Goal: Information Seeking & Learning: Learn about a topic

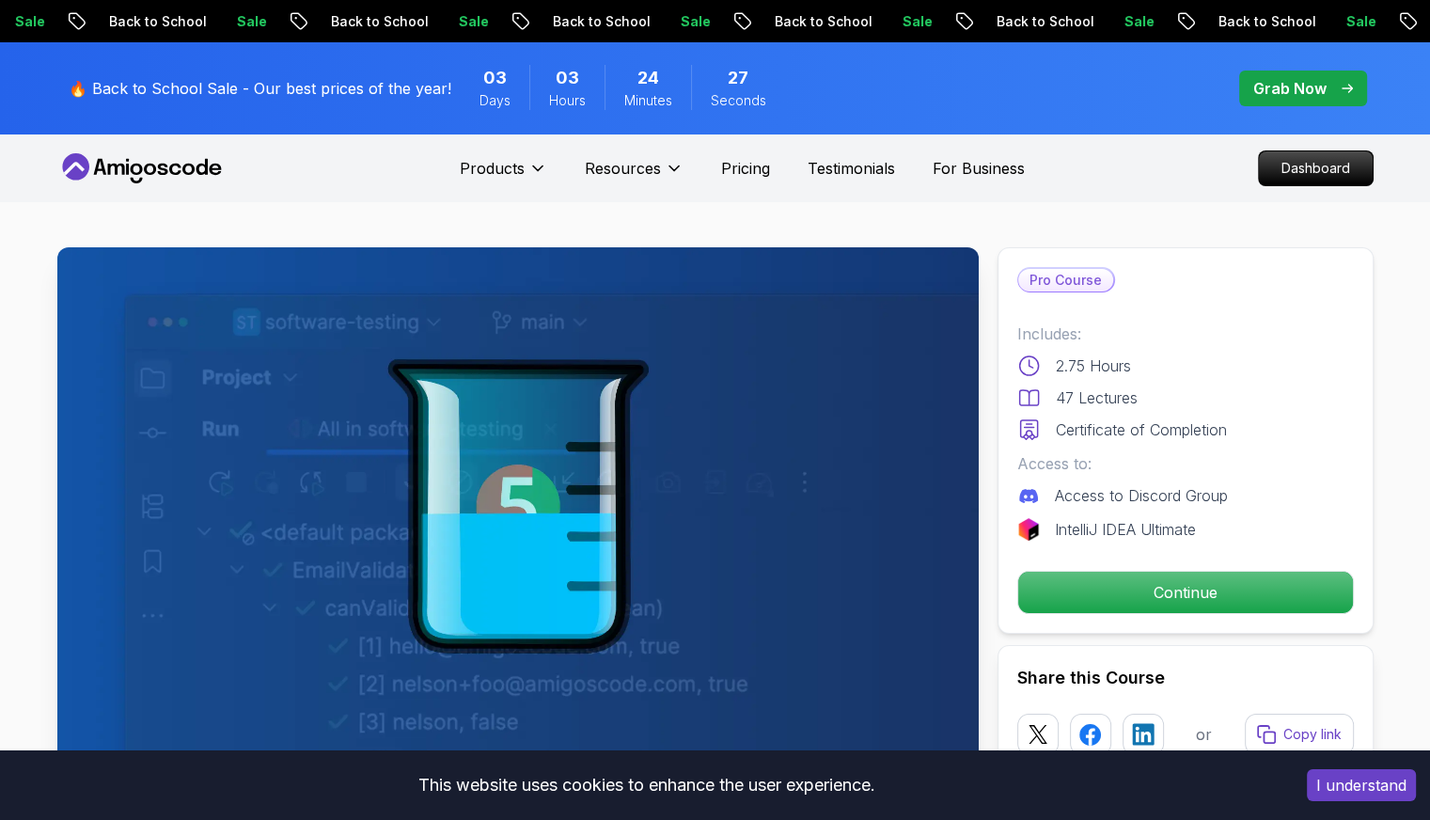
click at [1088, 159] on nav "Products Resources Pricing Testimonials For Business Dashboard" at bounding box center [715, 168] width 1316 height 68
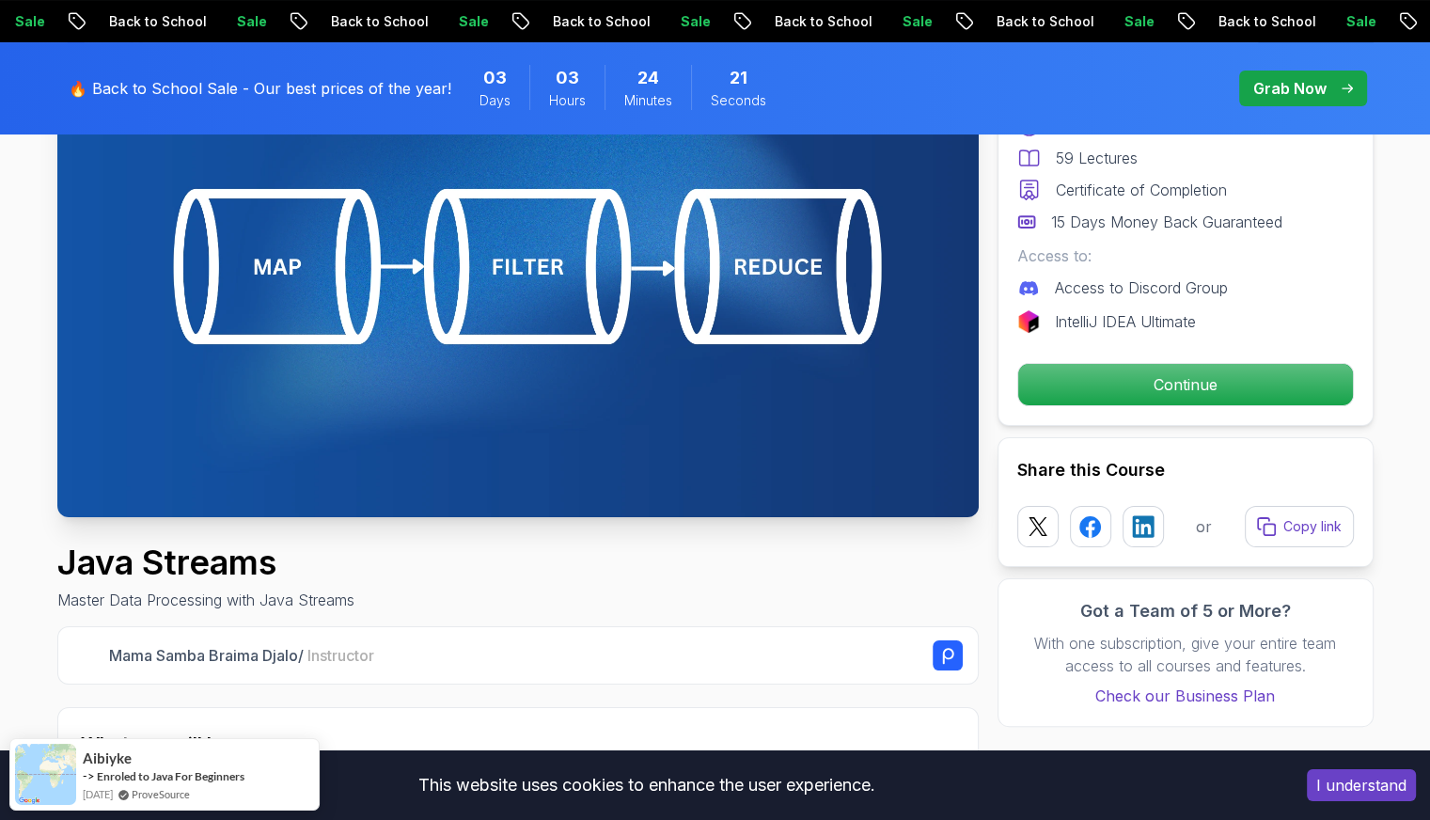
scroll to position [282, 0]
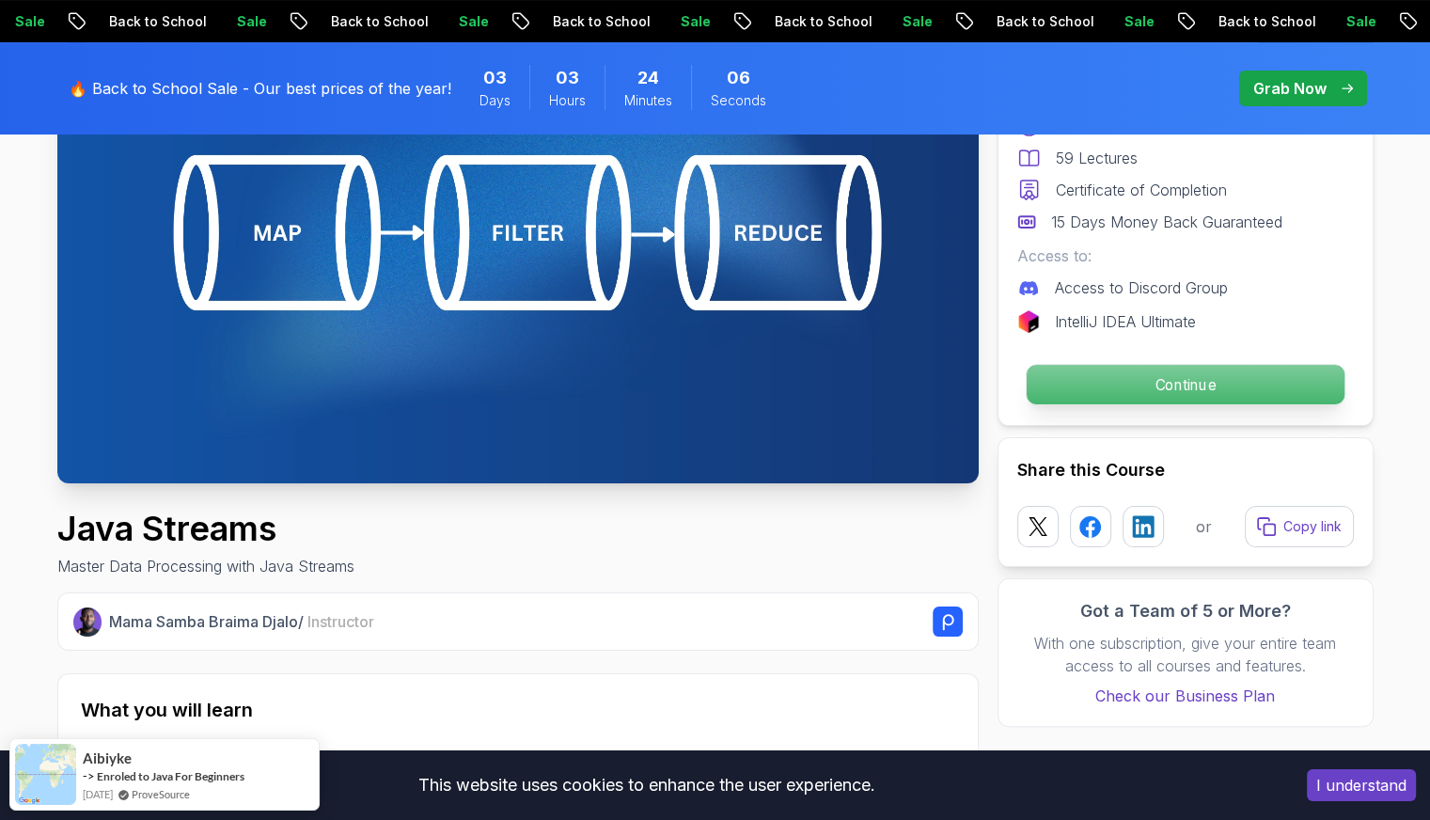
click at [1120, 377] on p "Continue" at bounding box center [1185, 384] width 318 height 39
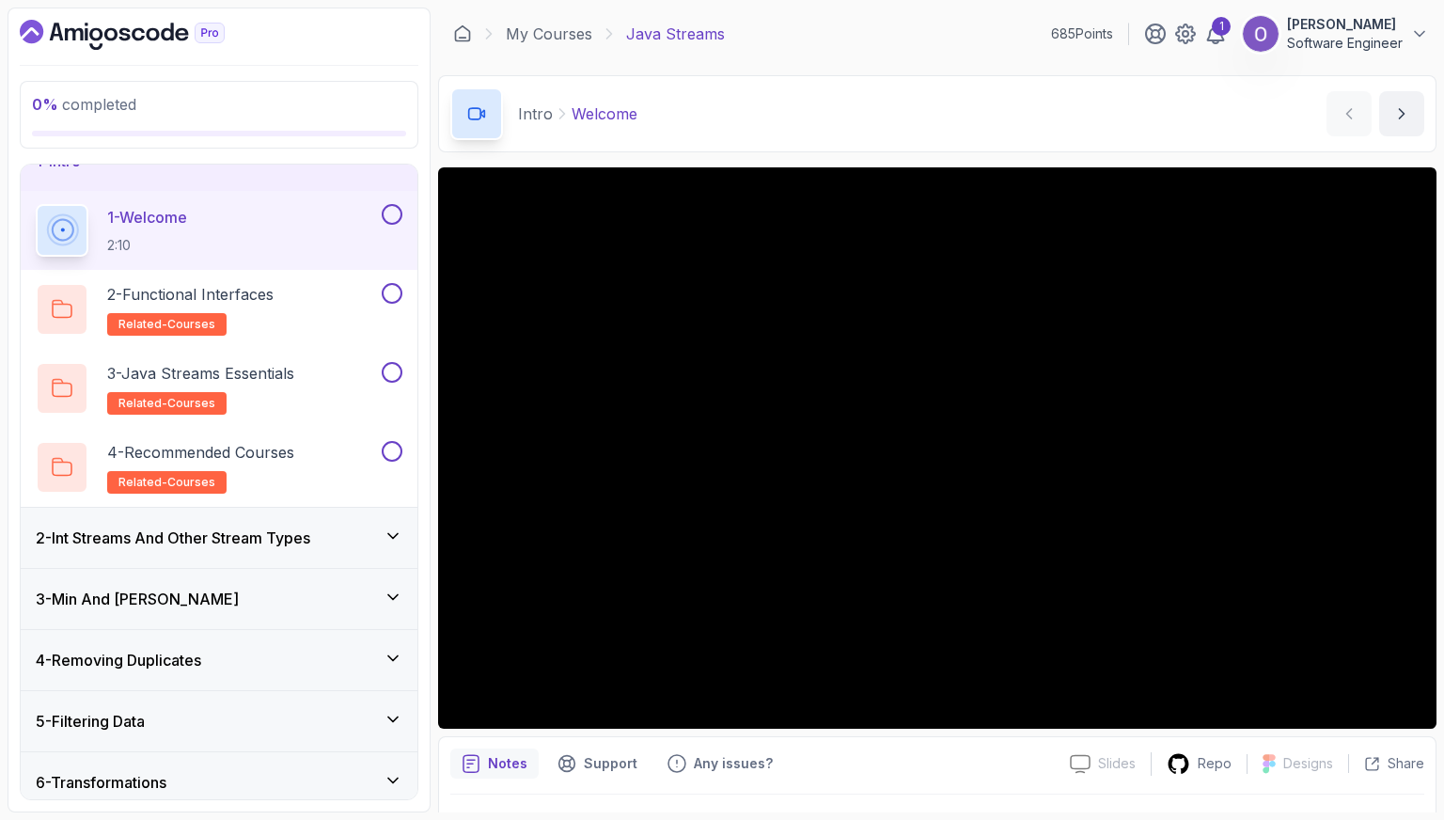
click at [389, 211] on button at bounding box center [392, 214] width 21 height 21
click at [345, 297] on div "2 - Functional Interfaces related-courses" at bounding box center [207, 309] width 342 height 53
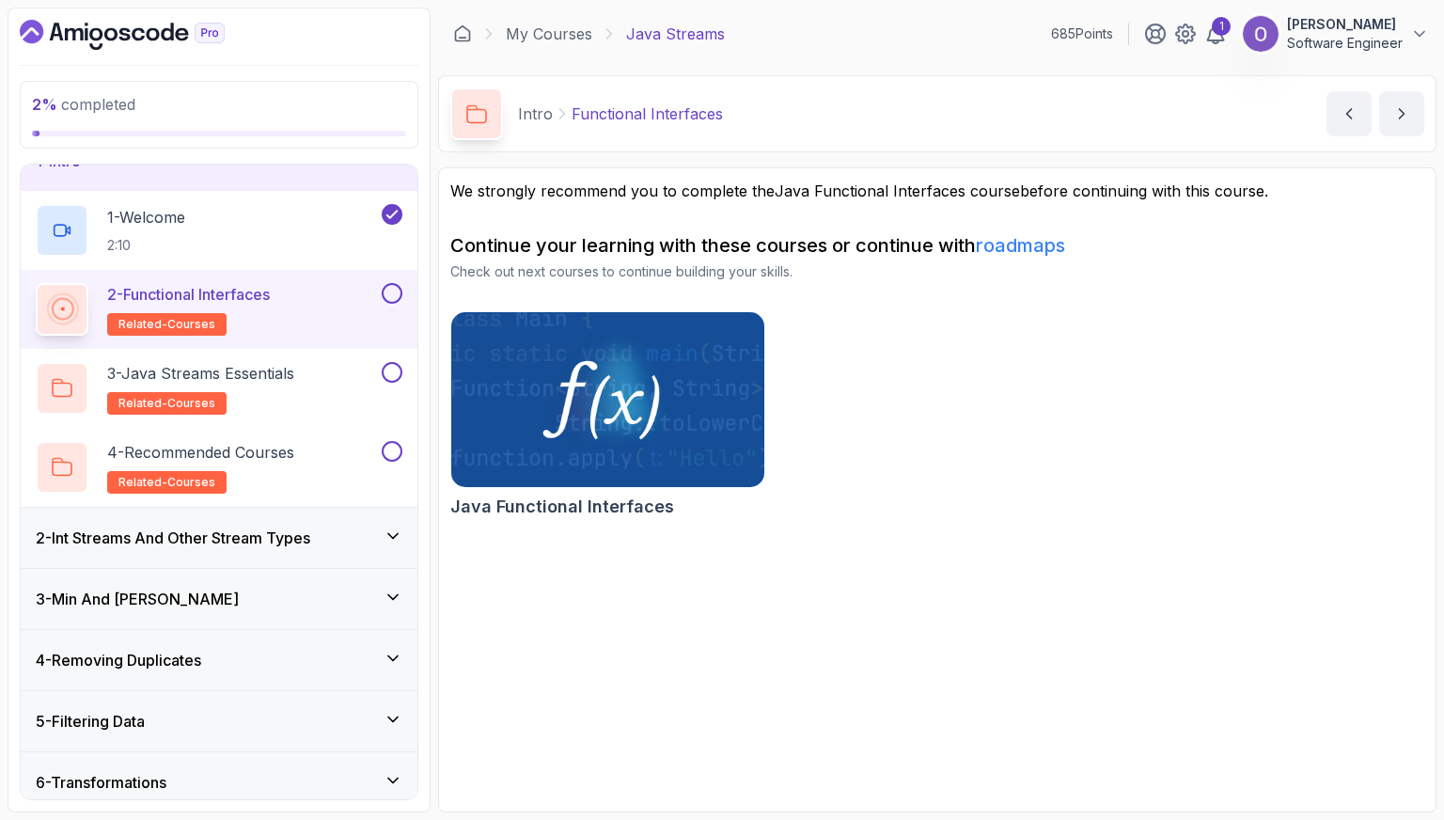
click at [391, 290] on button at bounding box center [392, 293] width 21 height 21
click at [333, 385] on div "3 - Java Streams Essentials related-courses" at bounding box center [207, 388] width 342 height 53
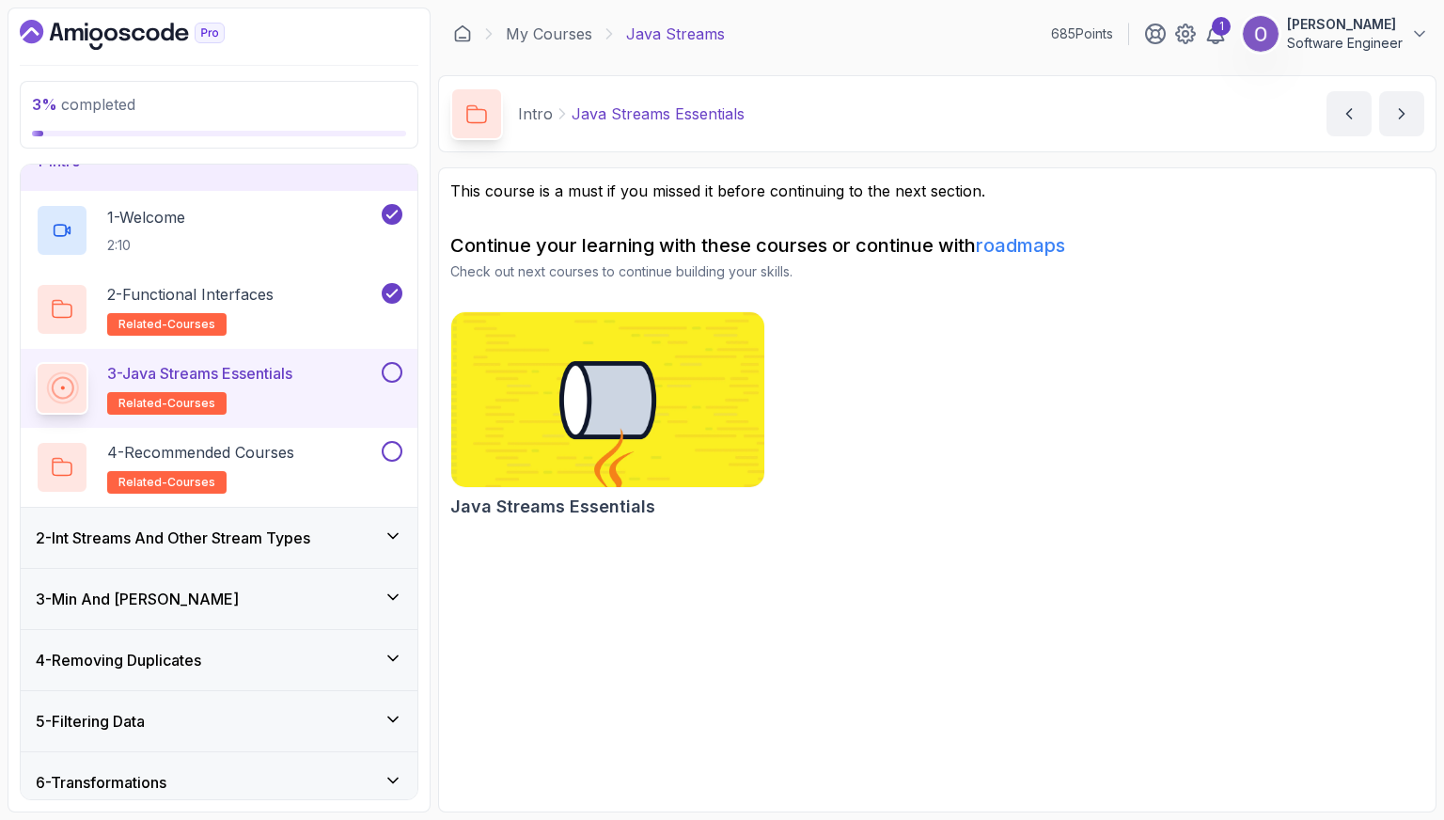
click at [395, 369] on button at bounding box center [392, 372] width 21 height 21
click at [292, 452] on p "4 - Recommended Courses" at bounding box center [200, 452] width 187 height 23
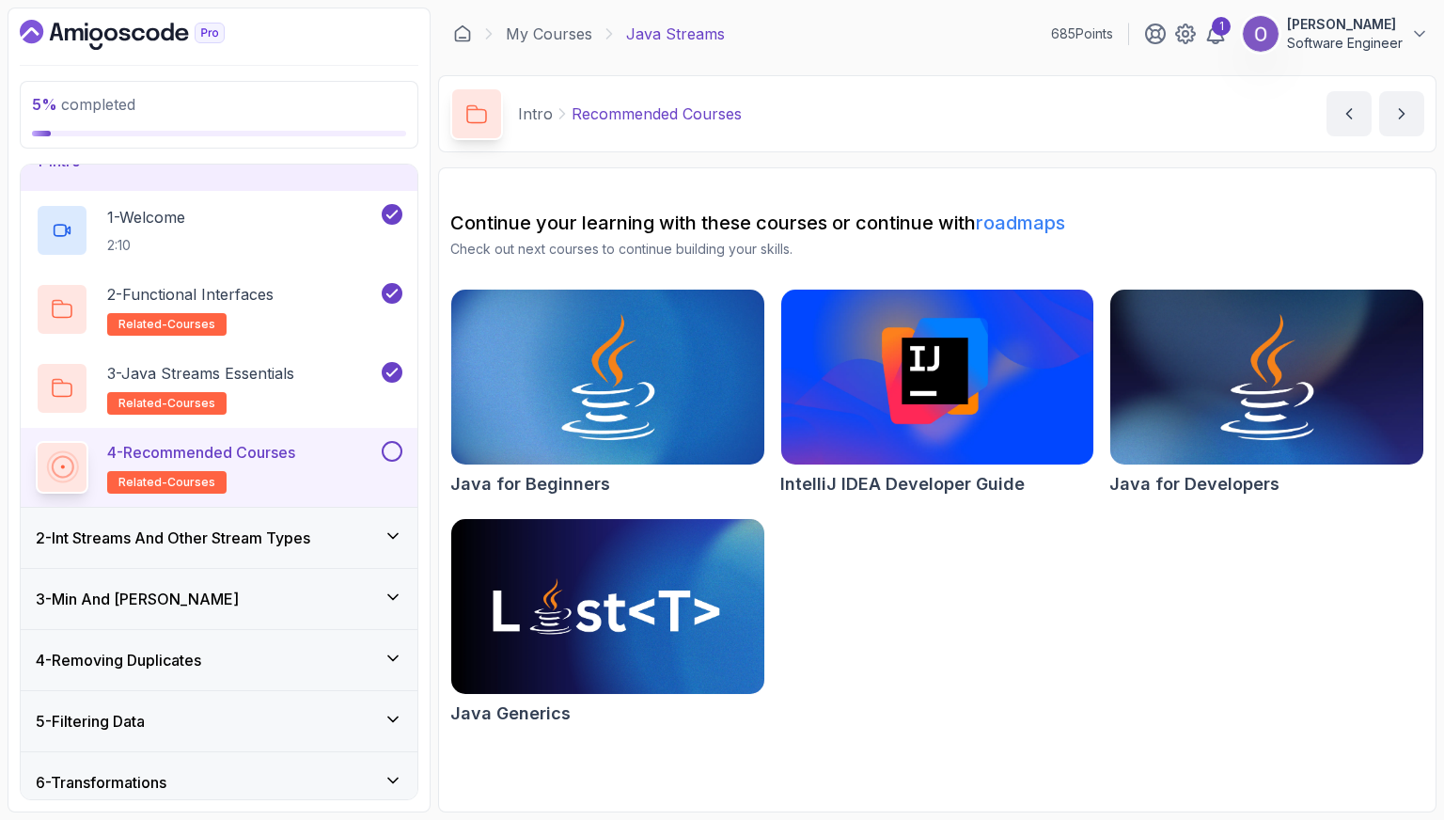
click at [395, 447] on button at bounding box center [392, 451] width 21 height 21
click at [360, 533] on div "2 - Int Streams And Other Stream Types" at bounding box center [219, 537] width 367 height 23
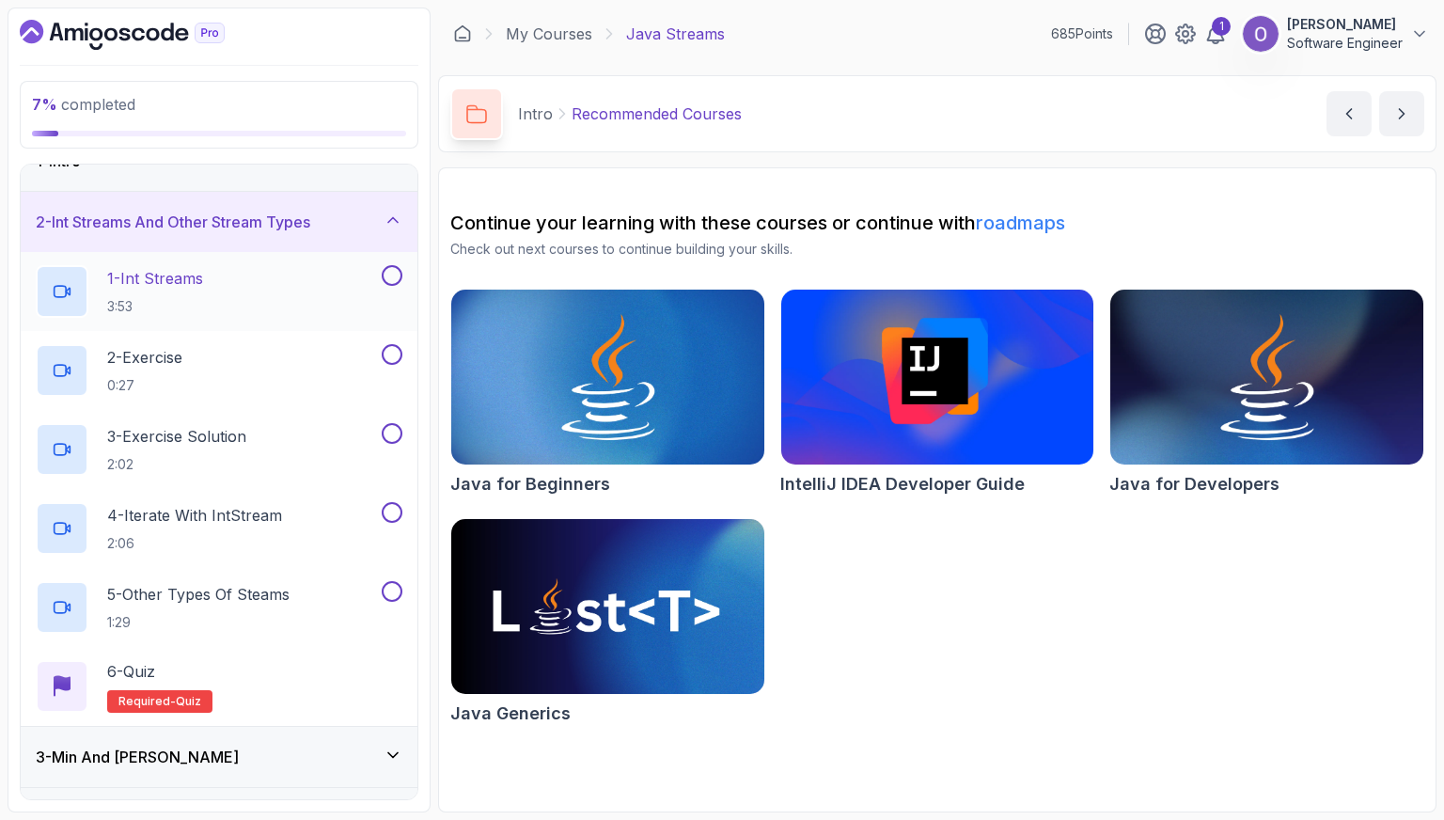
click at [307, 296] on div "1 - Int Streams 3:53" at bounding box center [207, 291] width 342 height 53
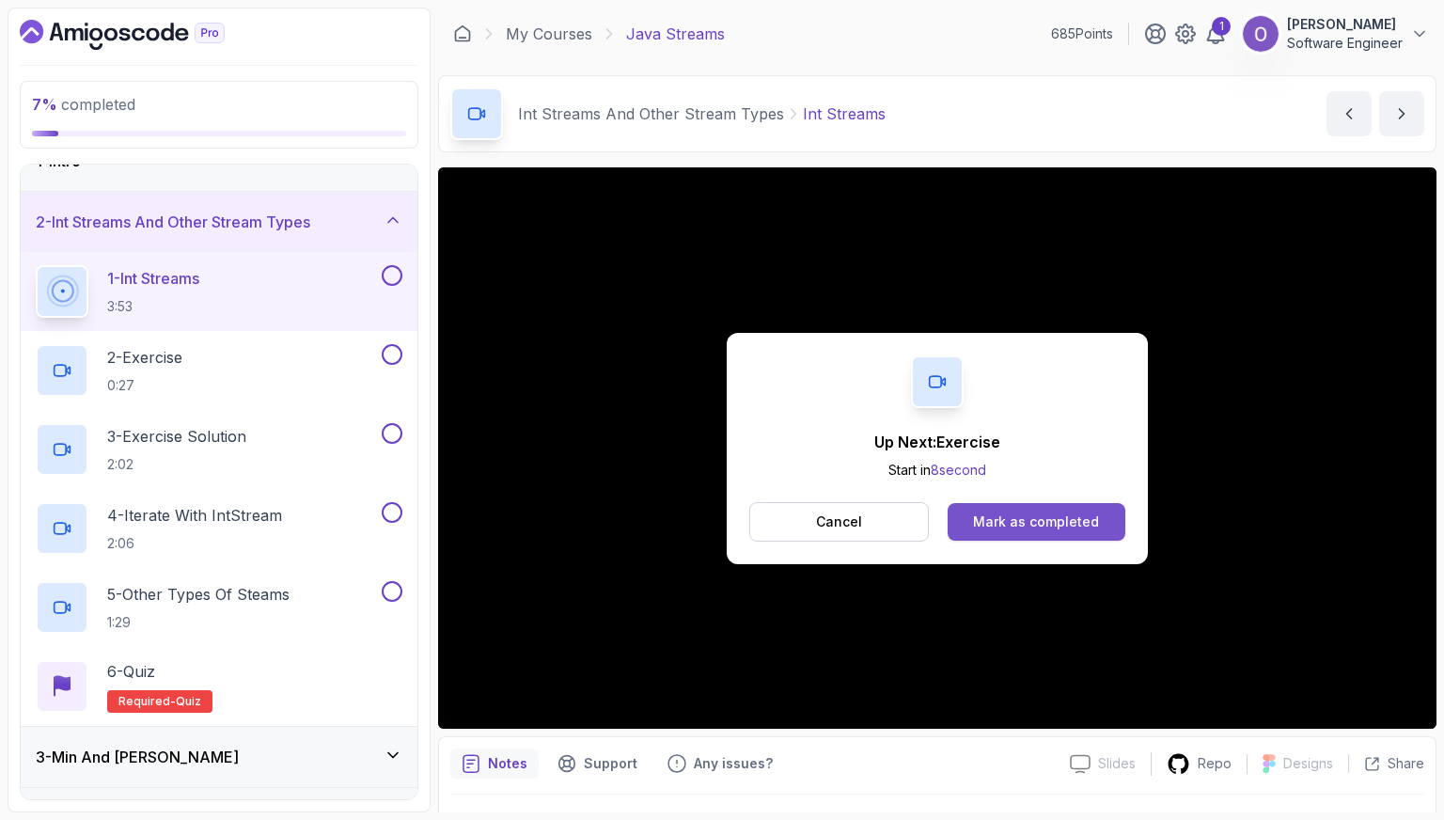
click at [1044, 530] on div "Mark as completed" at bounding box center [1036, 521] width 126 height 19
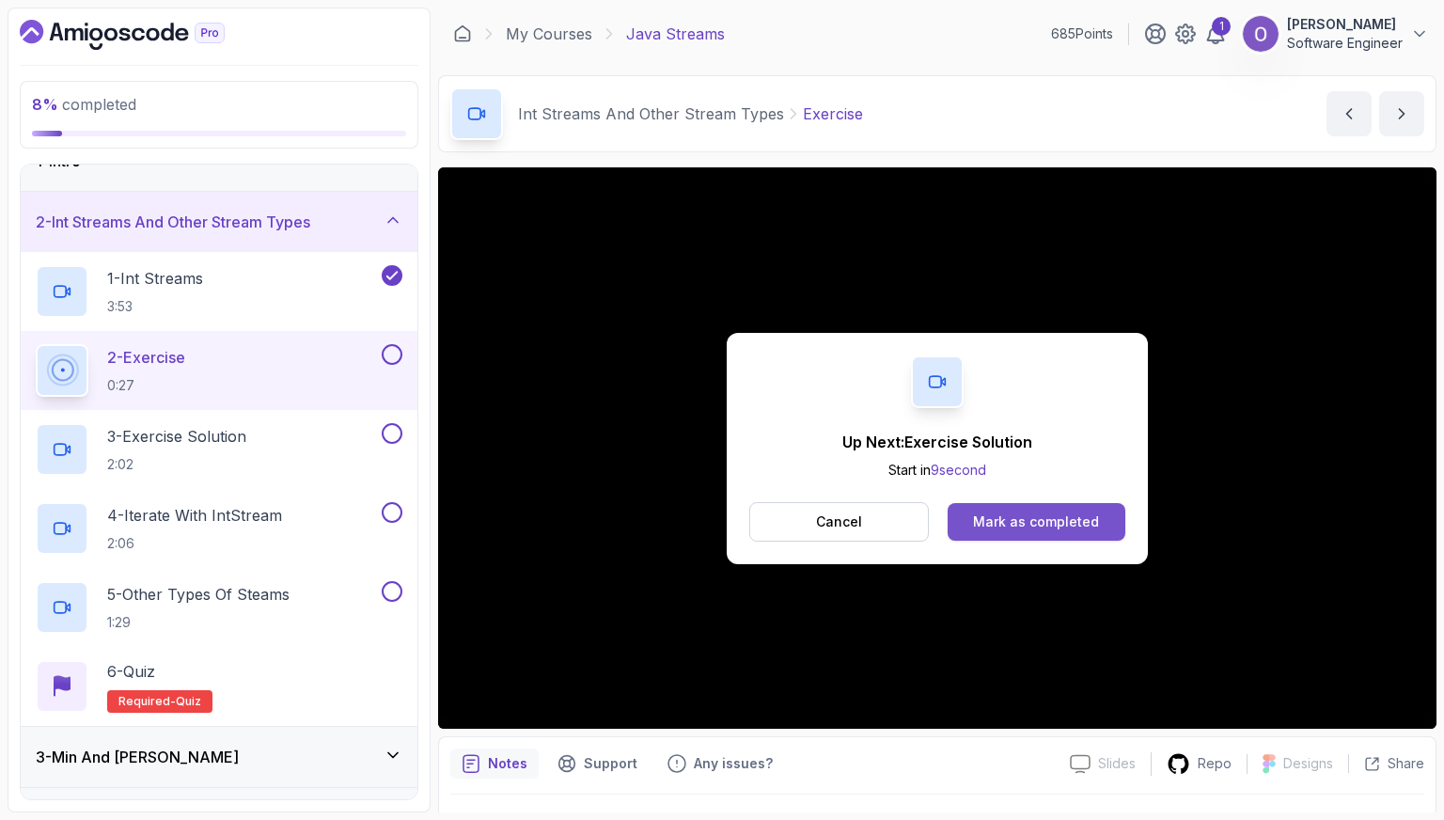
click at [1079, 519] on div "Mark as completed" at bounding box center [1036, 521] width 126 height 19
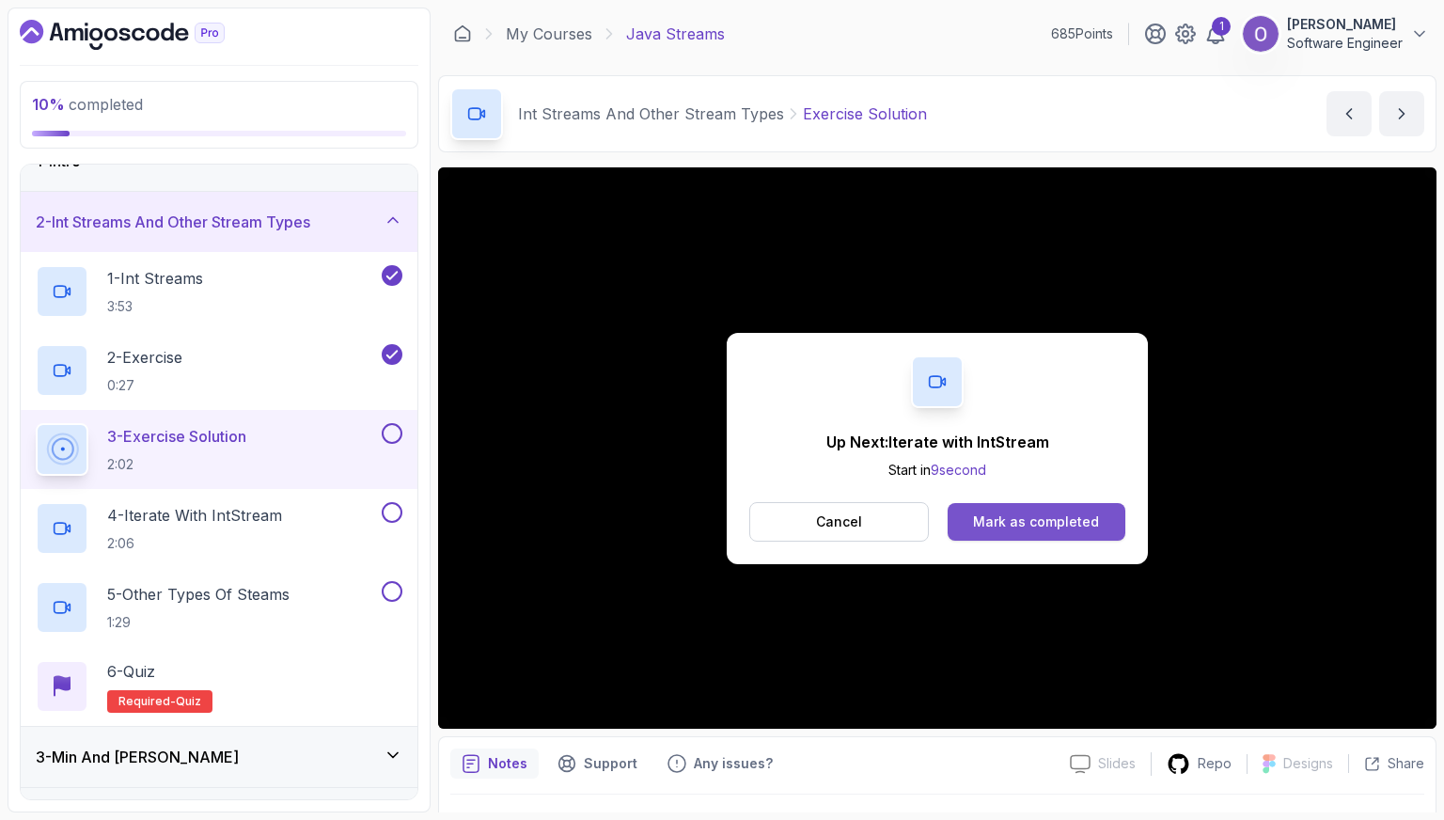
click at [1071, 507] on button "Mark as completed" at bounding box center [1037, 522] width 178 height 38
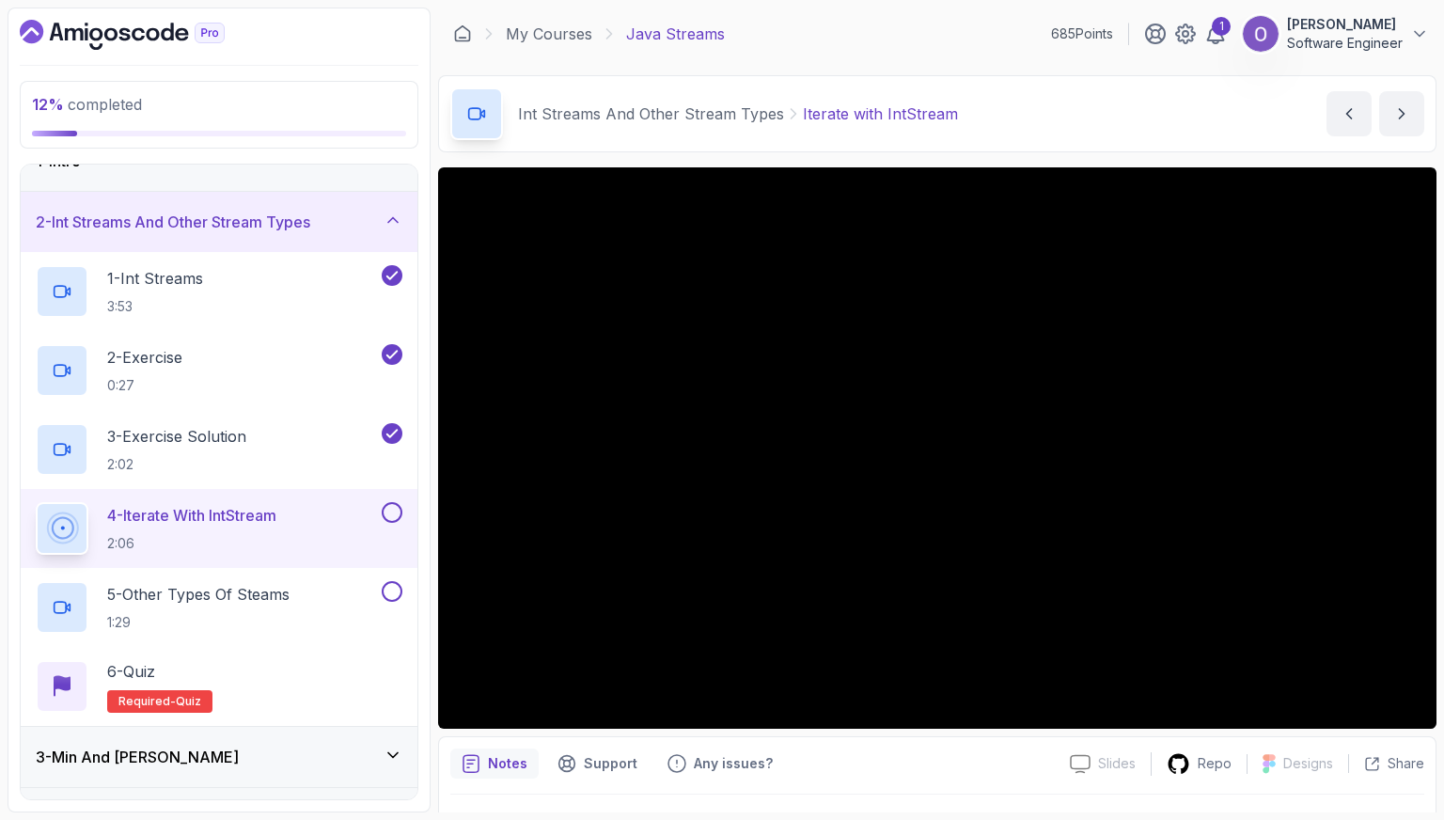
click at [390, 513] on button at bounding box center [392, 512] width 21 height 21
click at [333, 604] on div "5 - Other Types Of Steams 1:29" at bounding box center [207, 607] width 342 height 53
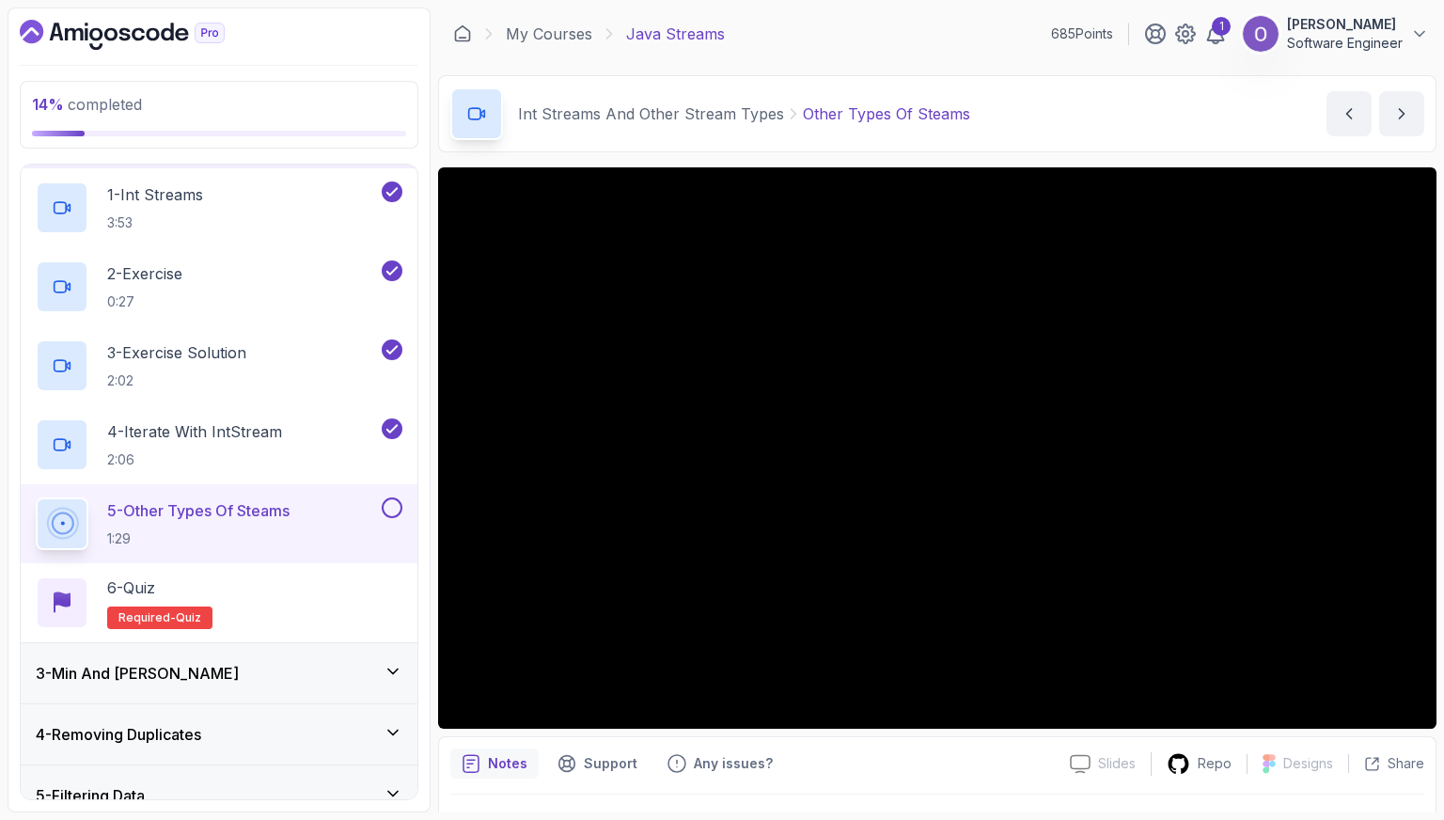
scroll to position [98, 0]
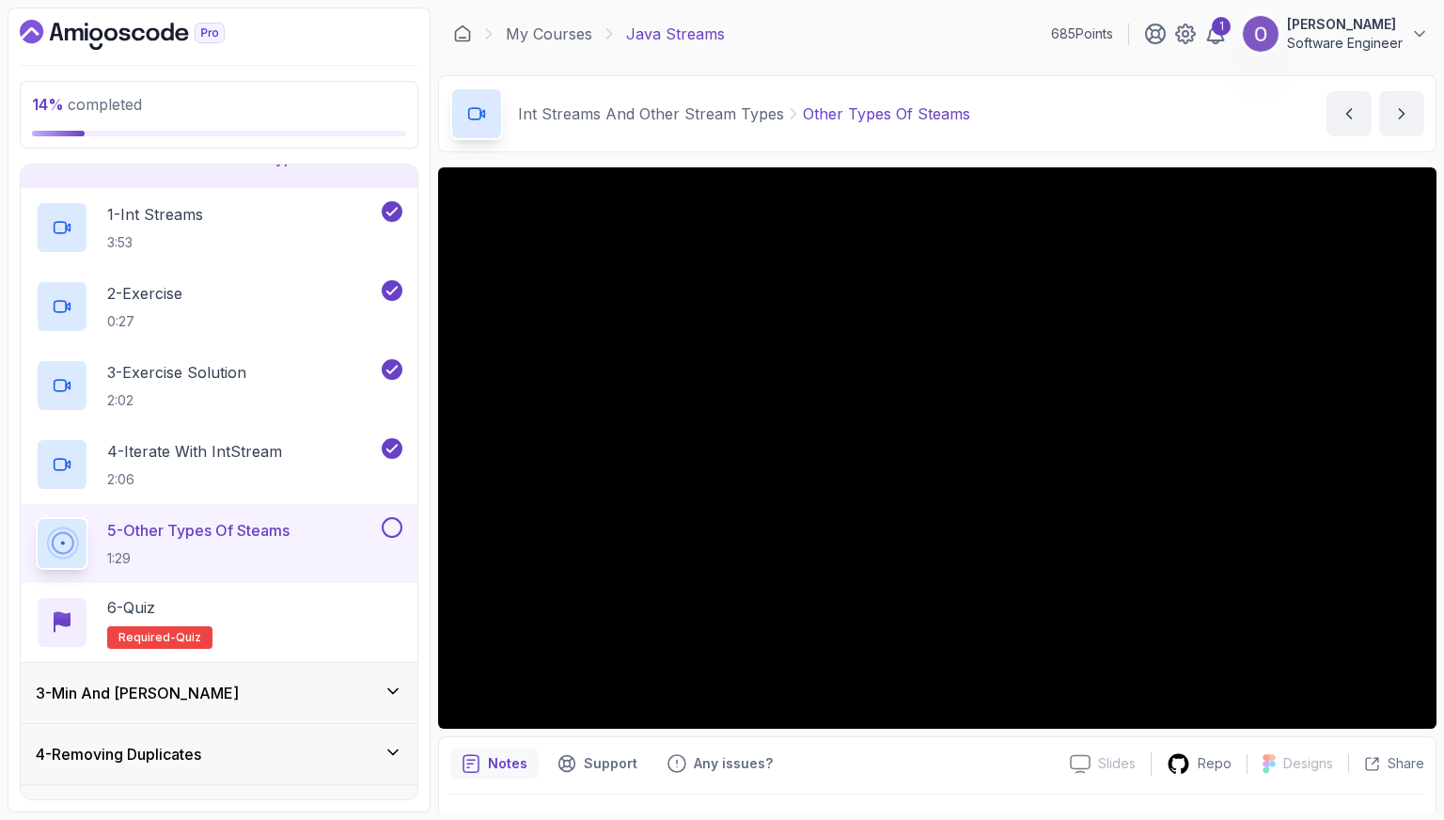
click at [391, 524] on button at bounding box center [392, 527] width 21 height 21
click at [301, 606] on div "6 - Quiz Required- quiz" at bounding box center [219, 622] width 367 height 53
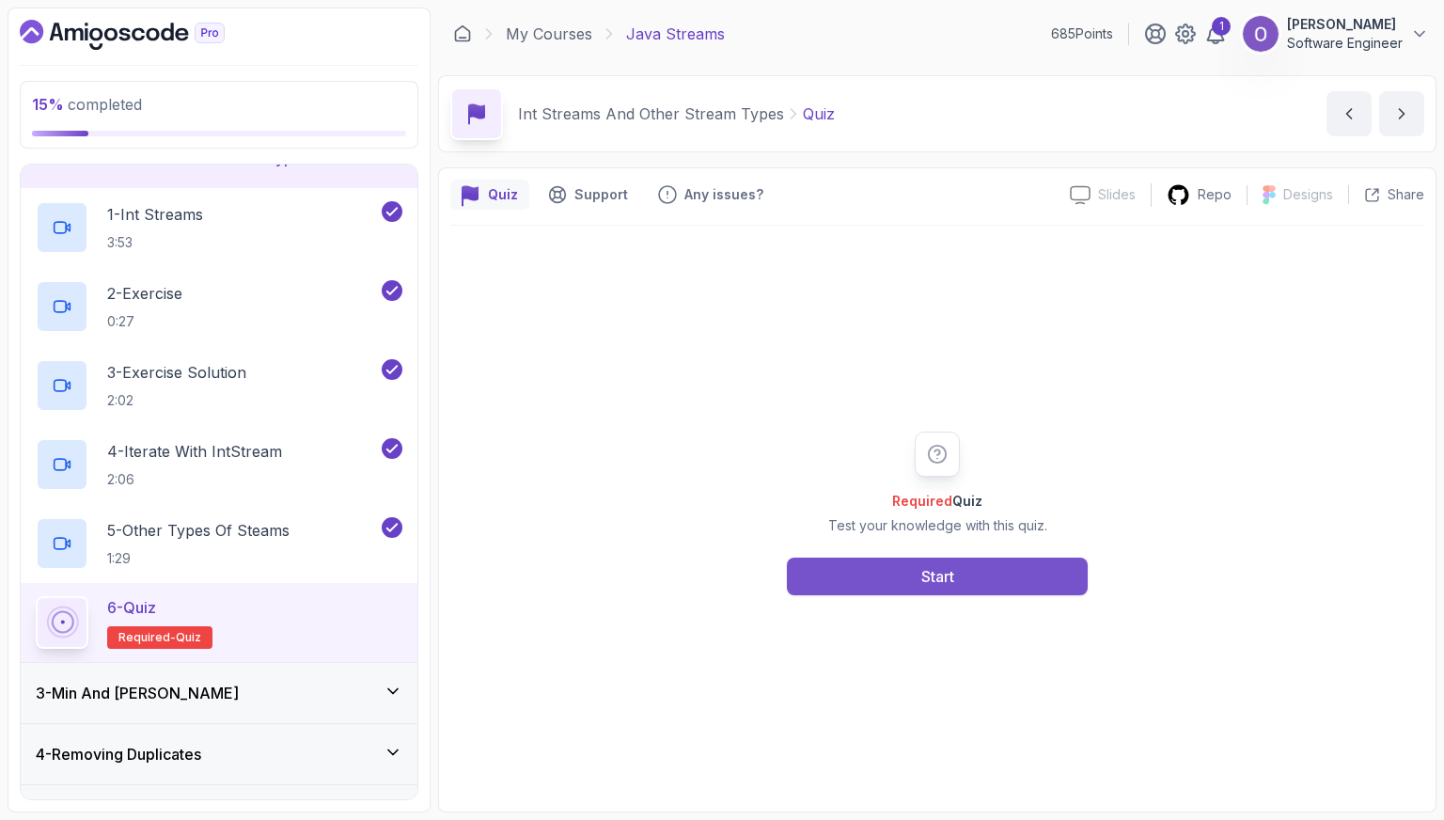
click at [1011, 583] on button "Start" at bounding box center [937, 576] width 301 height 38
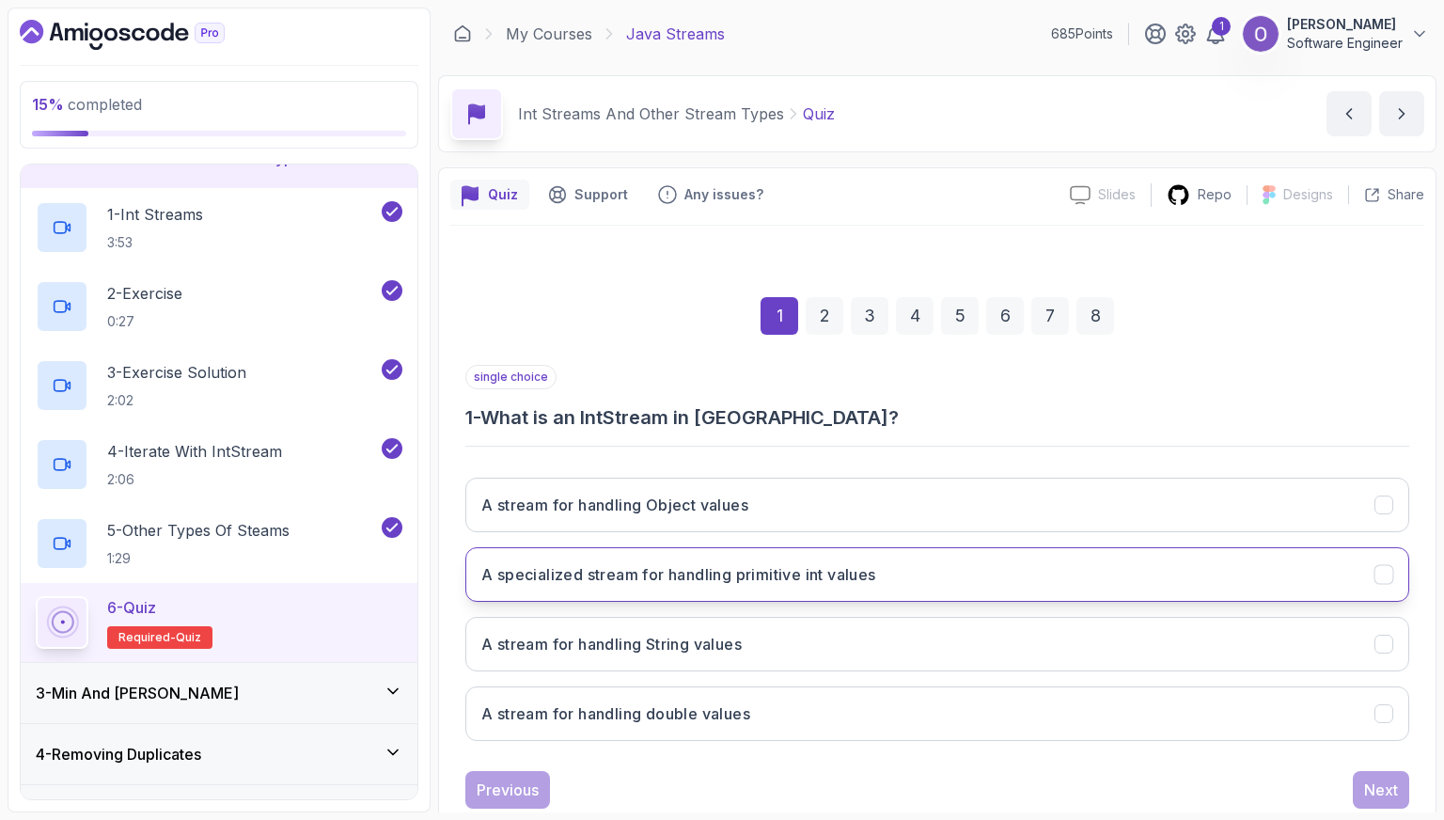
click at [792, 578] on h3 "A specialized stream for handling primitive int values" at bounding box center [678, 574] width 395 height 23
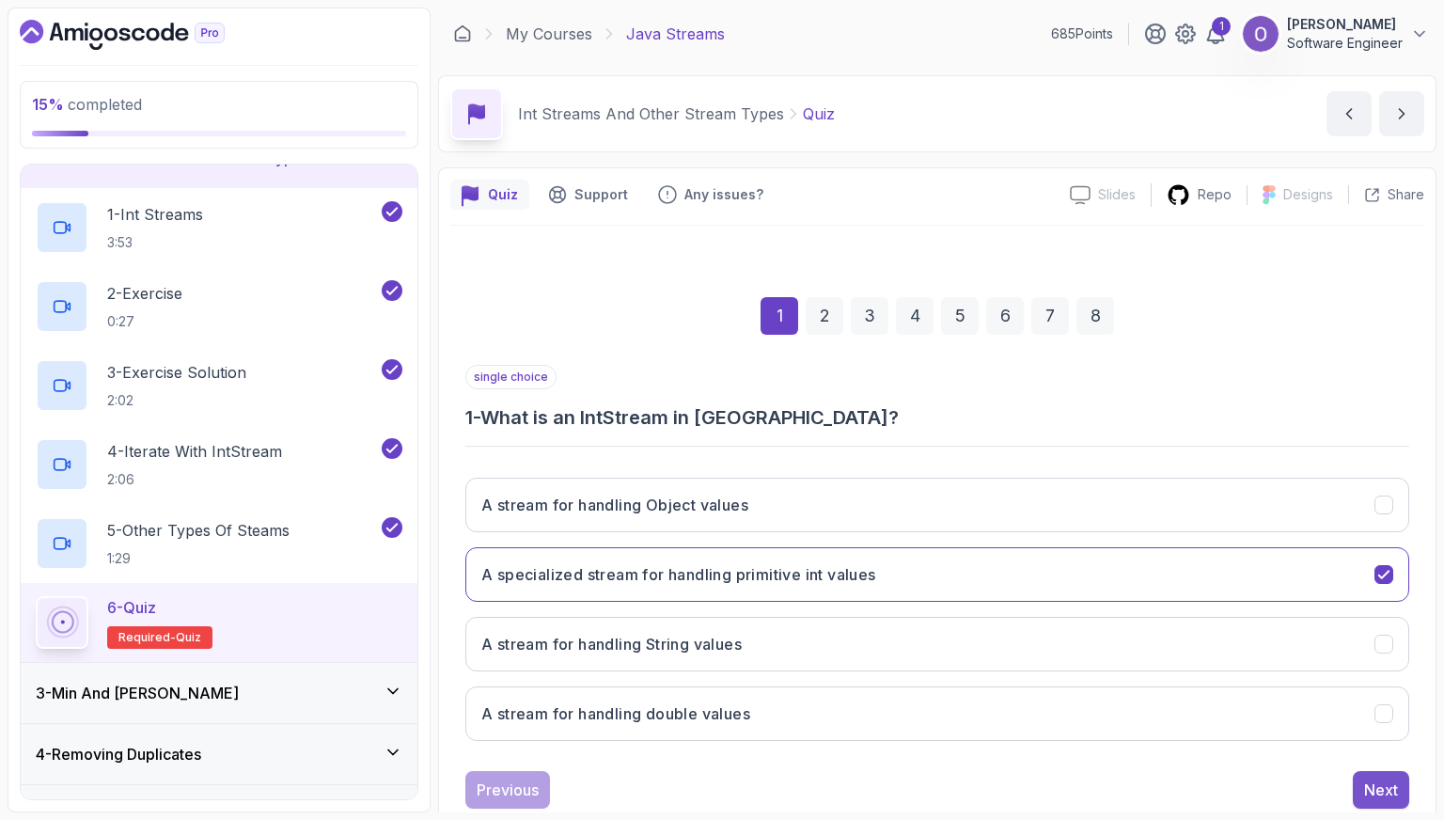
click at [1365, 779] on div "Next" at bounding box center [1381, 789] width 34 height 23
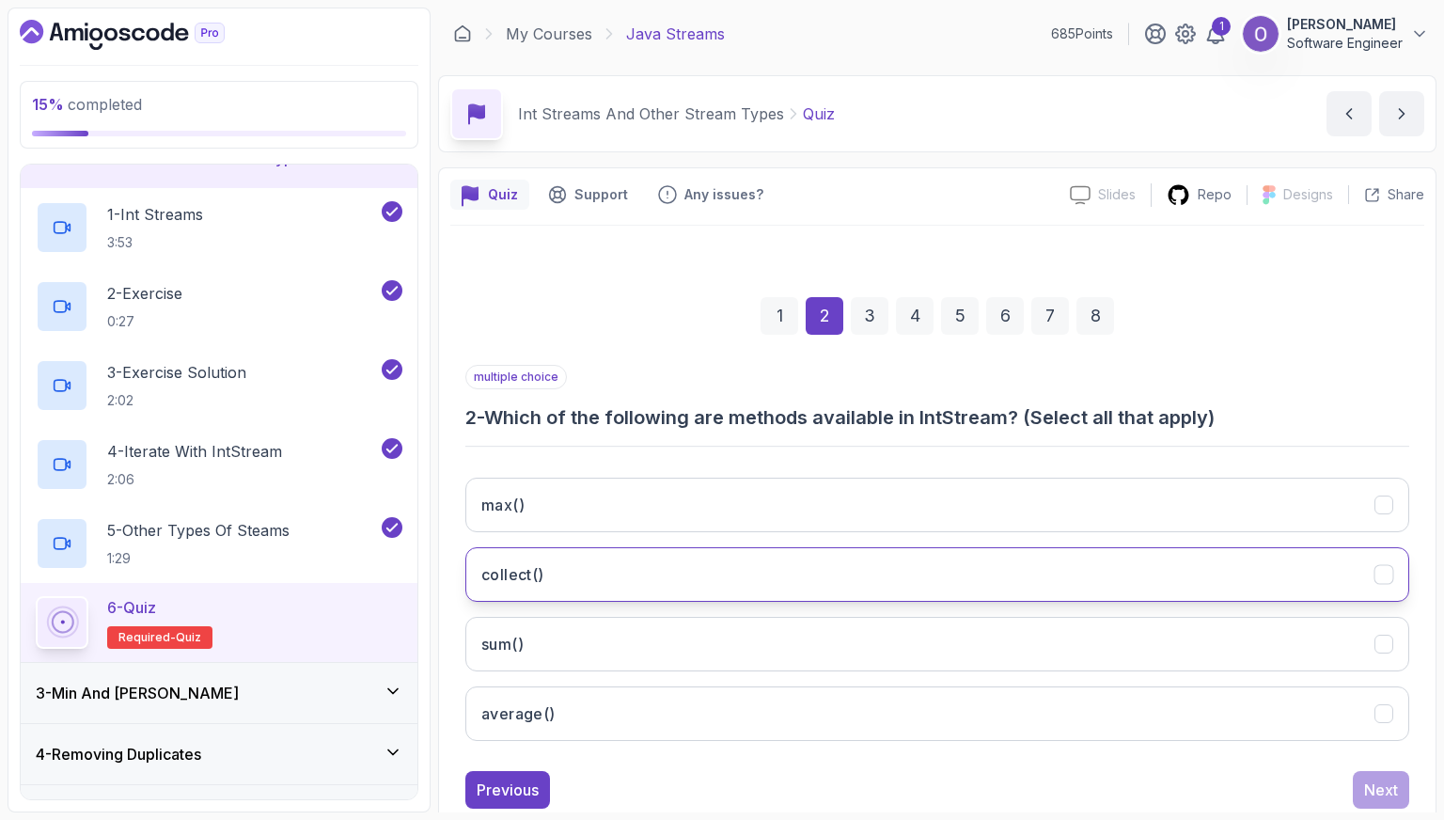
click at [729, 582] on button "collect()" at bounding box center [937, 574] width 944 height 55
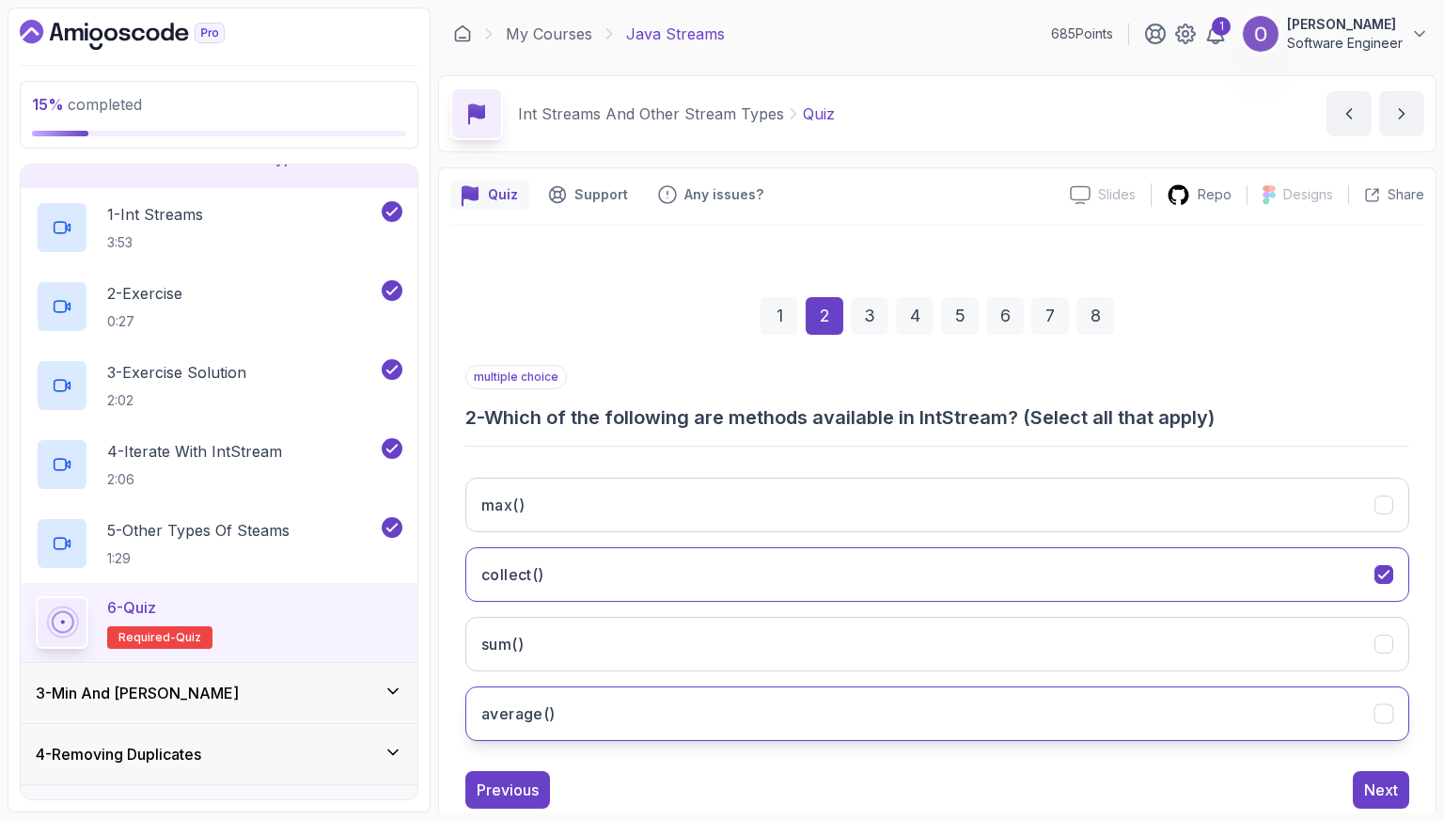
click at [730, 695] on button "average()" at bounding box center [937, 713] width 944 height 55
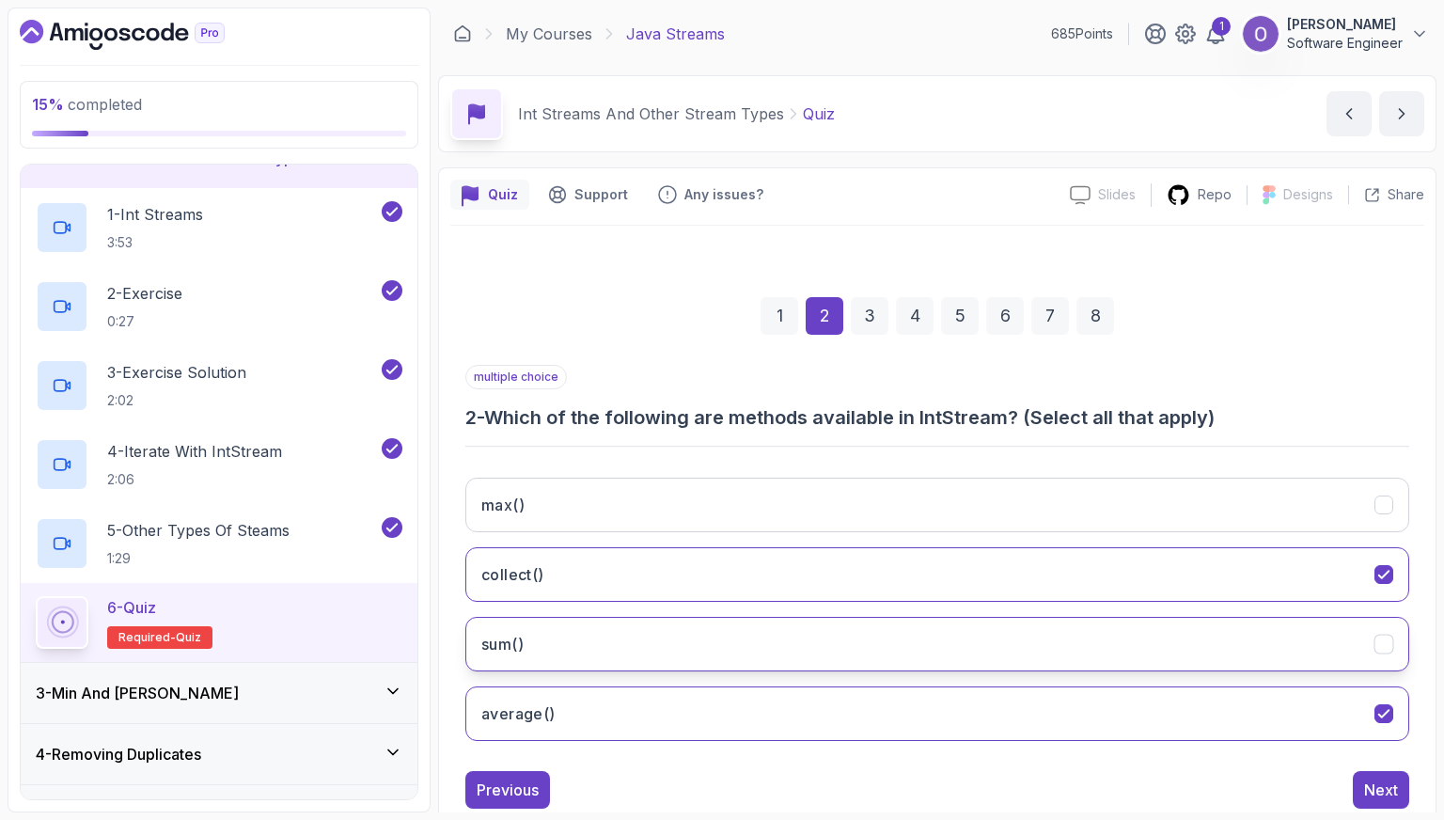
click at [730, 640] on button "sum()" at bounding box center [937, 644] width 944 height 55
click at [1387, 795] on div "Next" at bounding box center [1381, 789] width 34 height 23
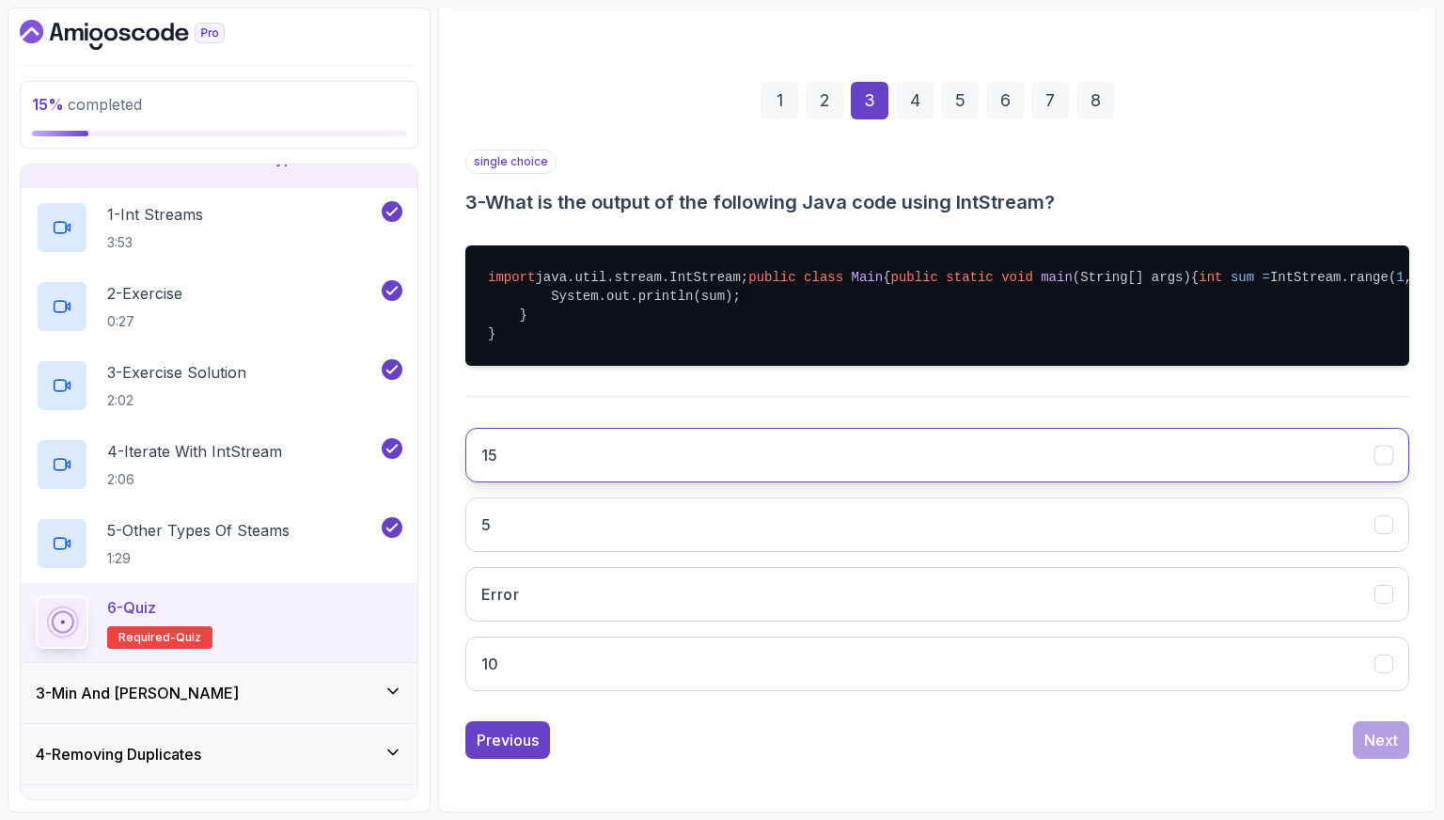
scroll to position [282, 0]
click at [779, 472] on button "15" at bounding box center [937, 455] width 944 height 55
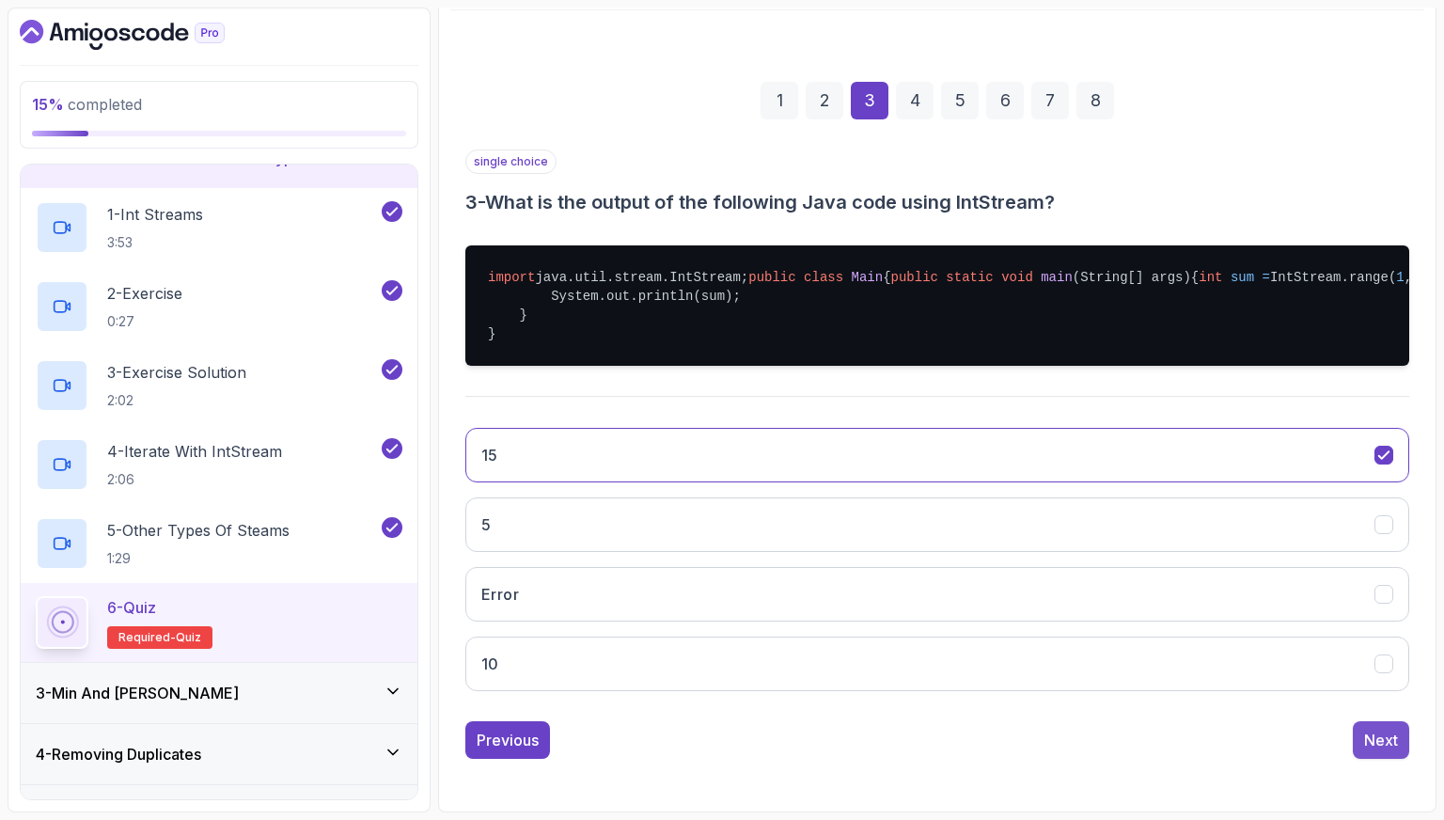
click at [1383, 734] on div "Next" at bounding box center [1381, 740] width 34 height 23
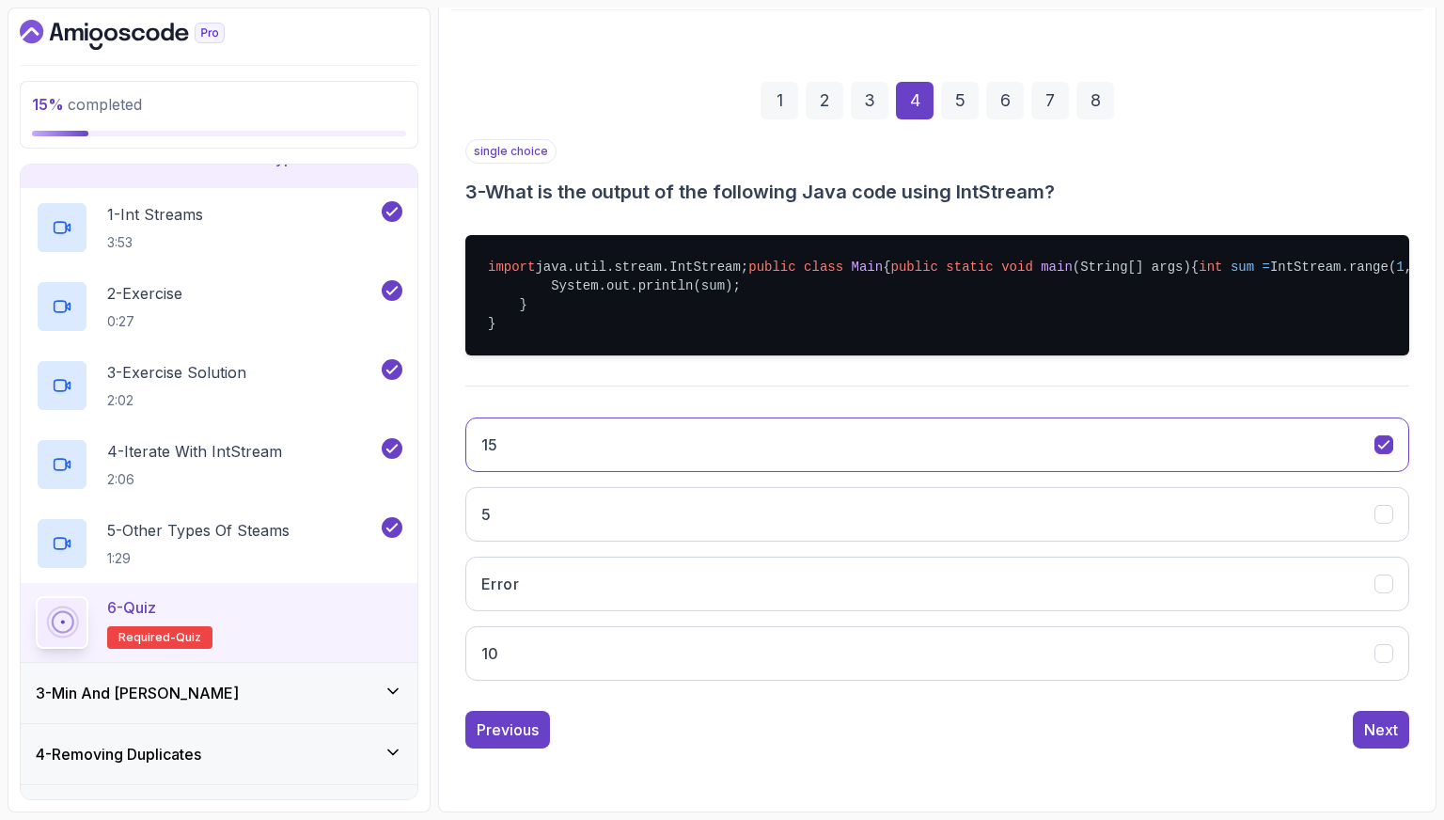
scroll to position [47, 0]
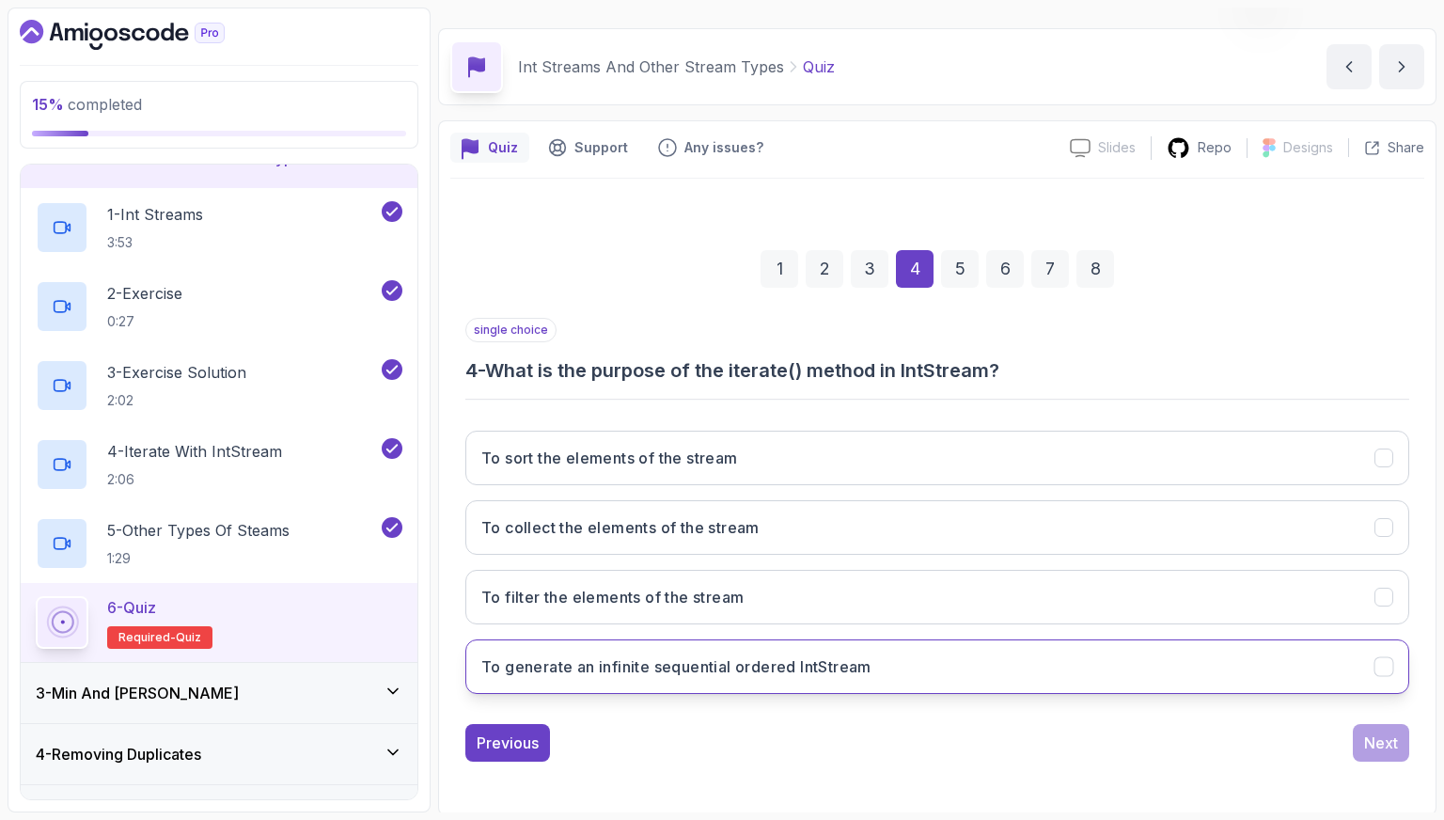
click at [809, 648] on button "To generate an infinite sequential ordered IntStream" at bounding box center [937, 666] width 944 height 55
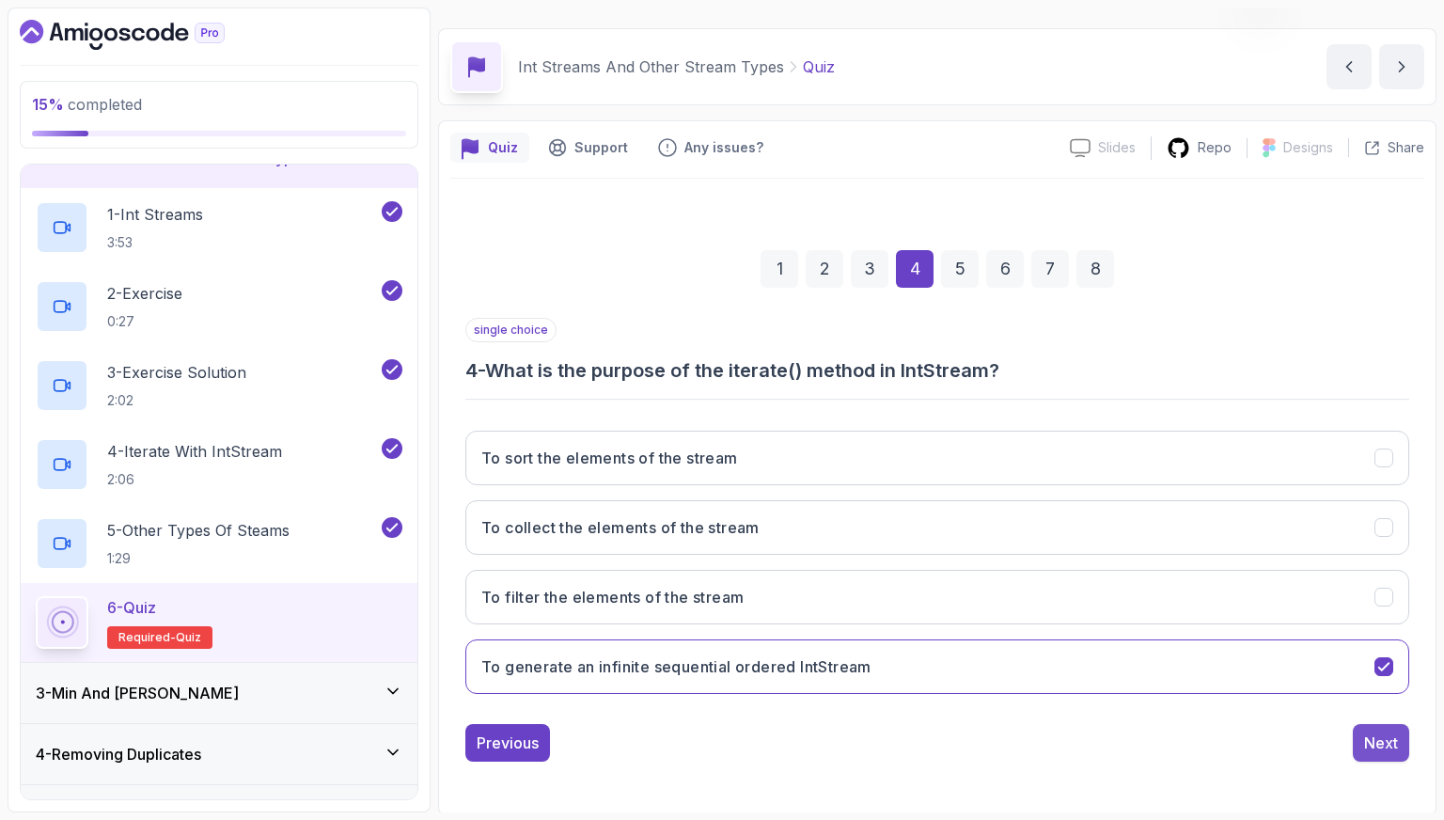
click at [1380, 736] on div "Next" at bounding box center [1381, 742] width 34 height 23
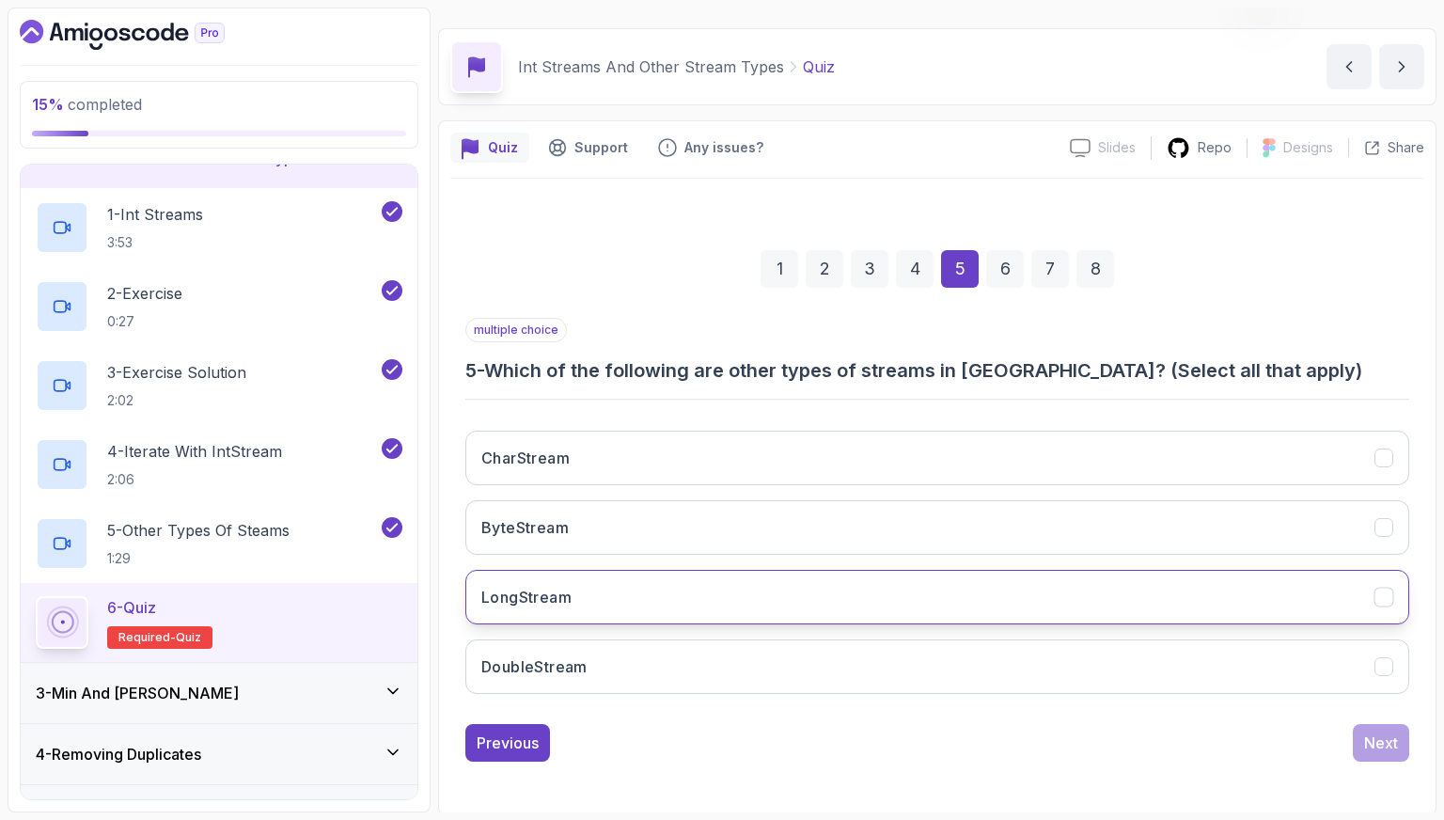
click at [809, 604] on button "LongStream" at bounding box center [937, 597] width 944 height 55
click at [1163, 618] on button "LongStream" at bounding box center [937, 597] width 944 height 55
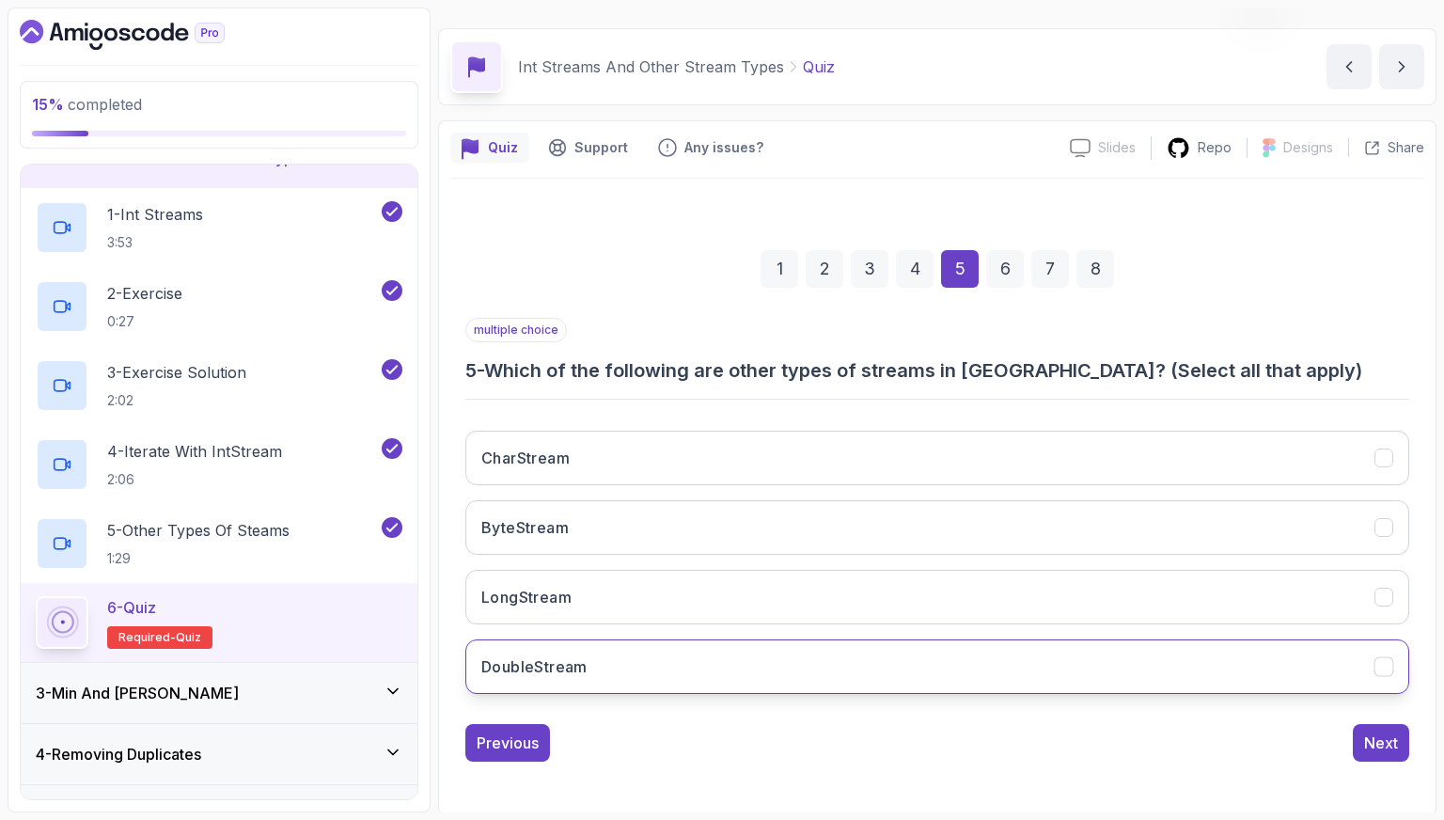
click at [1174, 658] on button "DoubleStream" at bounding box center [937, 666] width 944 height 55
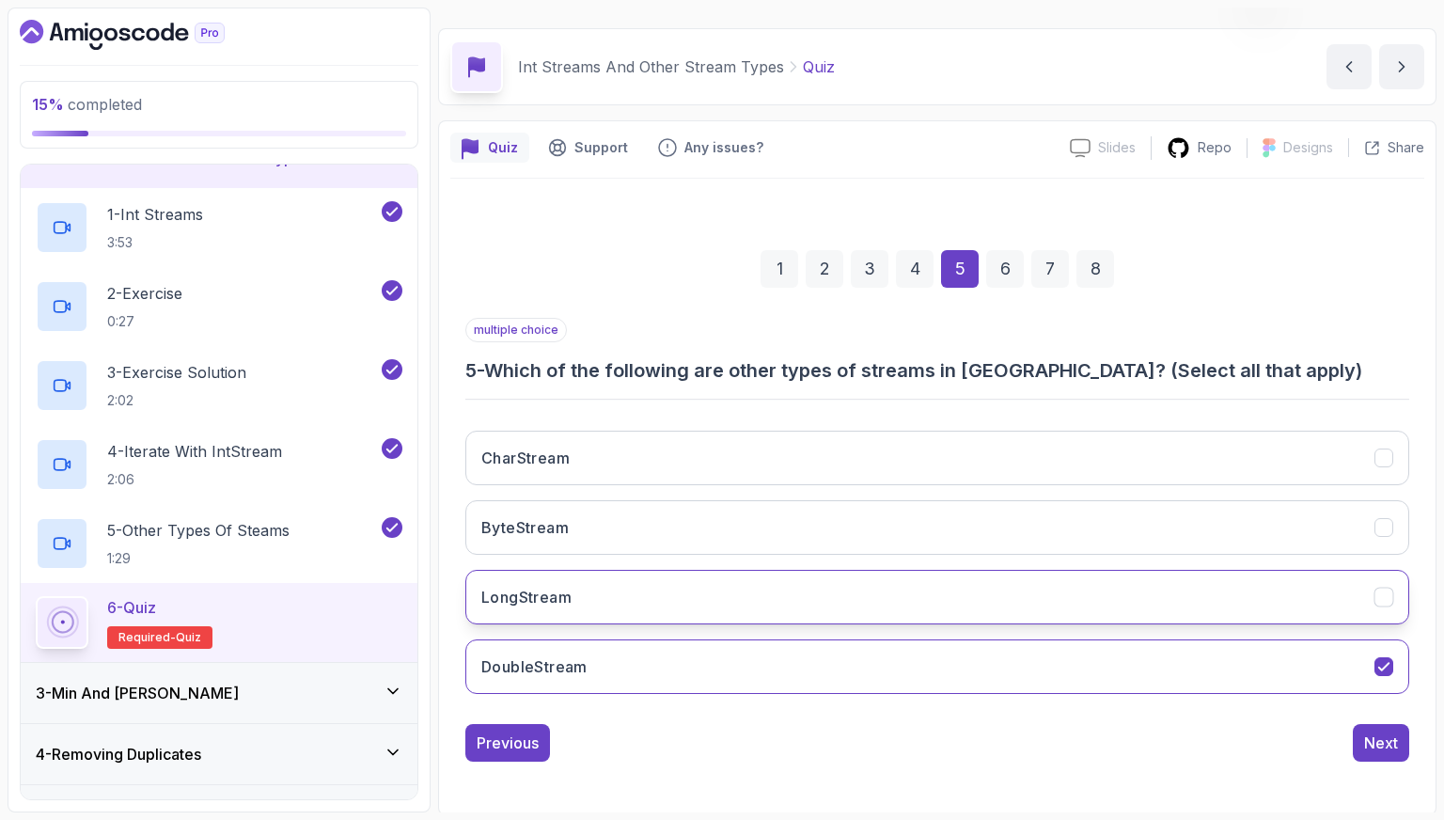
click at [1105, 602] on button "LongStream" at bounding box center [937, 597] width 944 height 55
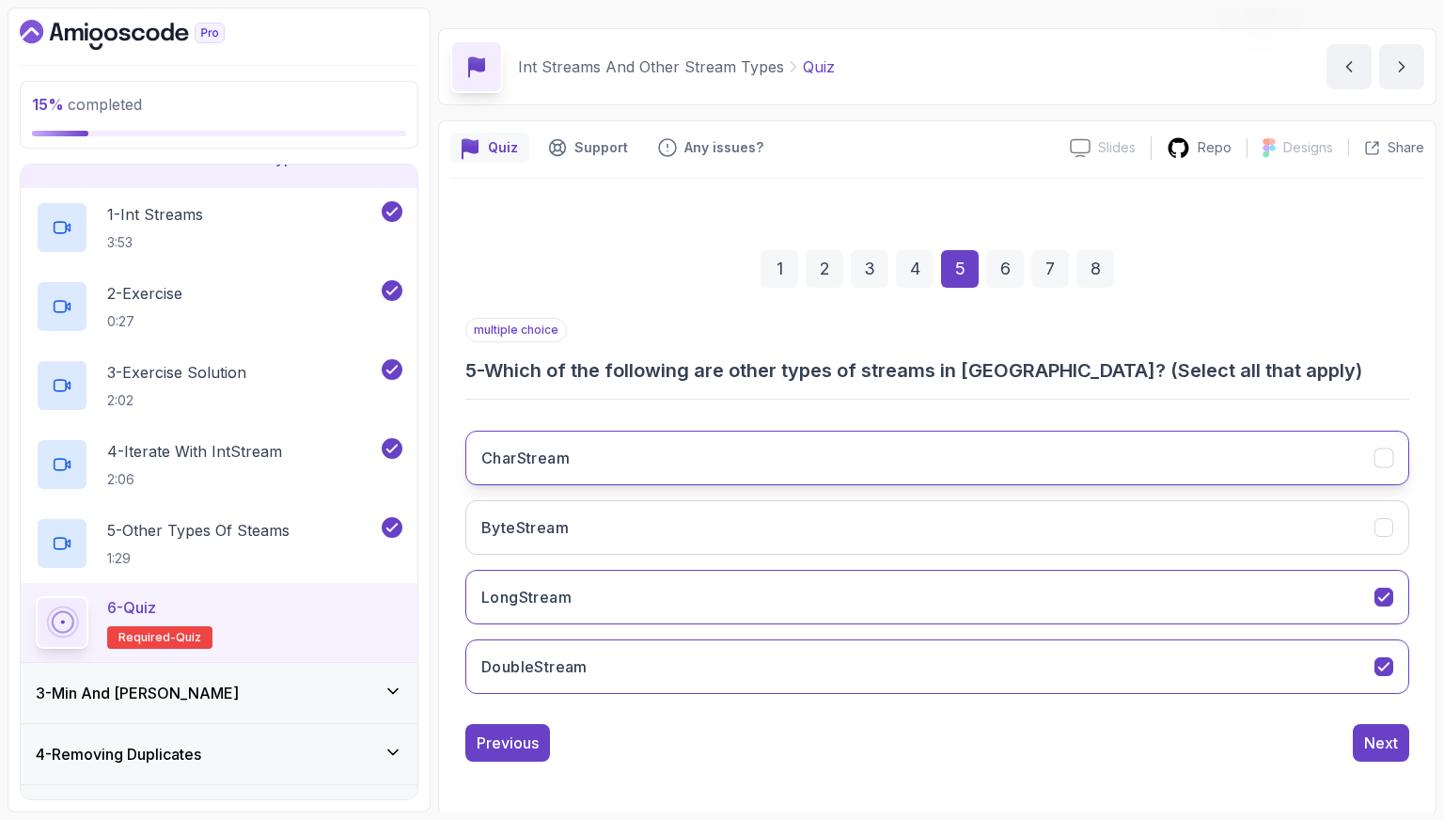
click at [1056, 455] on button "CharStream" at bounding box center [937, 458] width 944 height 55
click at [1369, 724] on button "Next" at bounding box center [1381, 743] width 56 height 38
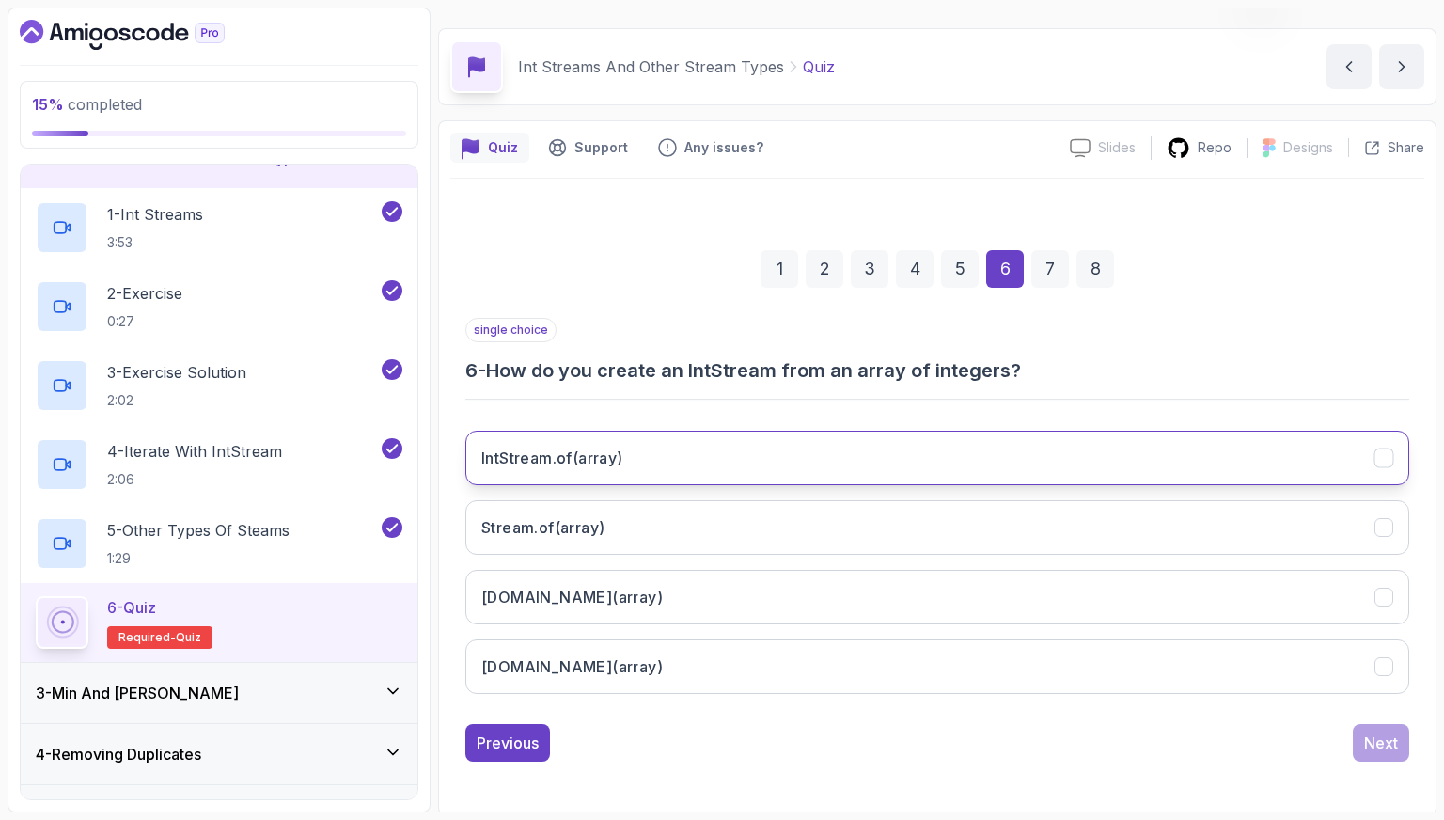
click at [1012, 469] on button "IntStream.of(array)" at bounding box center [937, 458] width 944 height 55
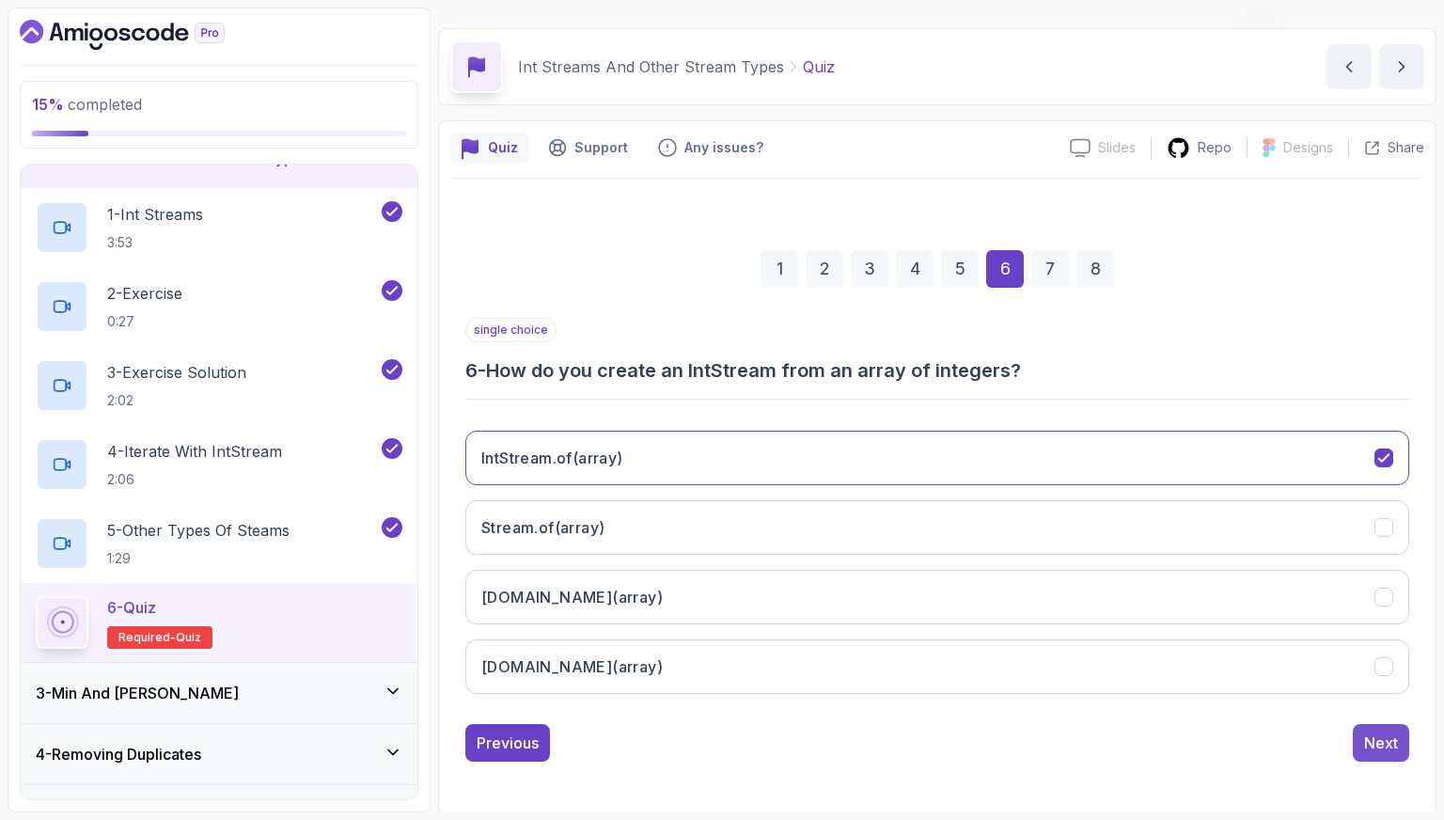
click at [1368, 734] on div "Next" at bounding box center [1381, 742] width 34 height 23
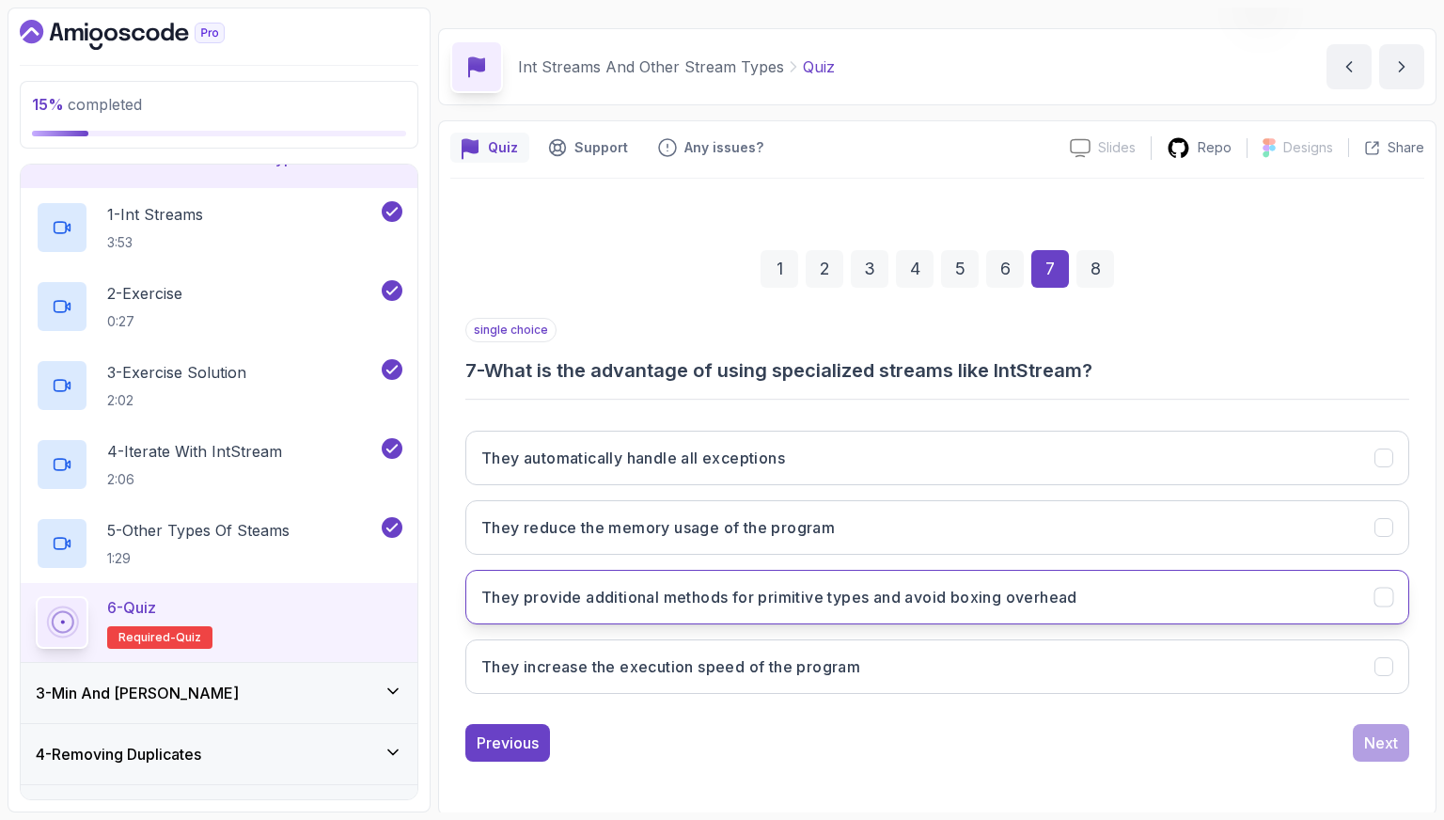
click at [1120, 611] on button "They provide additional methods for primitive types and avoid boxing overhead" at bounding box center [937, 597] width 944 height 55
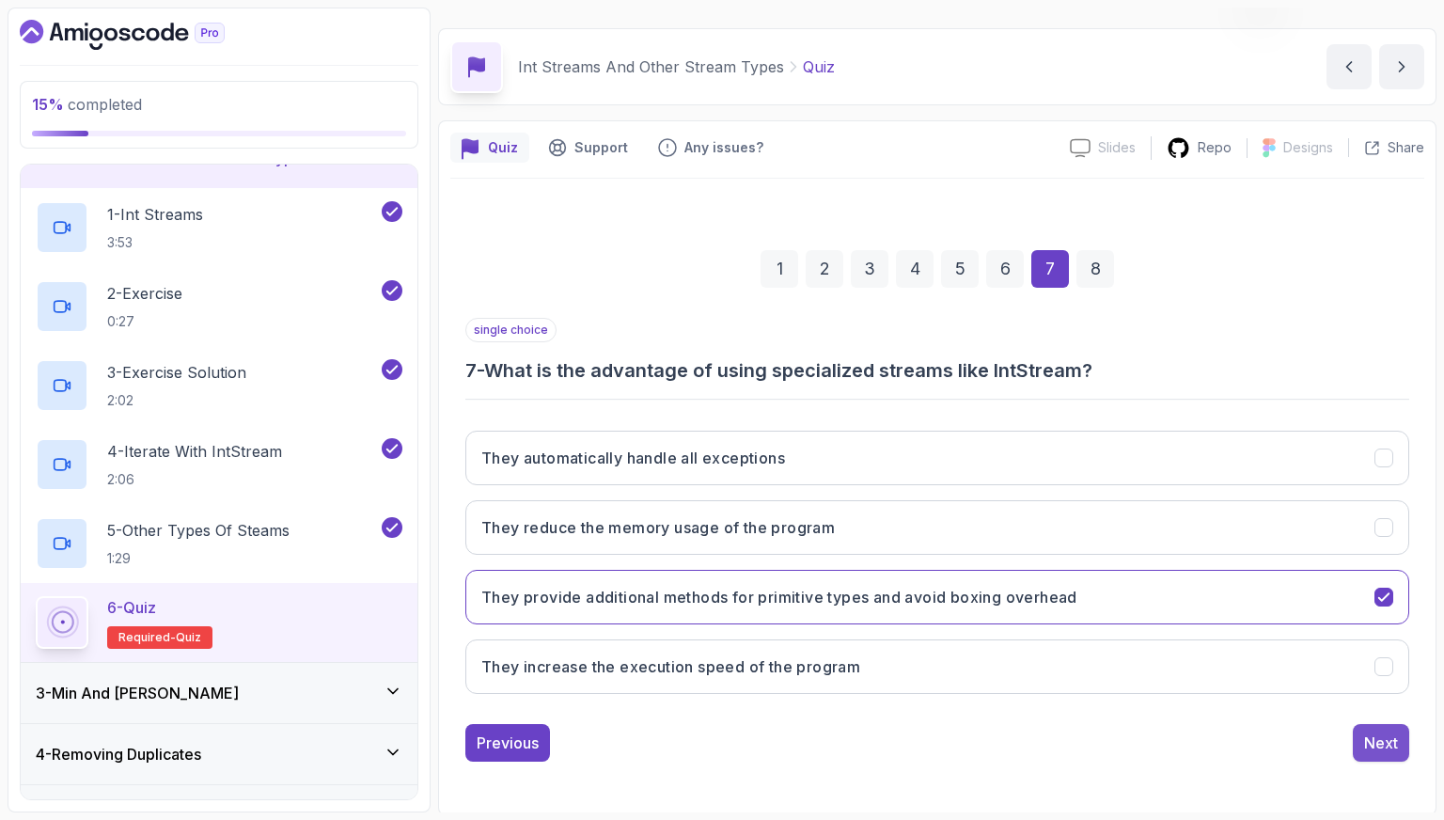
click at [1366, 733] on div "Next" at bounding box center [1381, 742] width 34 height 23
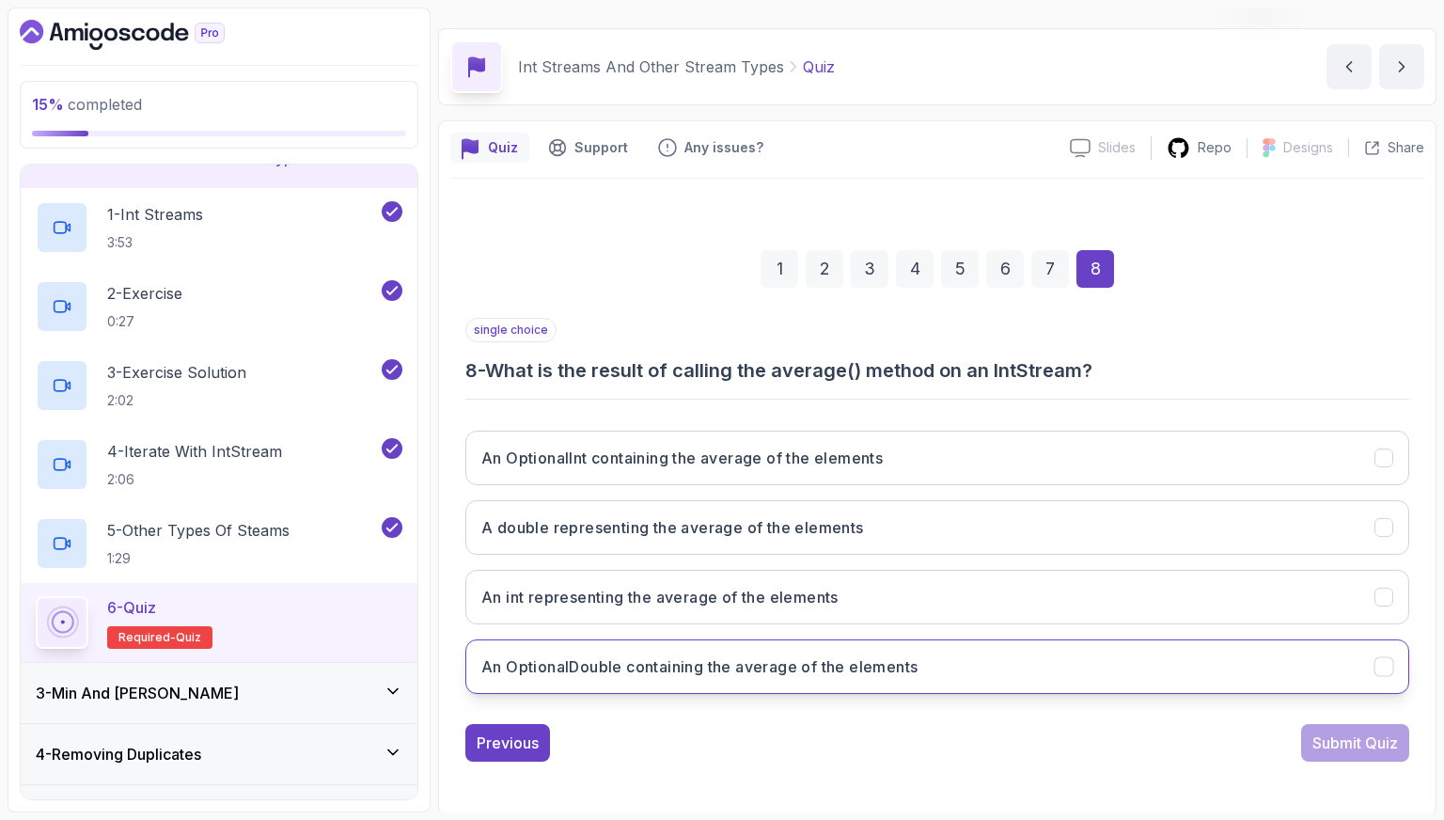
click at [951, 641] on button "An OptionalDouble containing the average of the elements" at bounding box center [937, 666] width 944 height 55
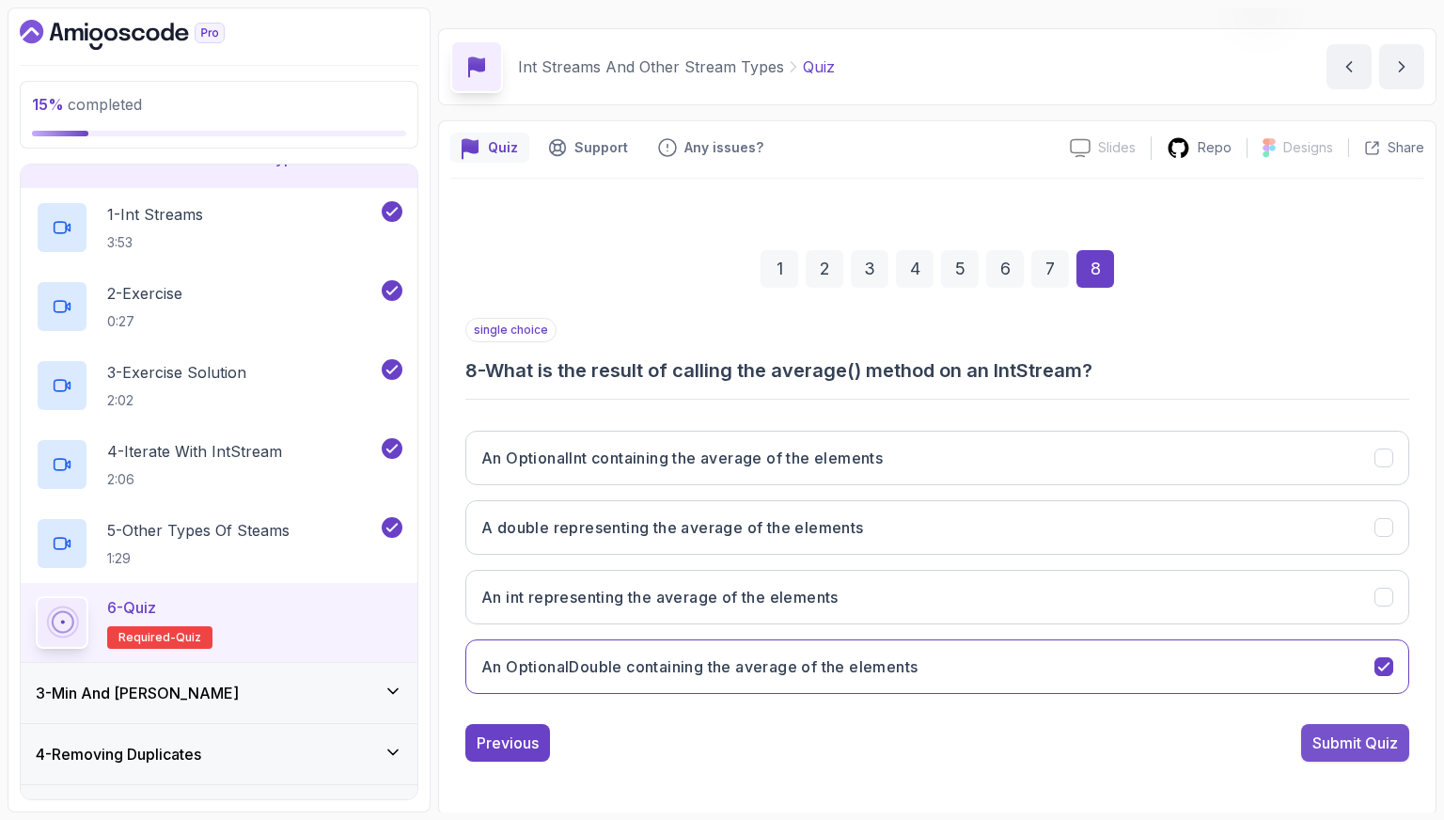
click at [1337, 731] on div "Submit Quiz" at bounding box center [1355, 742] width 86 height 23
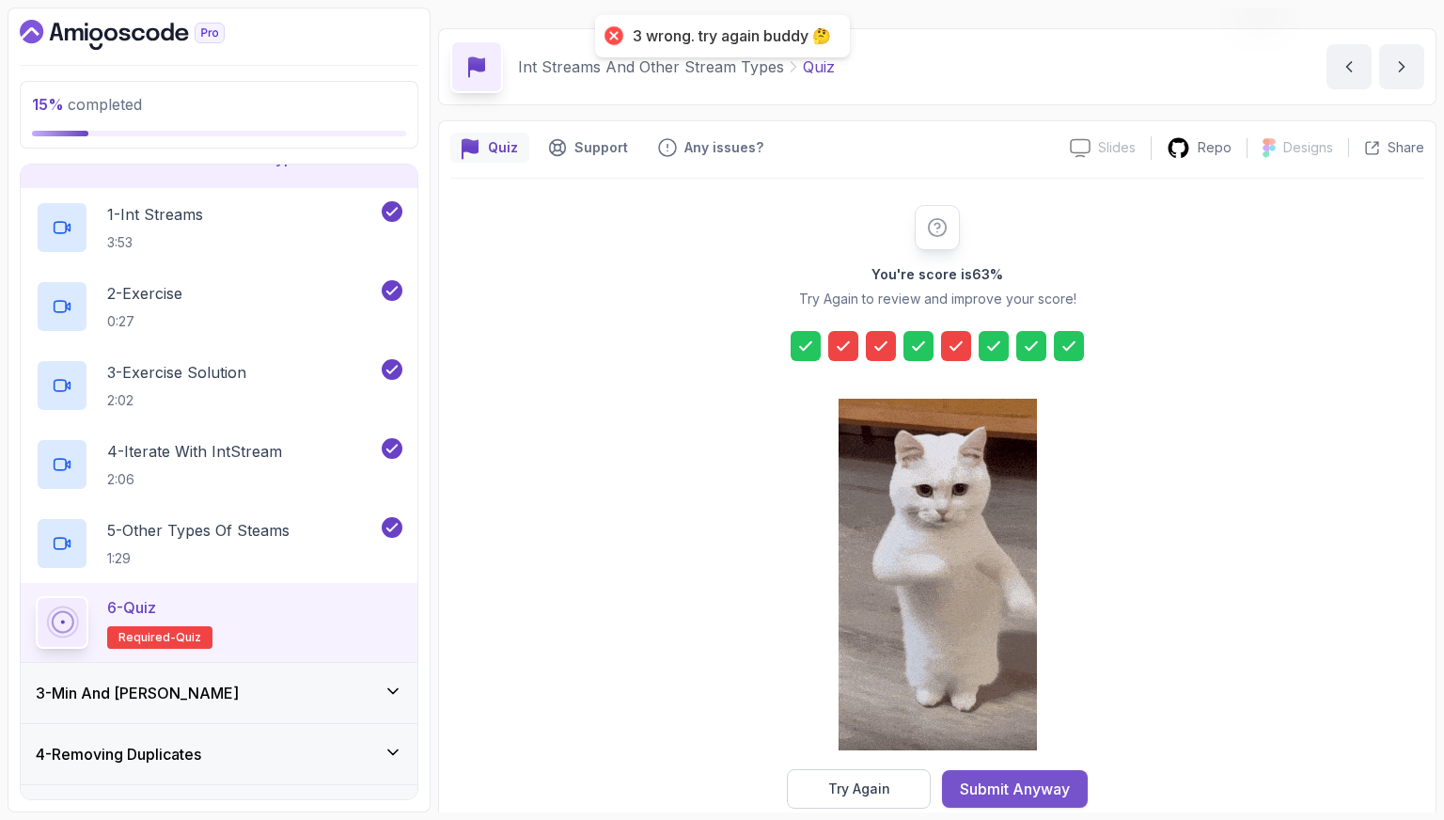
click at [1044, 782] on div "Submit Anyway" at bounding box center [1015, 788] width 110 height 23
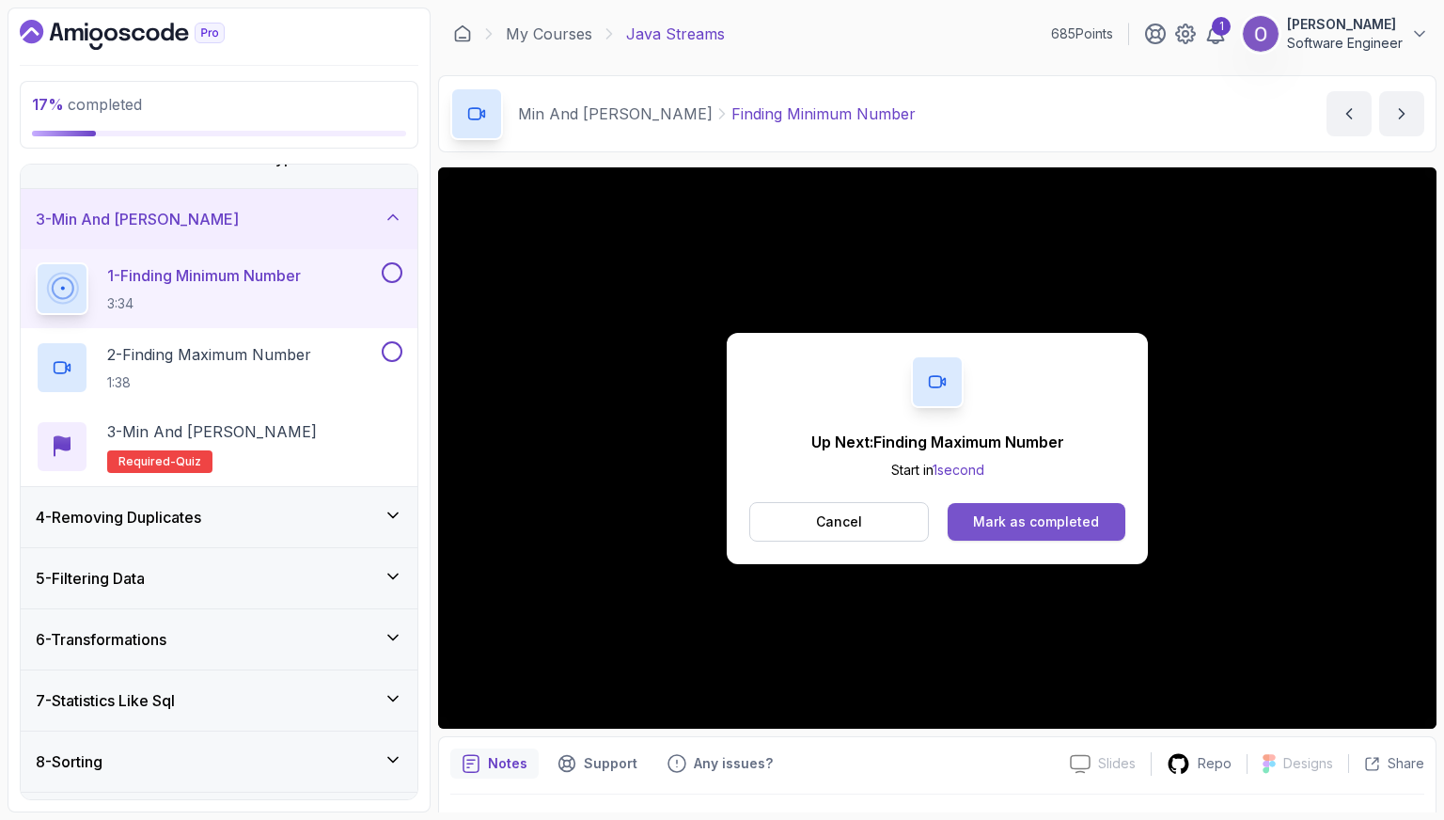
click at [1044, 509] on button "Mark as completed" at bounding box center [1037, 522] width 178 height 38
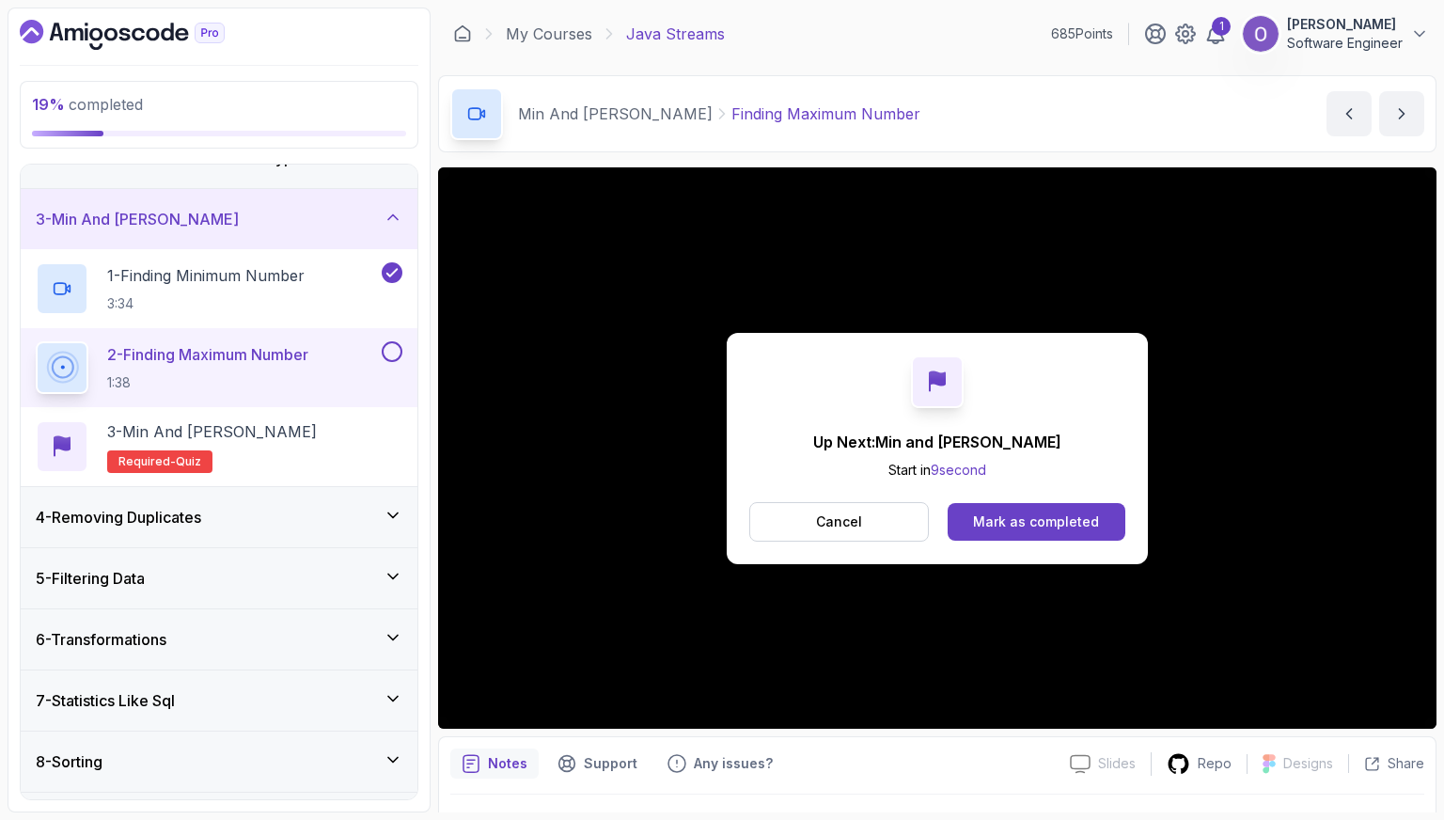
click at [1044, 509] on button "Mark as completed" at bounding box center [1037, 522] width 178 height 38
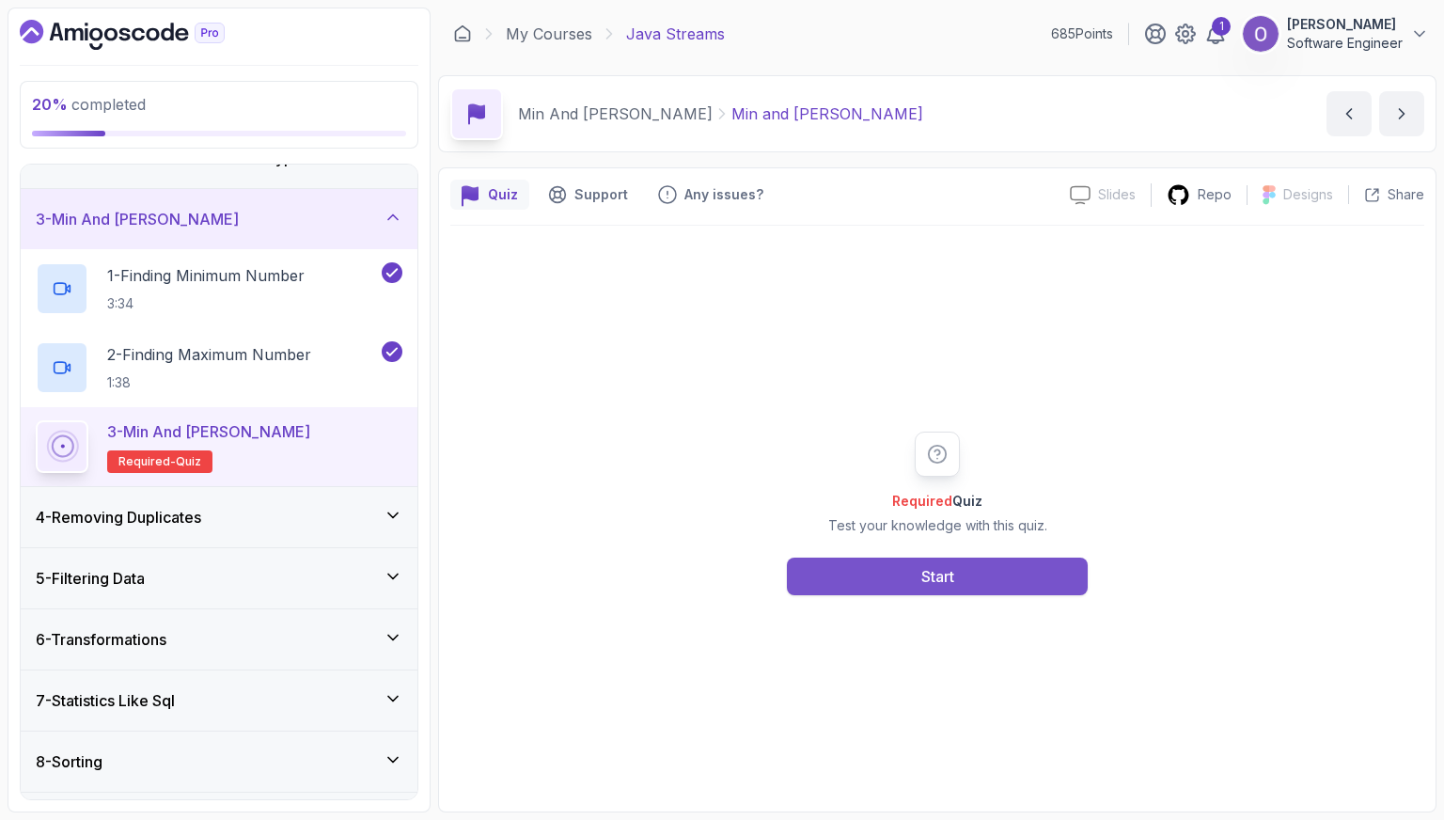
click at [931, 579] on div "Start" at bounding box center [937, 576] width 33 height 23
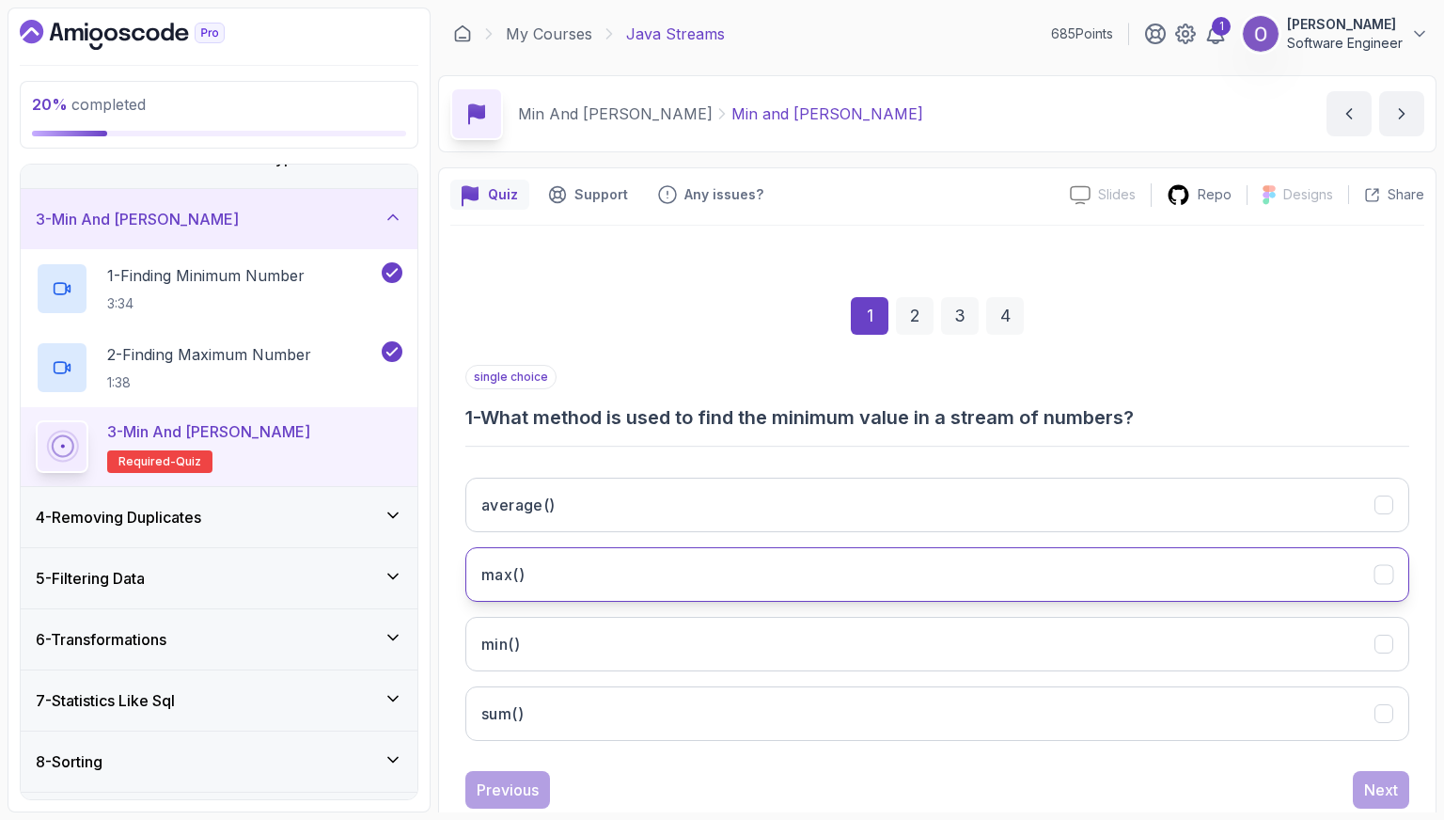
click at [694, 593] on button "max()" at bounding box center [937, 574] width 944 height 55
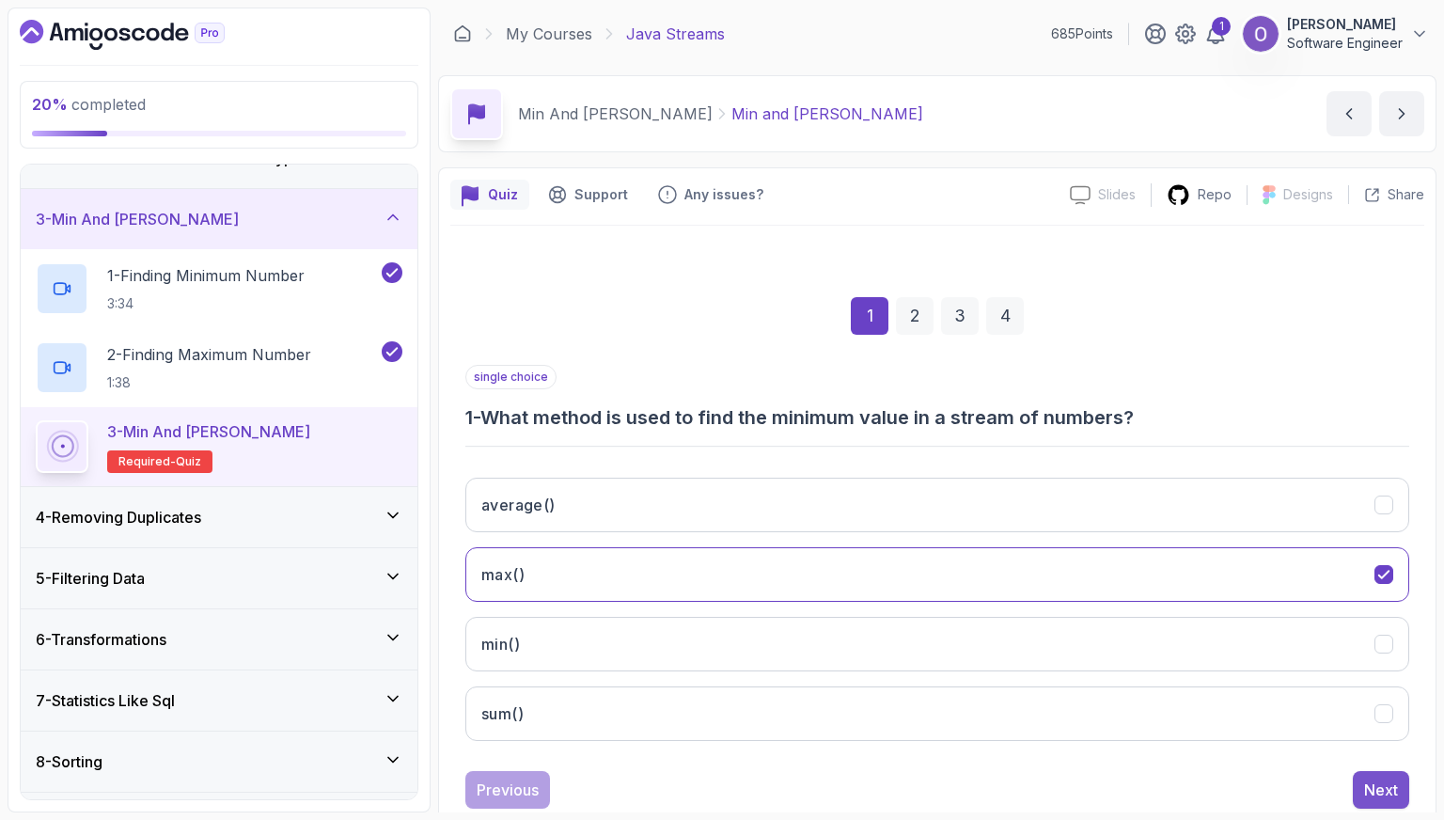
click at [1379, 788] on div "Next" at bounding box center [1381, 789] width 34 height 23
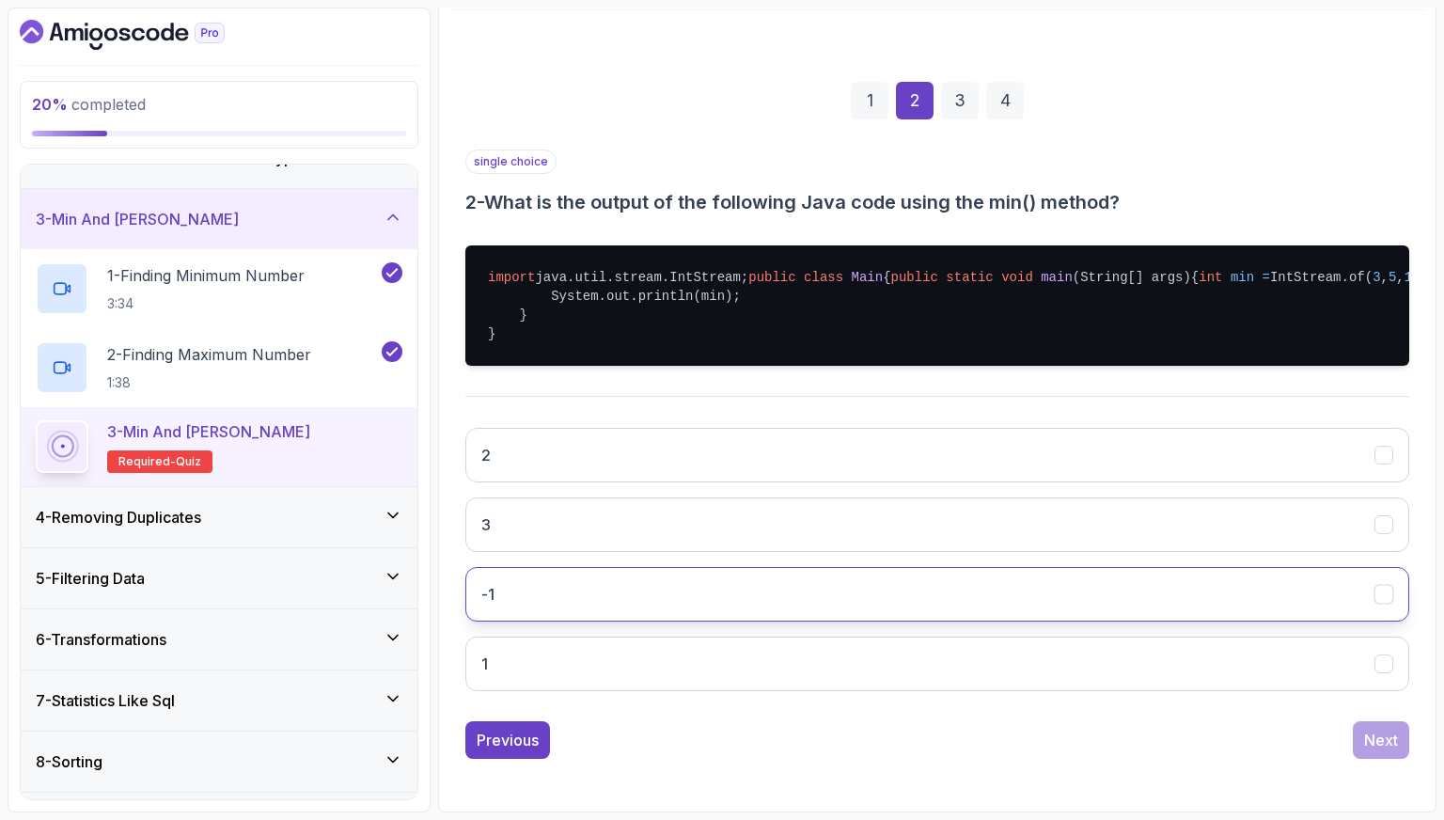
scroll to position [288, 0]
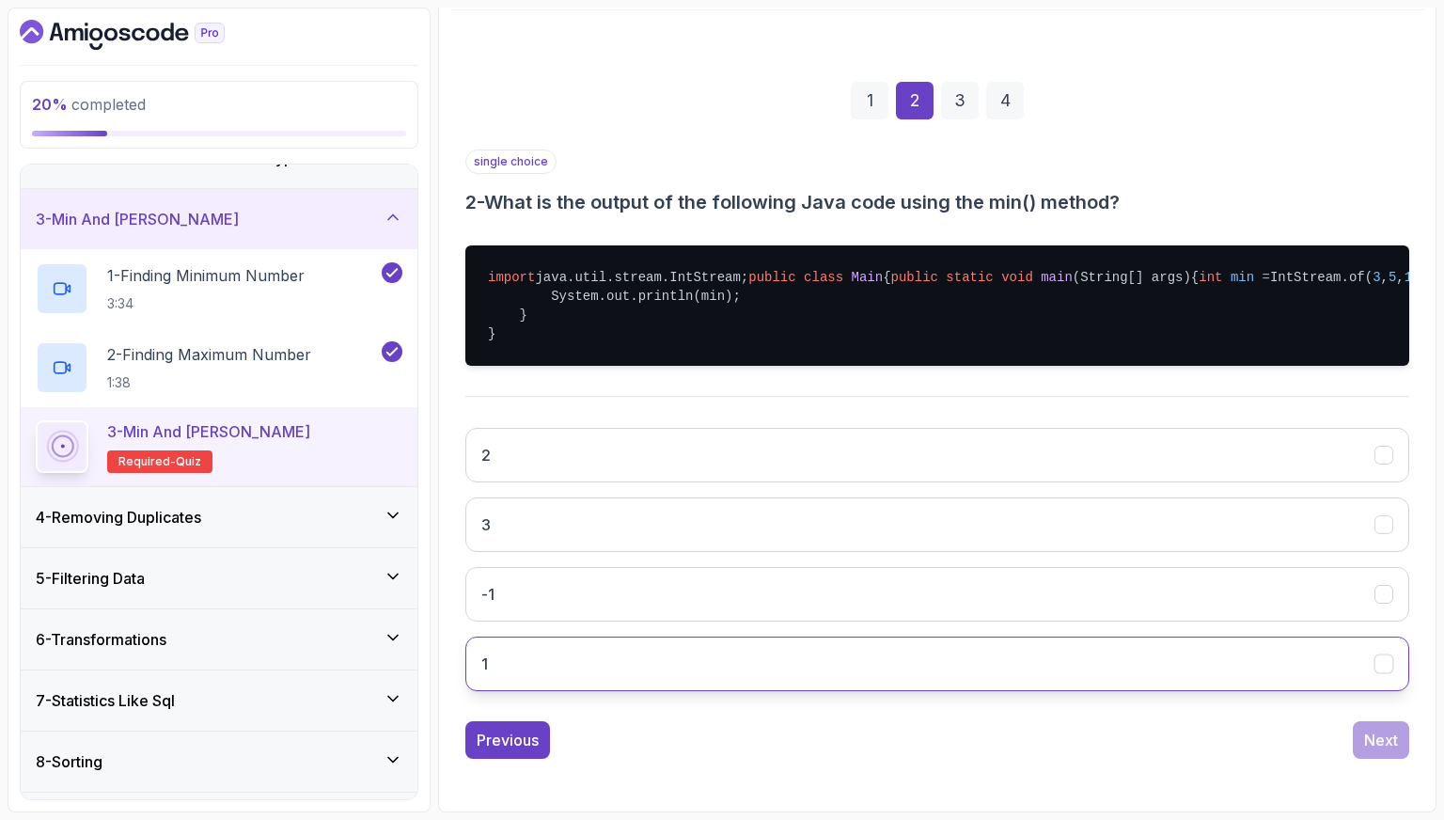
click at [647, 660] on button "1" at bounding box center [937, 663] width 944 height 55
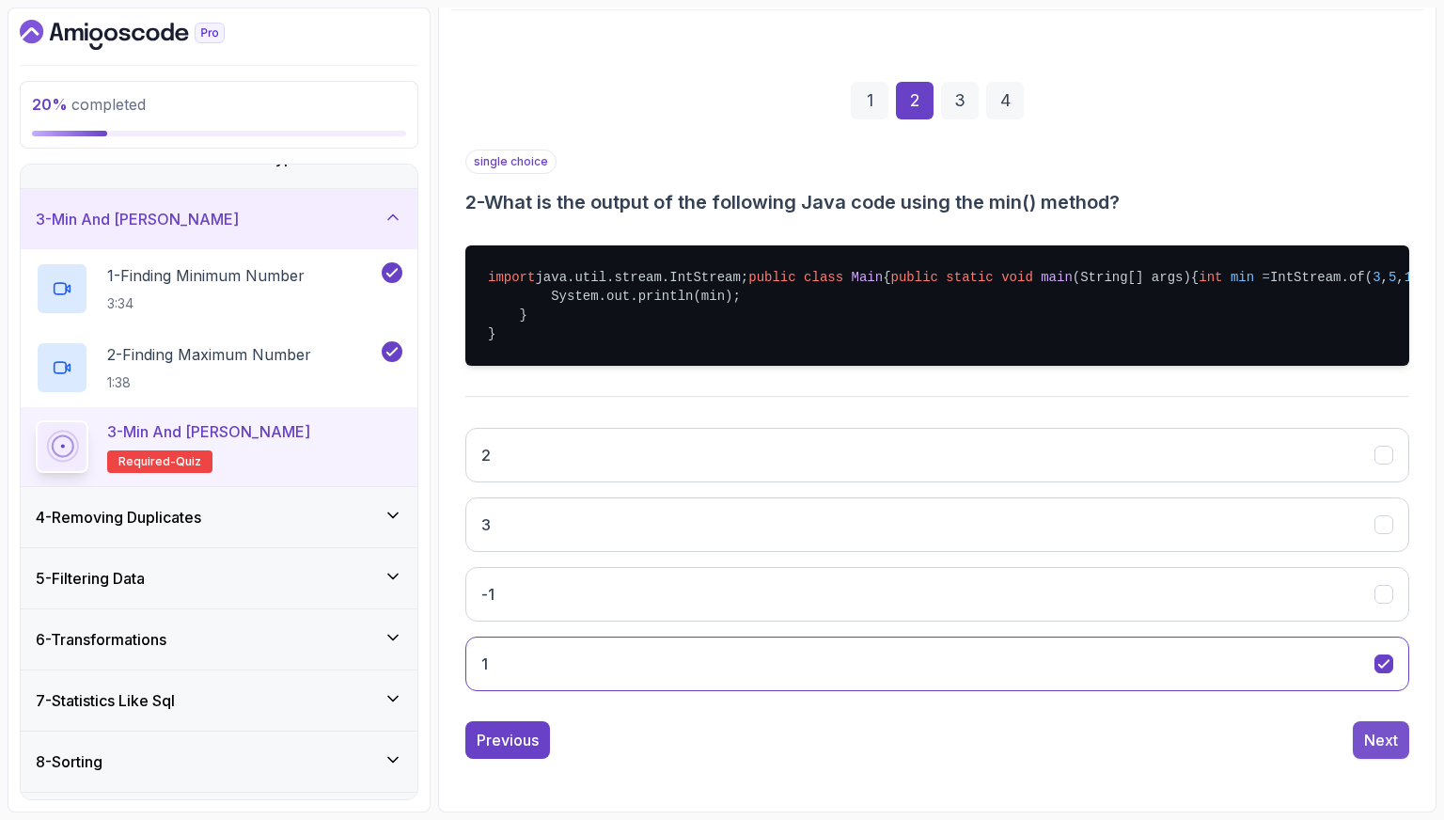
click at [1380, 746] on div "Next" at bounding box center [1381, 740] width 34 height 23
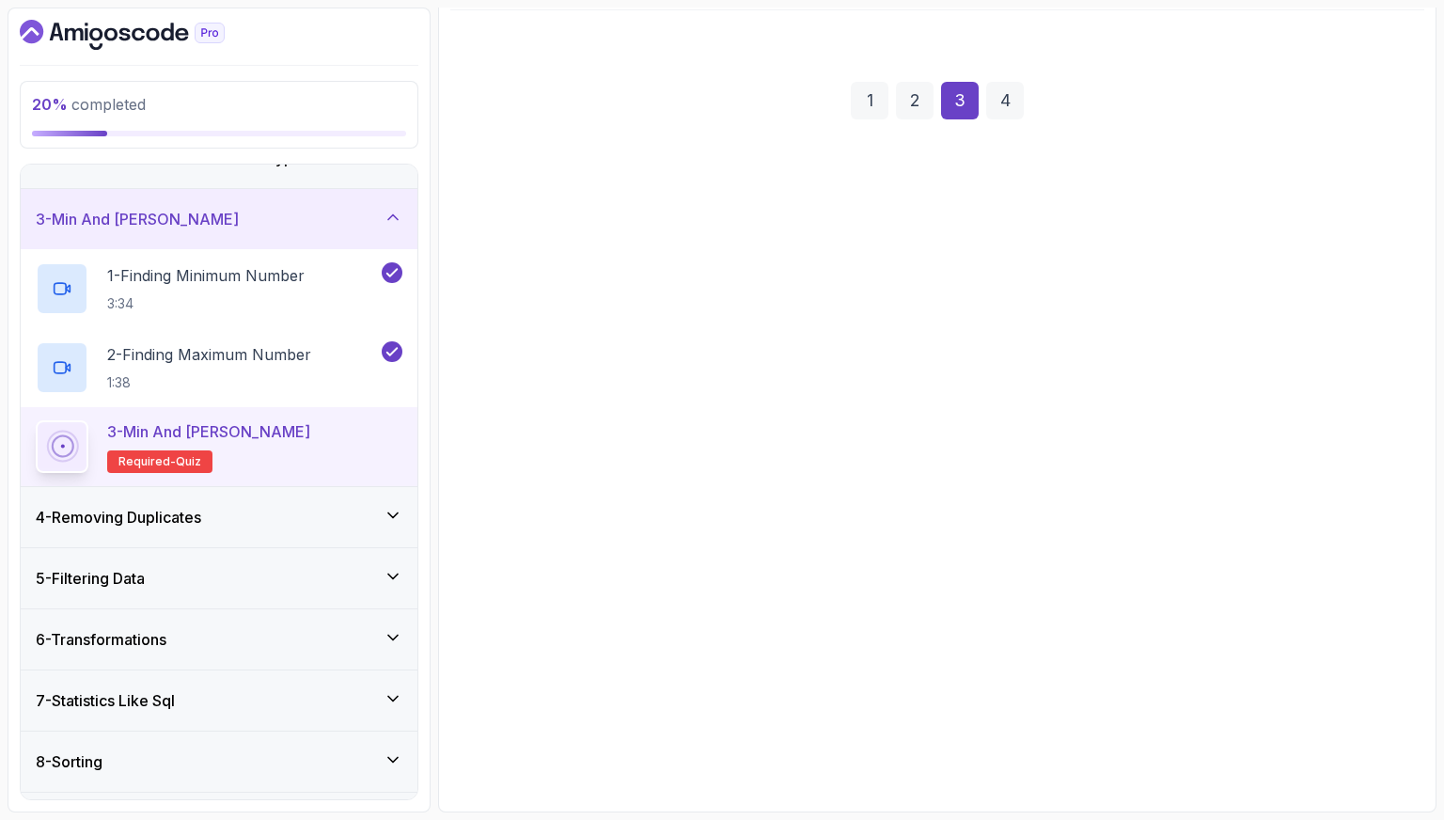
scroll to position [47, 0]
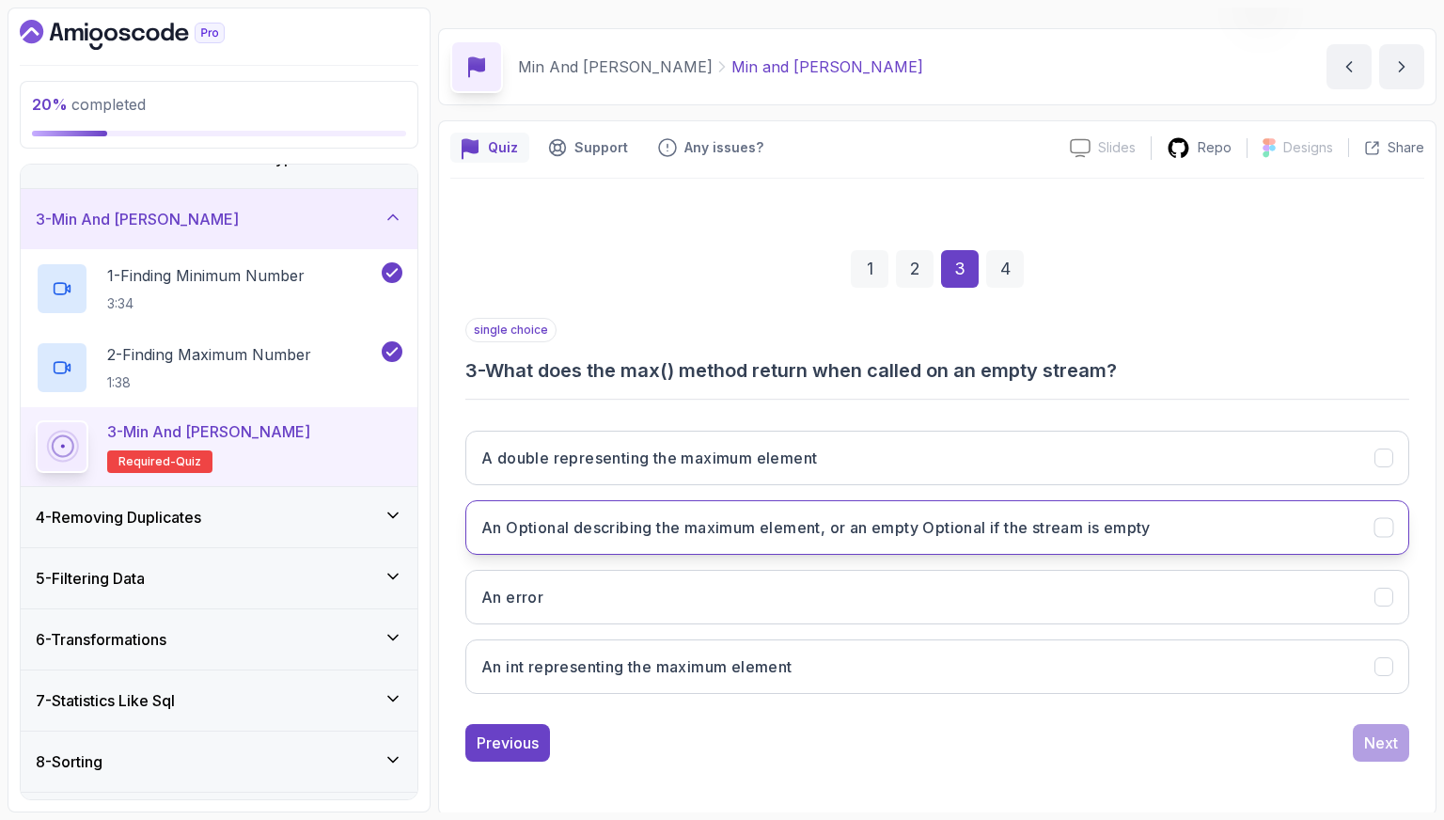
click at [871, 505] on button "An Optional describing the maximum element, or an empty Optional if the stream …" at bounding box center [937, 527] width 944 height 55
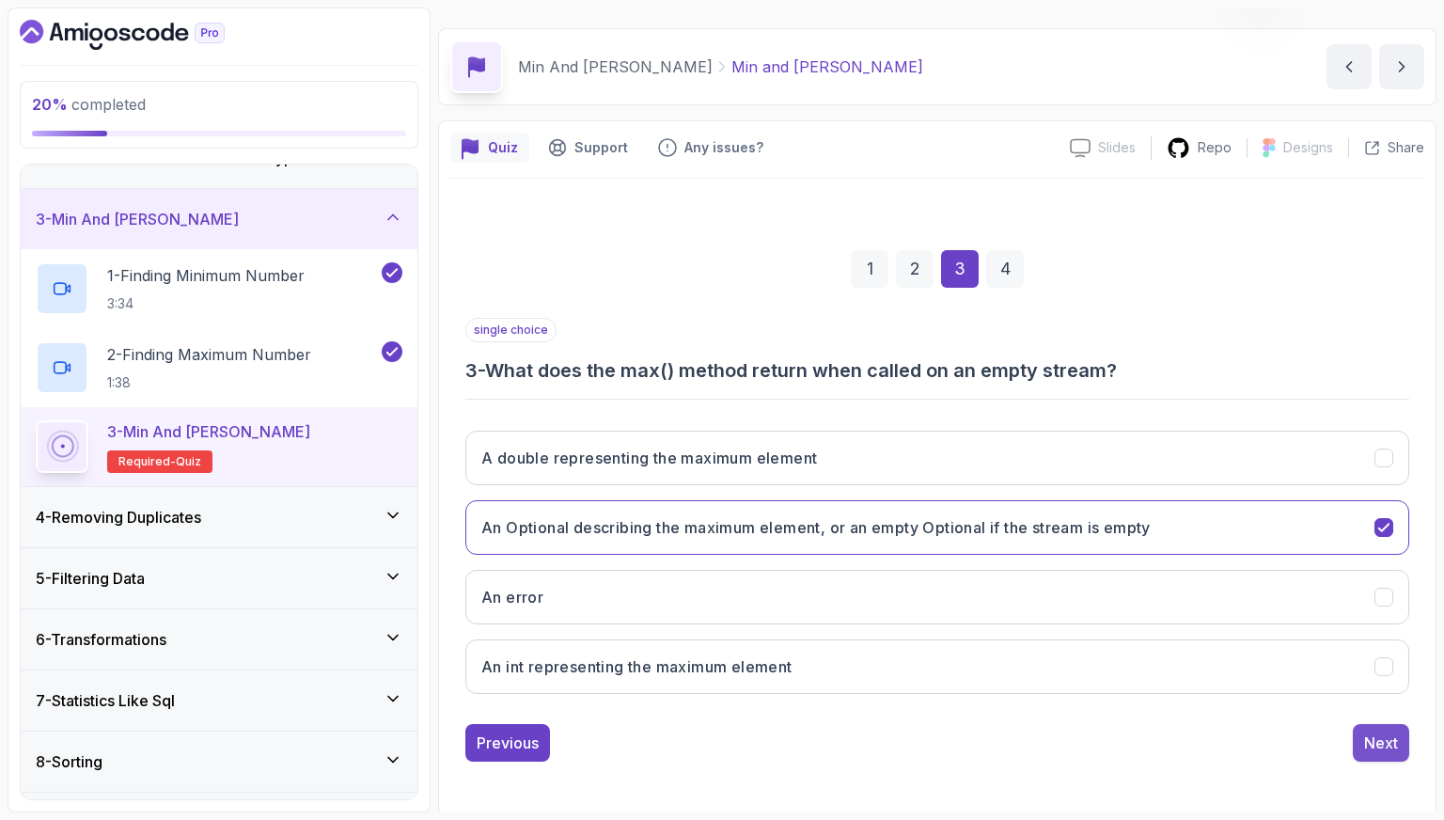
click at [1384, 724] on button "Next" at bounding box center [1381, 743] width 56 height 38
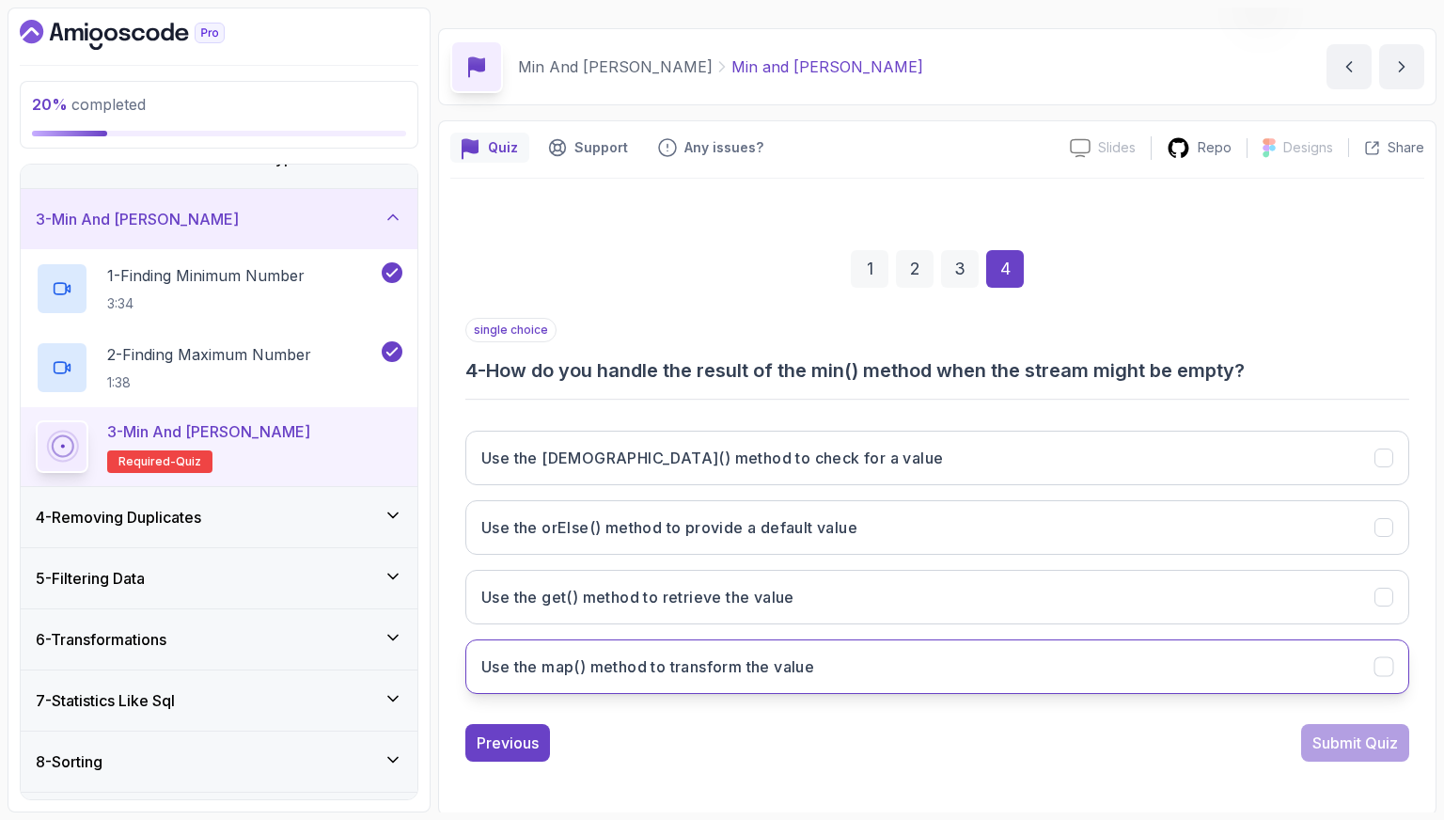
click at [911, 670] on button "Use the map() method to transform the value" at bounding box center [937, 666] width 944 height 55
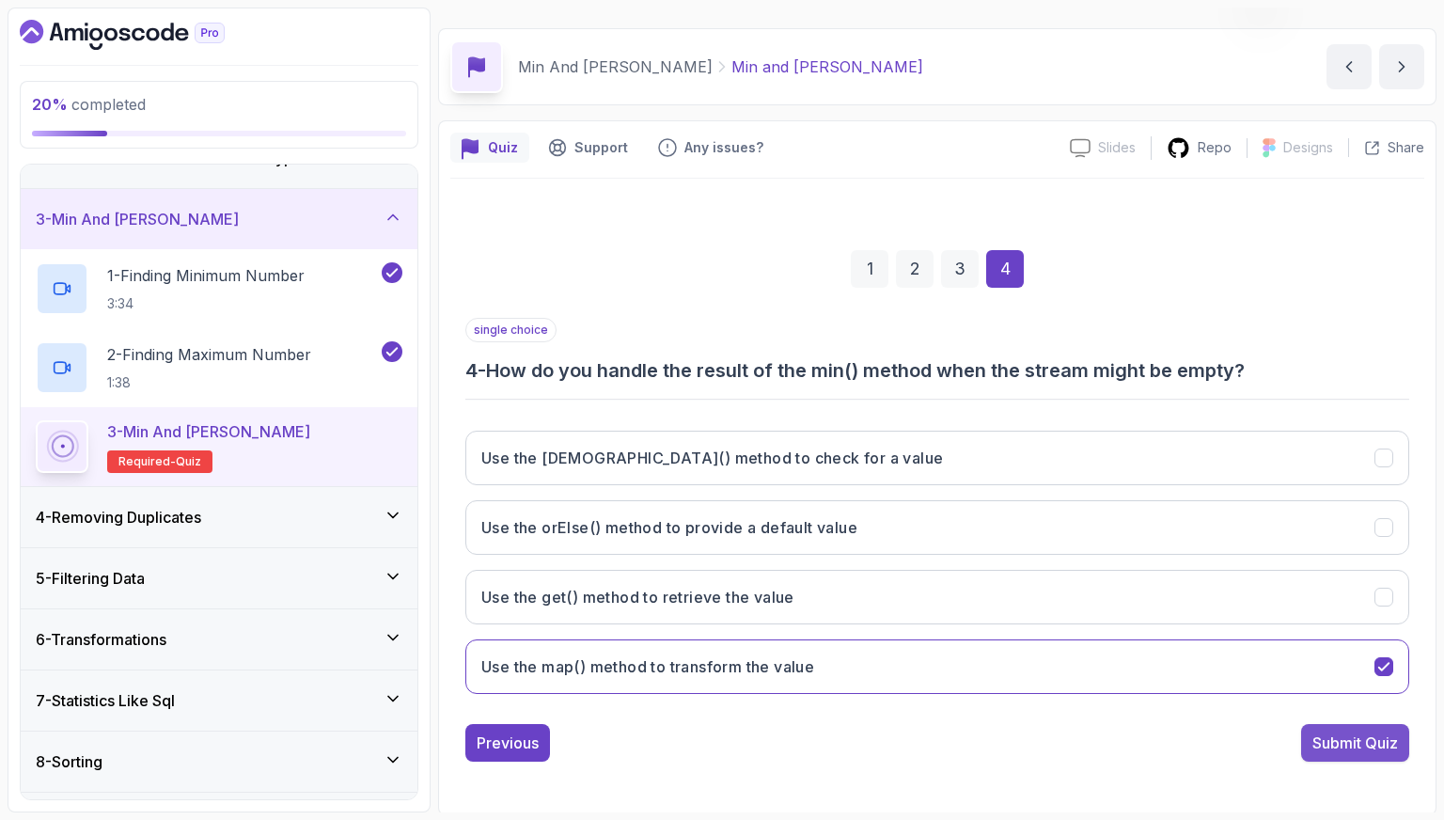
click at [1323, 732] on div "Submit Quiz" at bounding box center [1355, 742] width 86 height 23
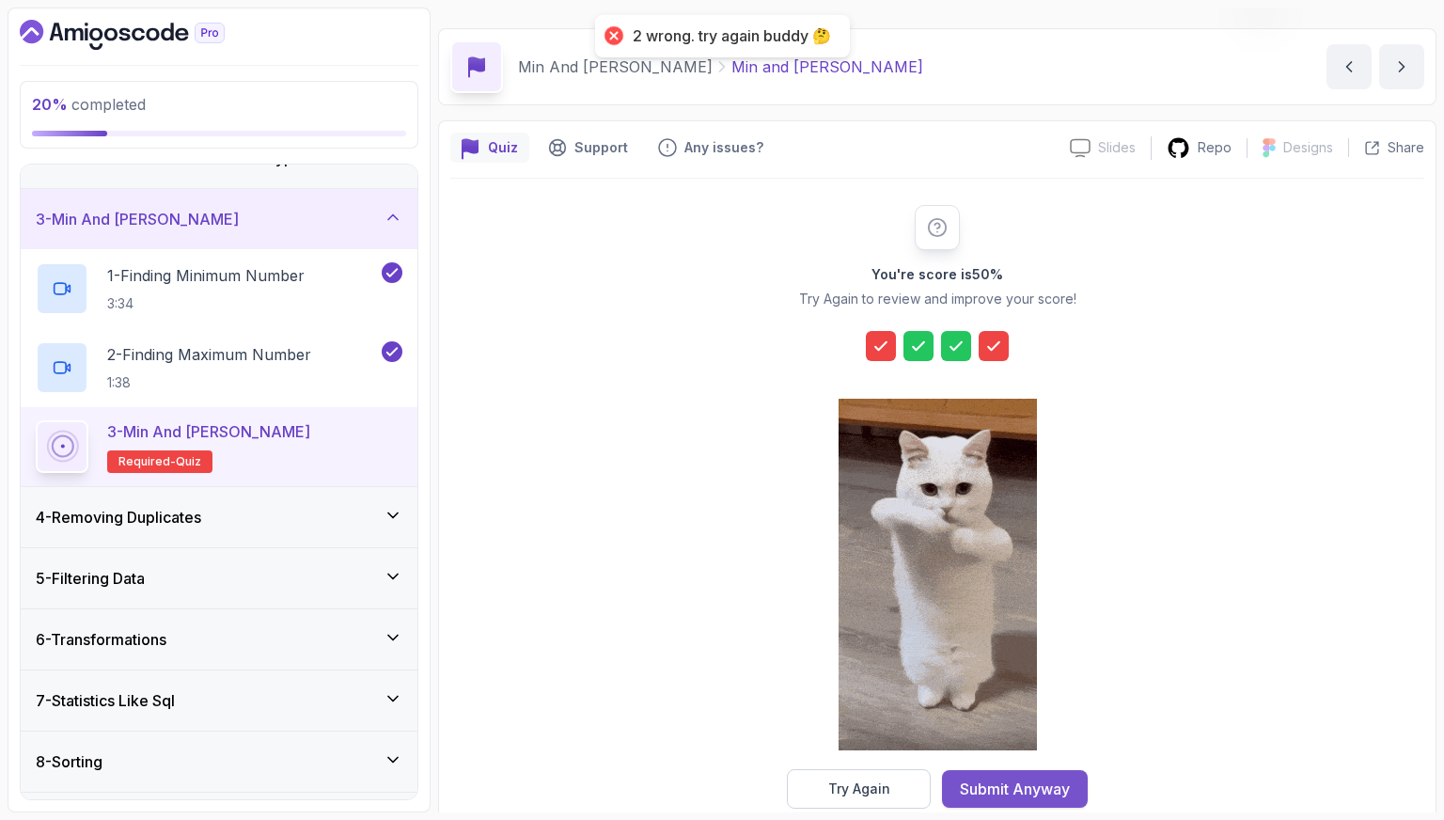
click at [1063, 785] on div "Submit Anyway" at bounding box center [1015, 788] width 110 height 23
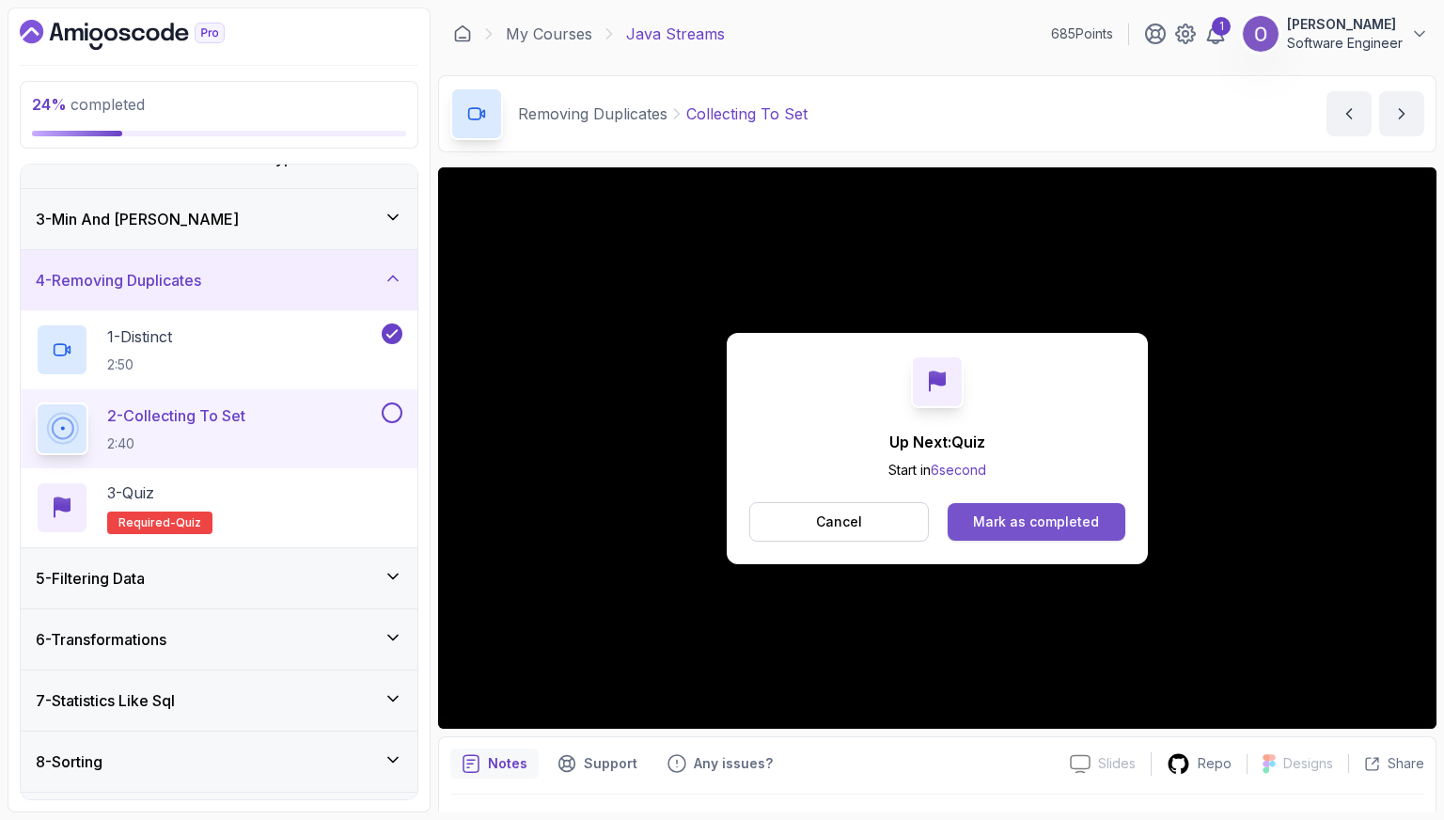
click at [967, 526] on button "Mark as completed" at bounding box center [1037, 522] width 178 height 38
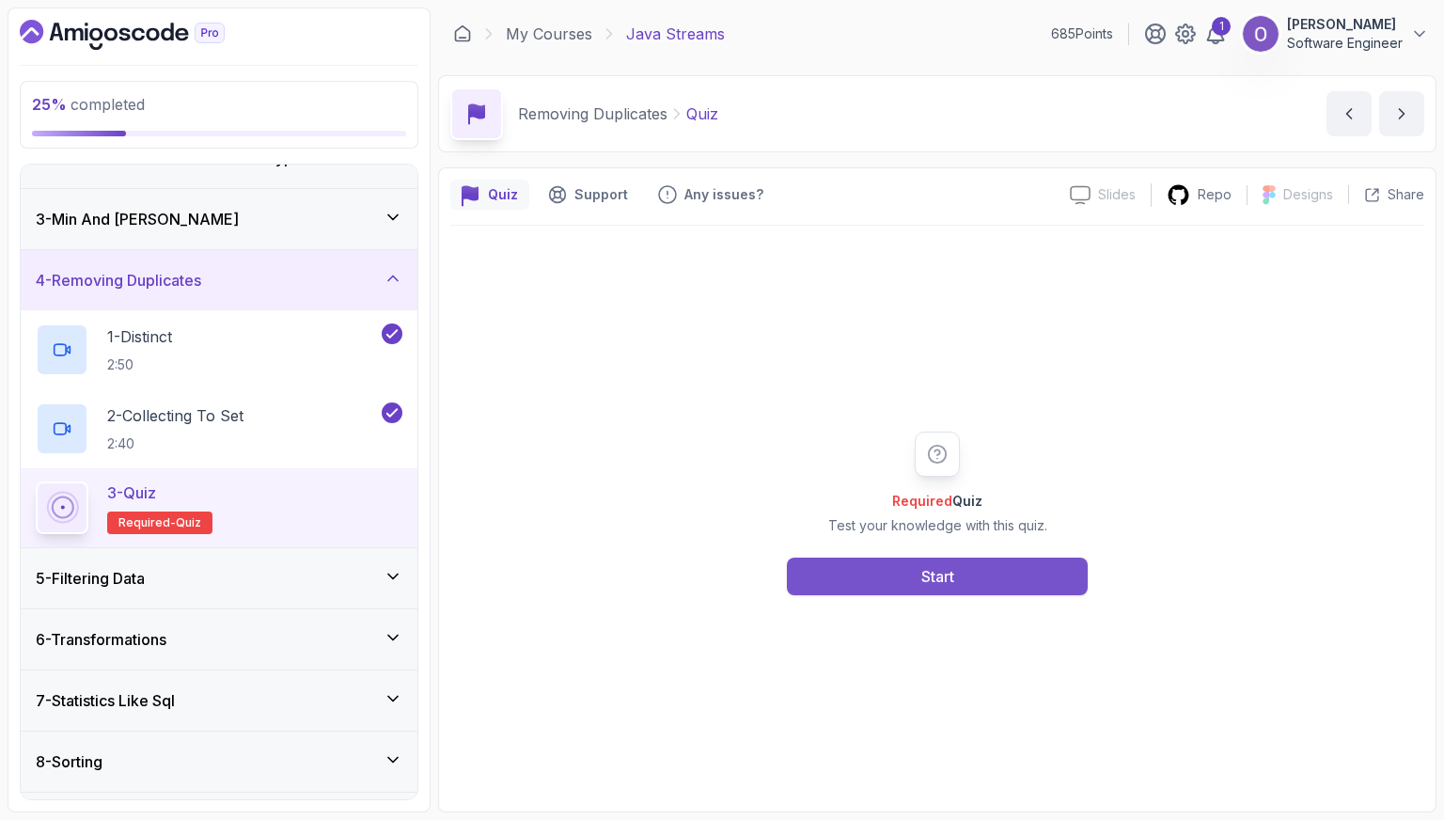
click at [1023, 558] on button "Start" at bounding box center [937, 576] width 301 height 38
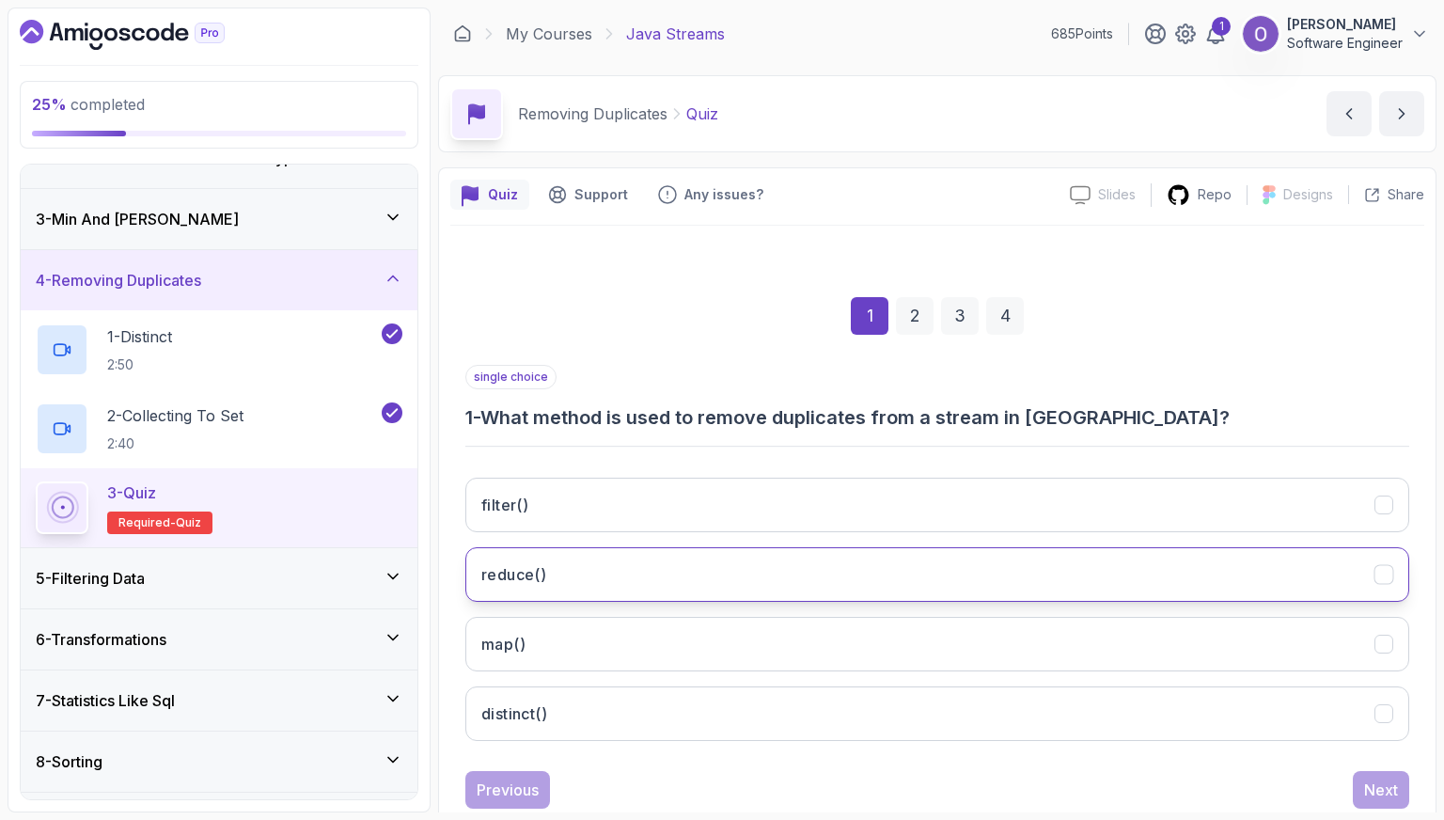
click at [779, 568] on button "reduce()" at bounding box center [937, 574] width 944 height 55
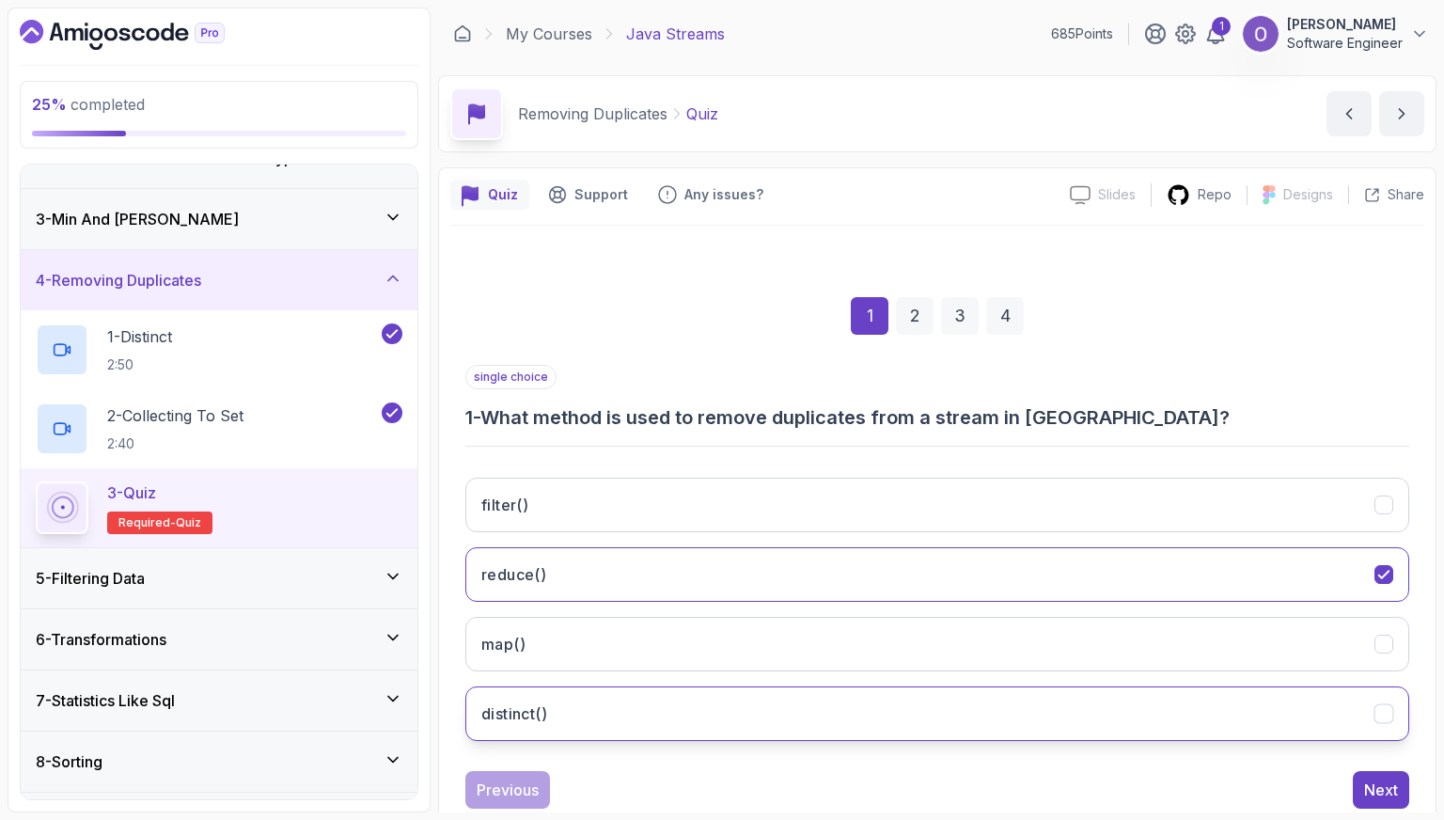
click at [848, 697] on button "distinct()" at bounding box center [937, 713] width 944 height 55
click at [1406, 783] on button "Next" at bounding box center [1381, 790] width 56 height 38
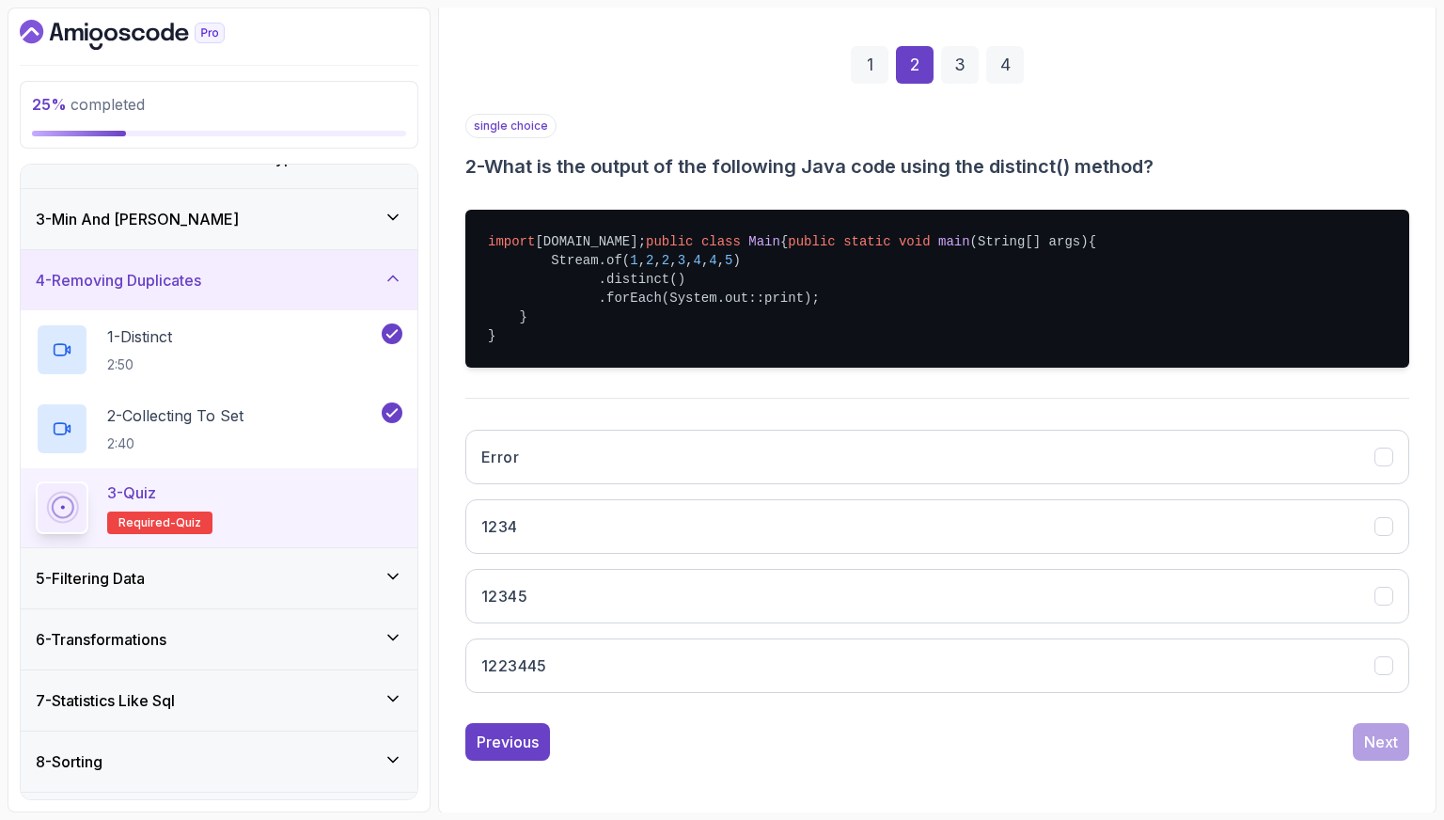
scroll to position [282, 0]
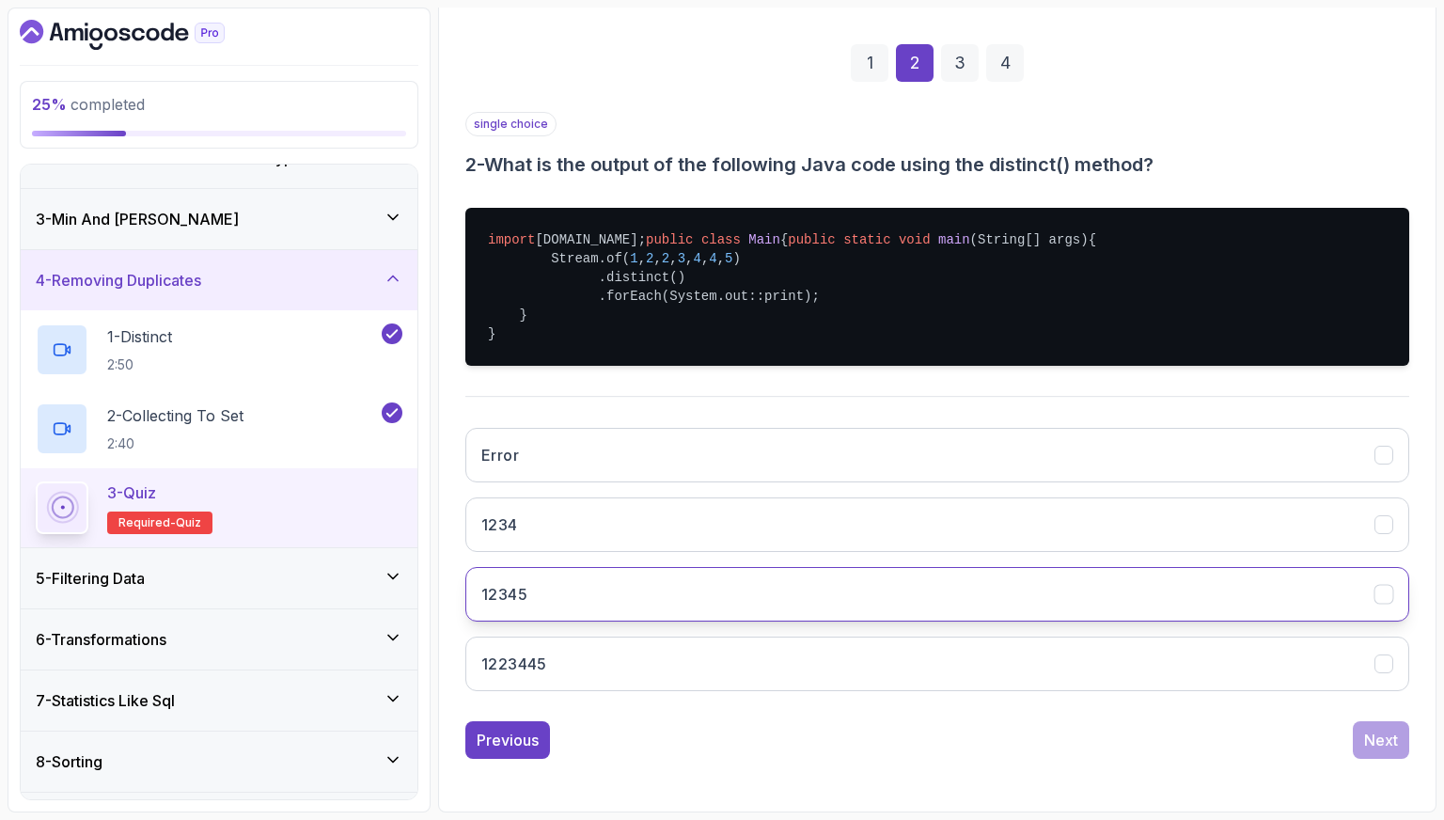
click at [828, 620] on button "12345" at bounding box center [937, 594] width 944 height 55
click at [1375, 751] on button "Next" at bounding box center [1381, 740] width 56 height 38
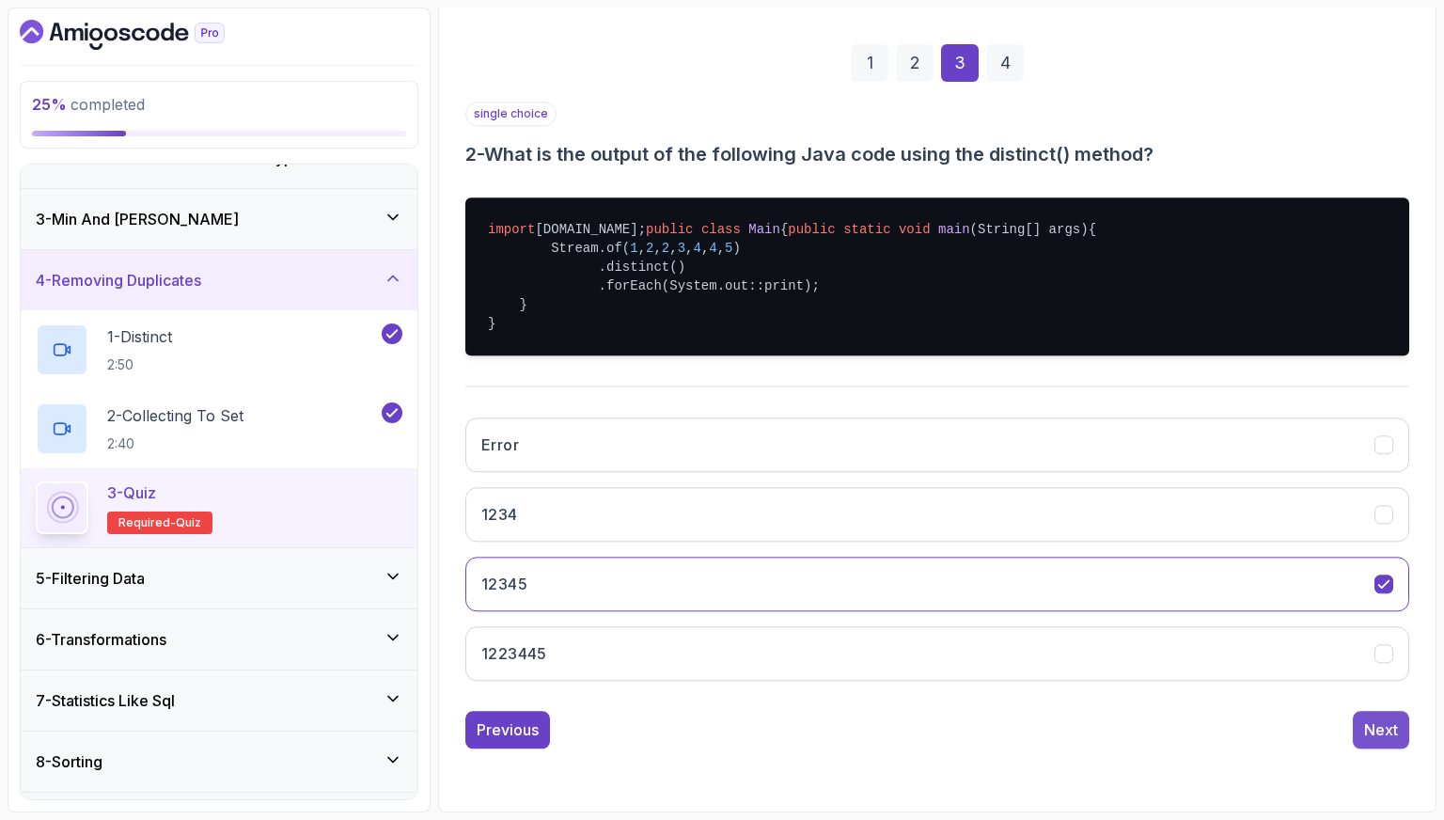
scroll to position [47, 0]
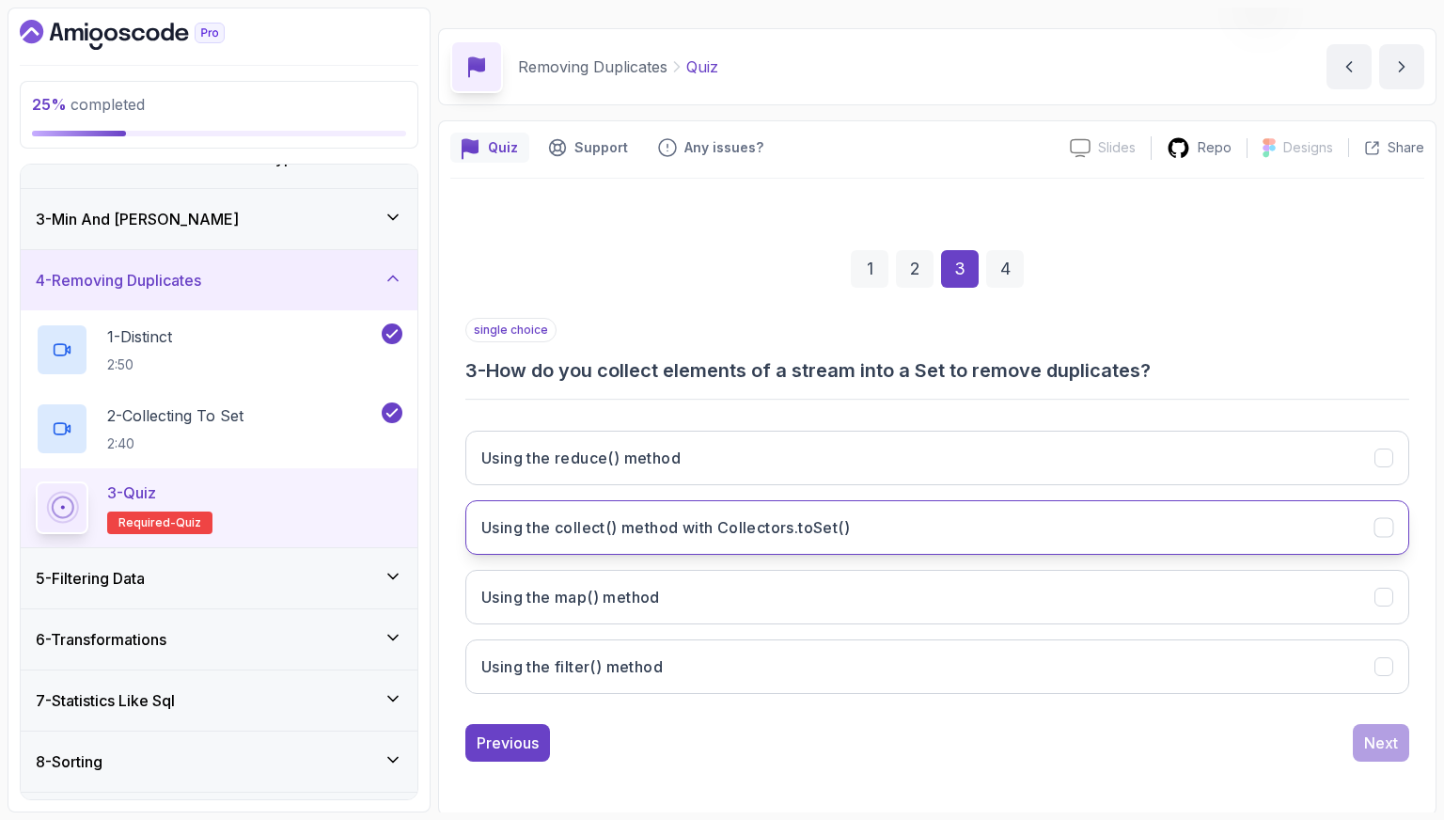
click at [958, 546] on button "Using the collect() method with Collectors.toSet()" at bounding box center [937, 527] width 944 height 55
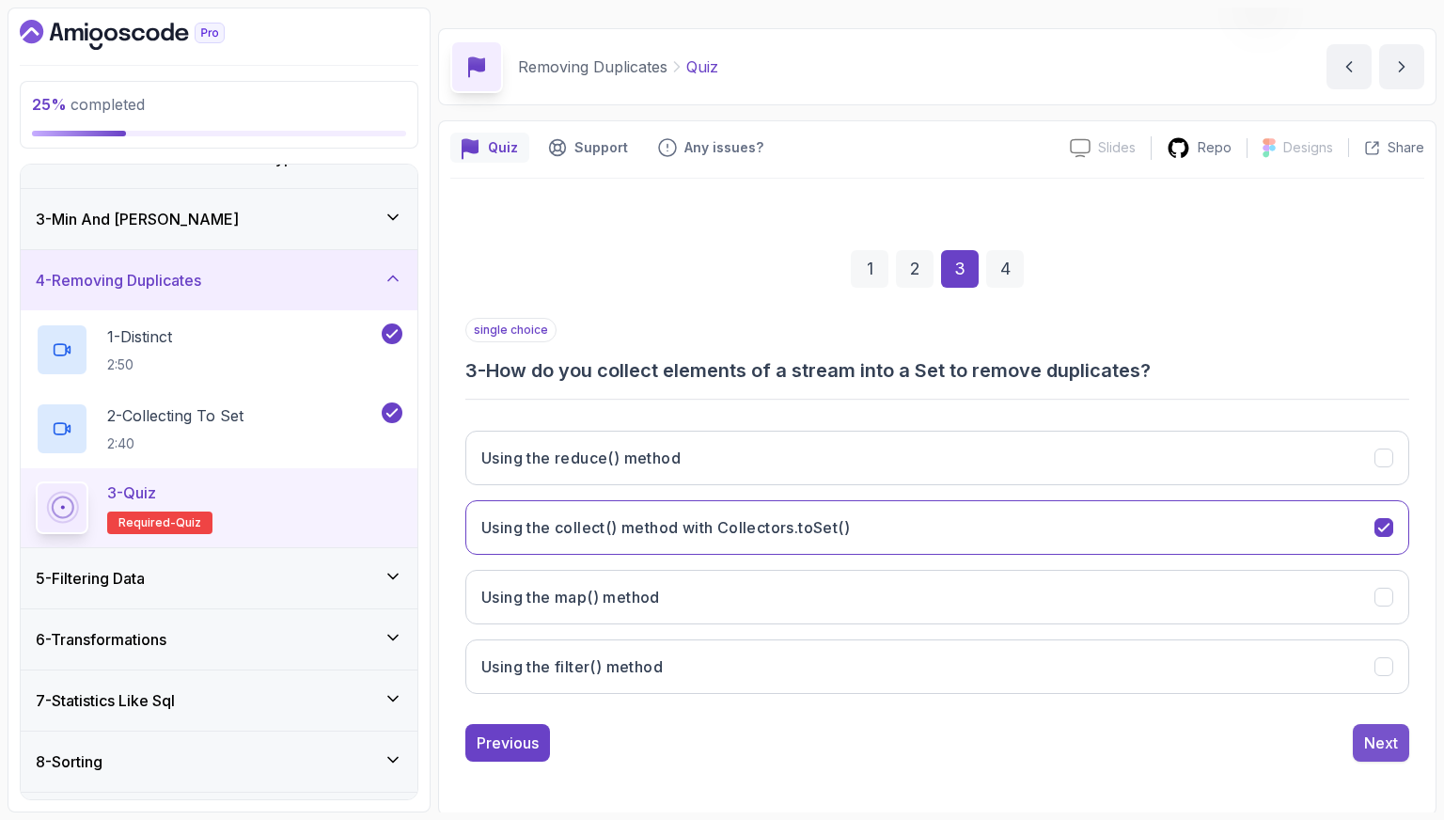
drag, startPoint x: 1406, startPoint y: 736, endPoint x: 1377, endPoint y: 733, distance: 29.3
click at [1406, 737] on button "Next" at bounding box center [1381, 743] width 56 height 38
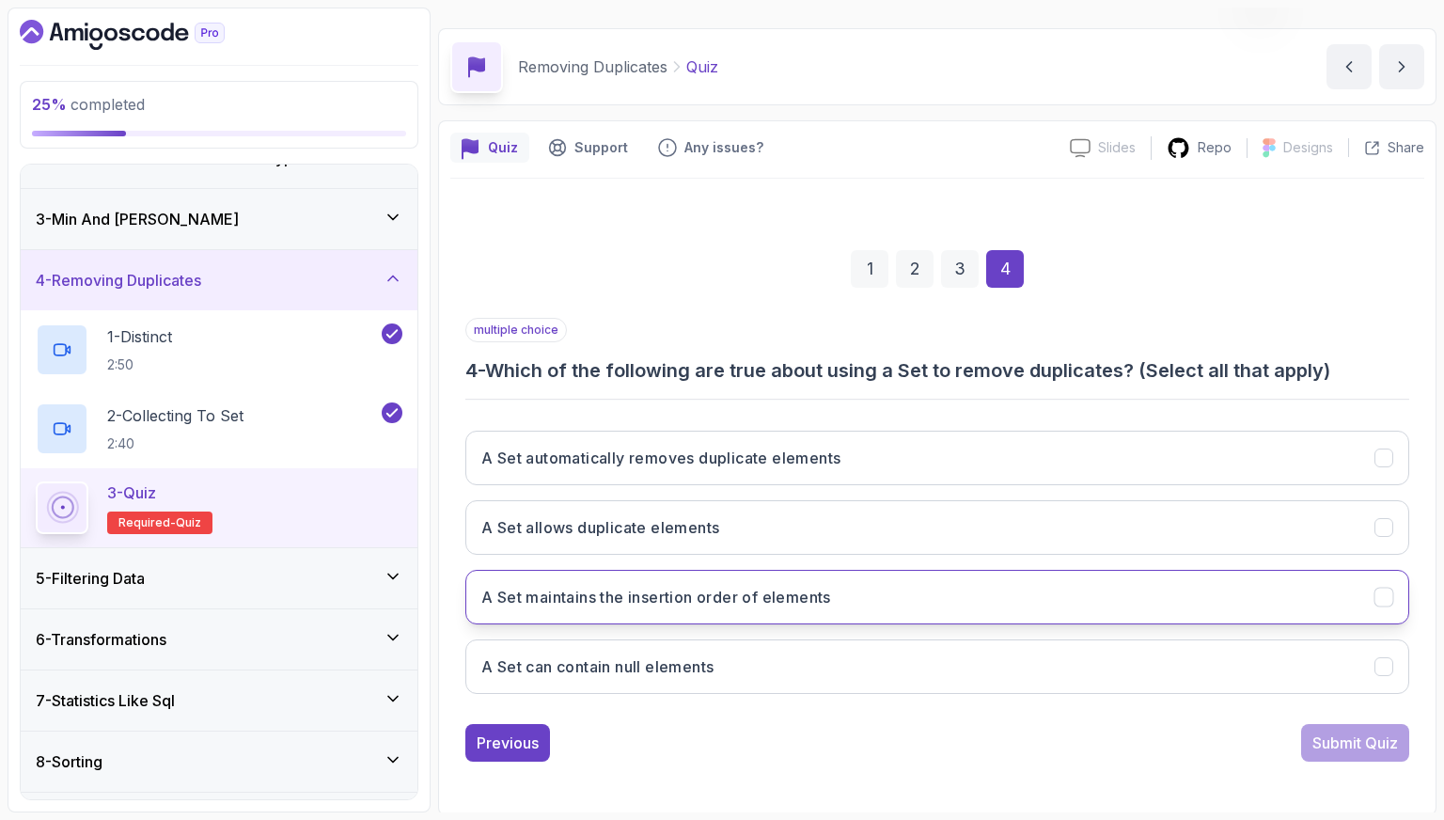
click at [918, 614] on button "A Set maintains the insertion order of elements" at bounding box center [937, 597] width 944 height 55
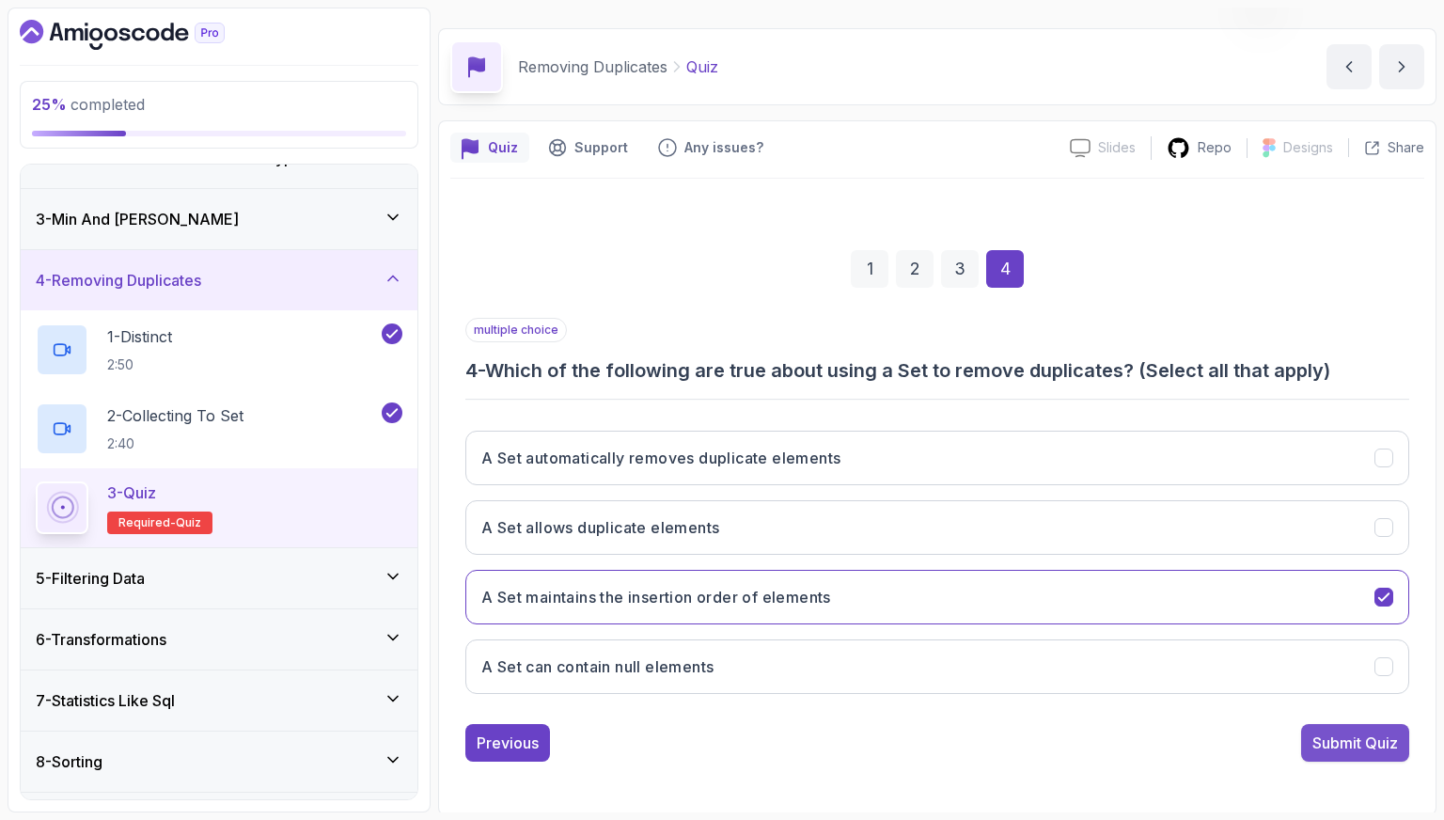
click at [1308, 727] on button "Submit Quiz" at bounding box center [1355, 743] width 108 height 38
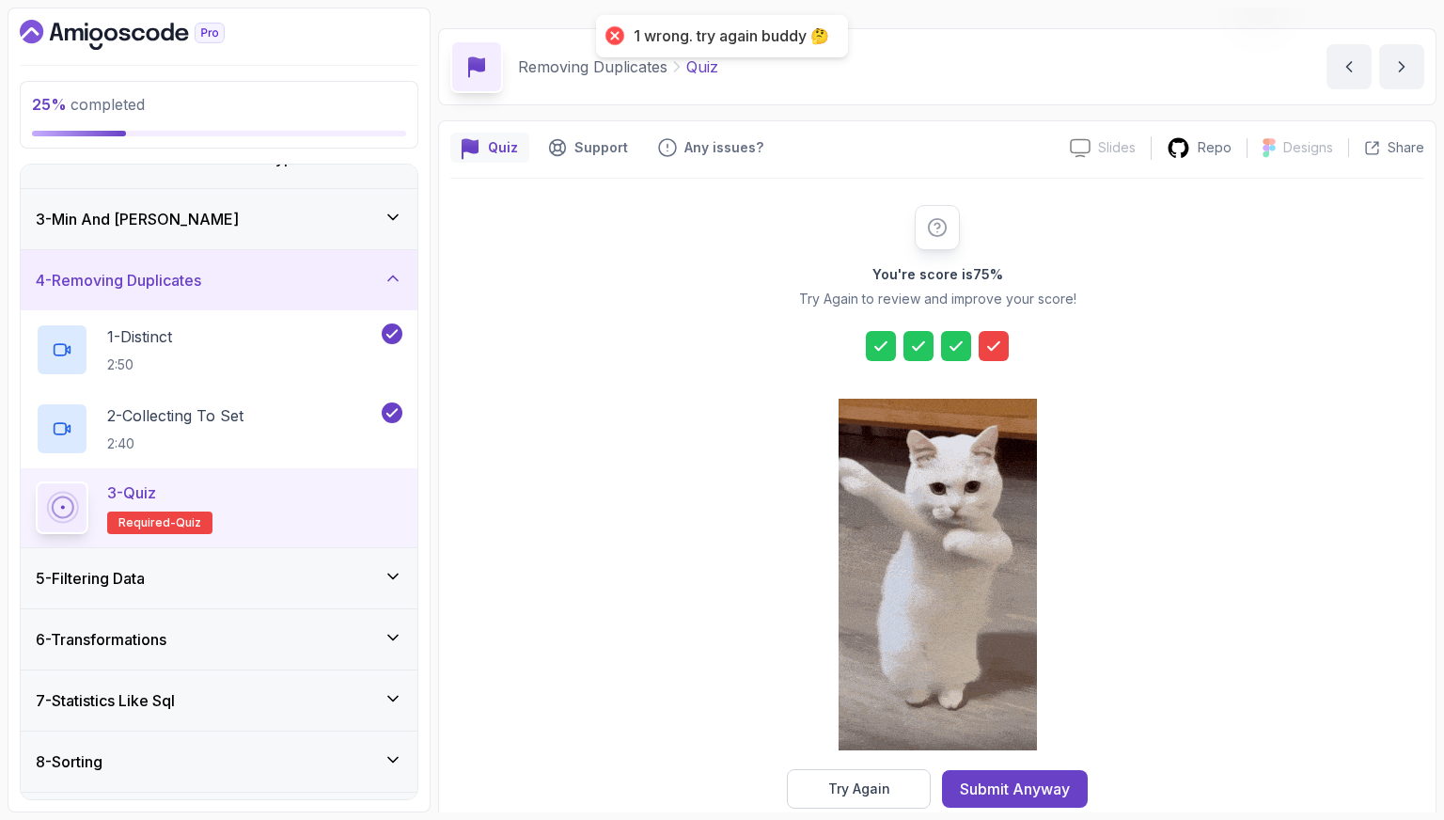
drag, startPoint x: 1051, startPoint y: 793, endPoint x: 1023, endPoint y: 787, distance: 28.8
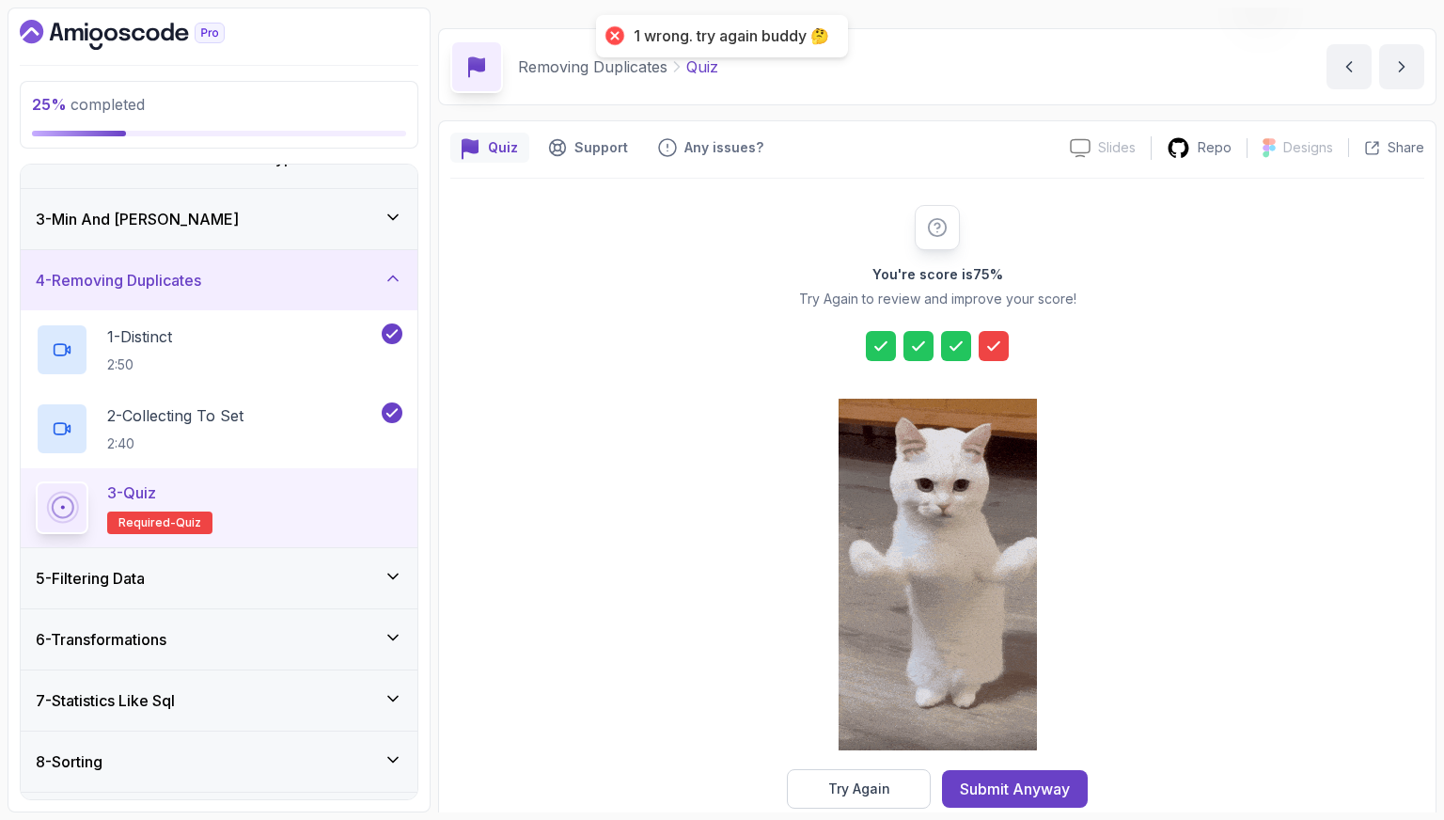
click at [1050, 793] on div "Submit Anyway" at bounding box center [1015, 788] width 110 height 23
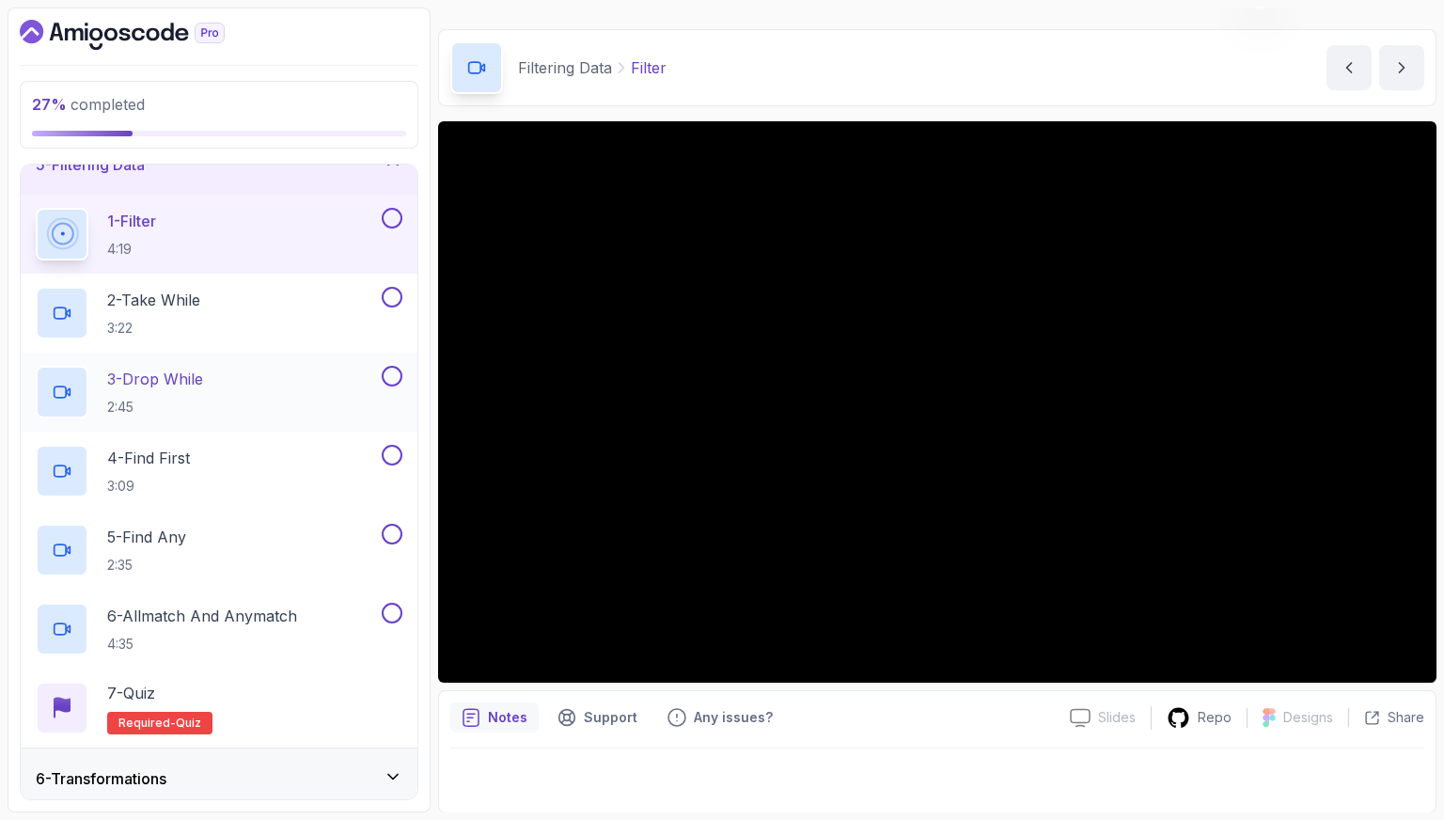
scroll to position [282, 0]
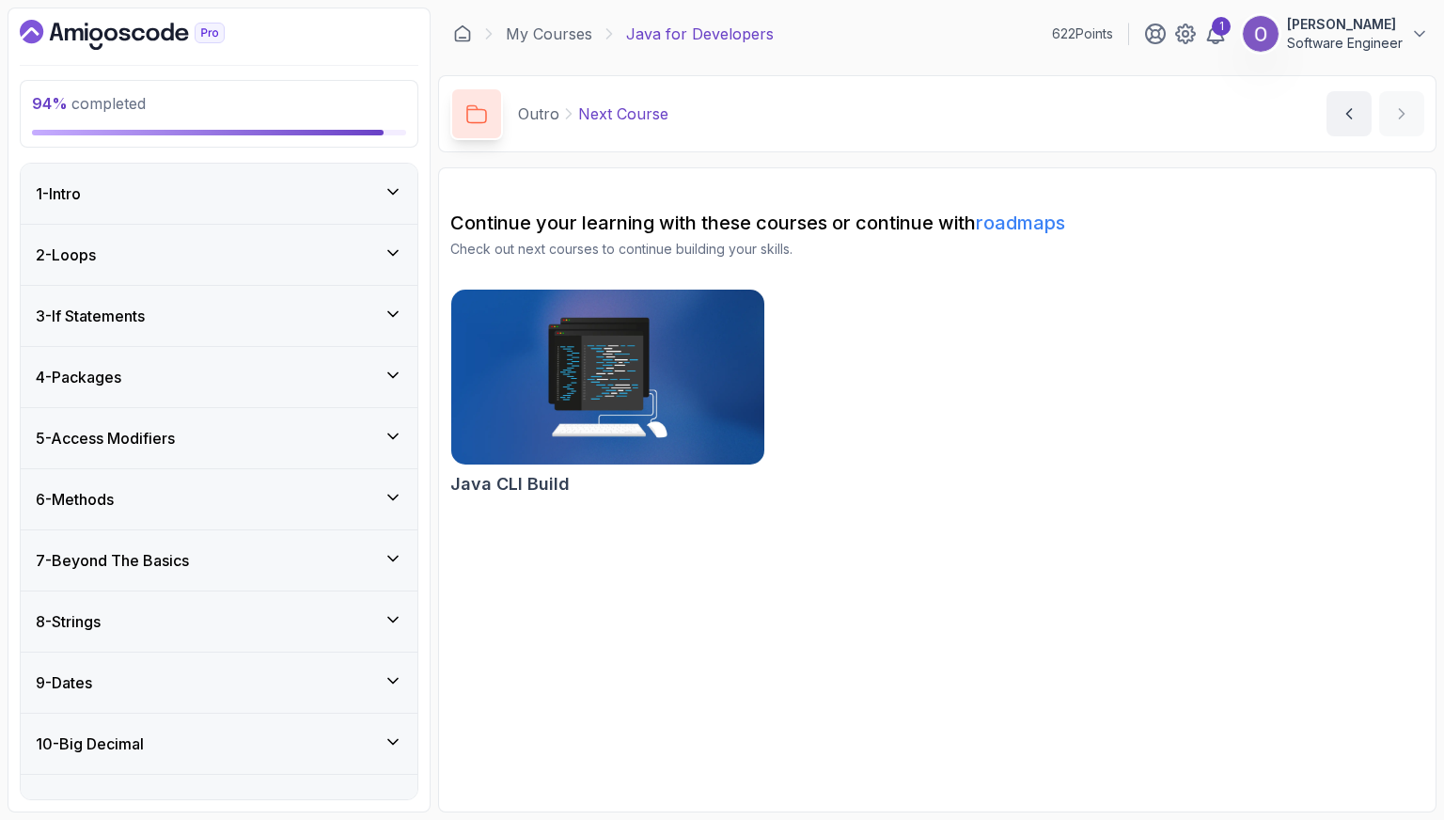
scroll to position [757, 0]
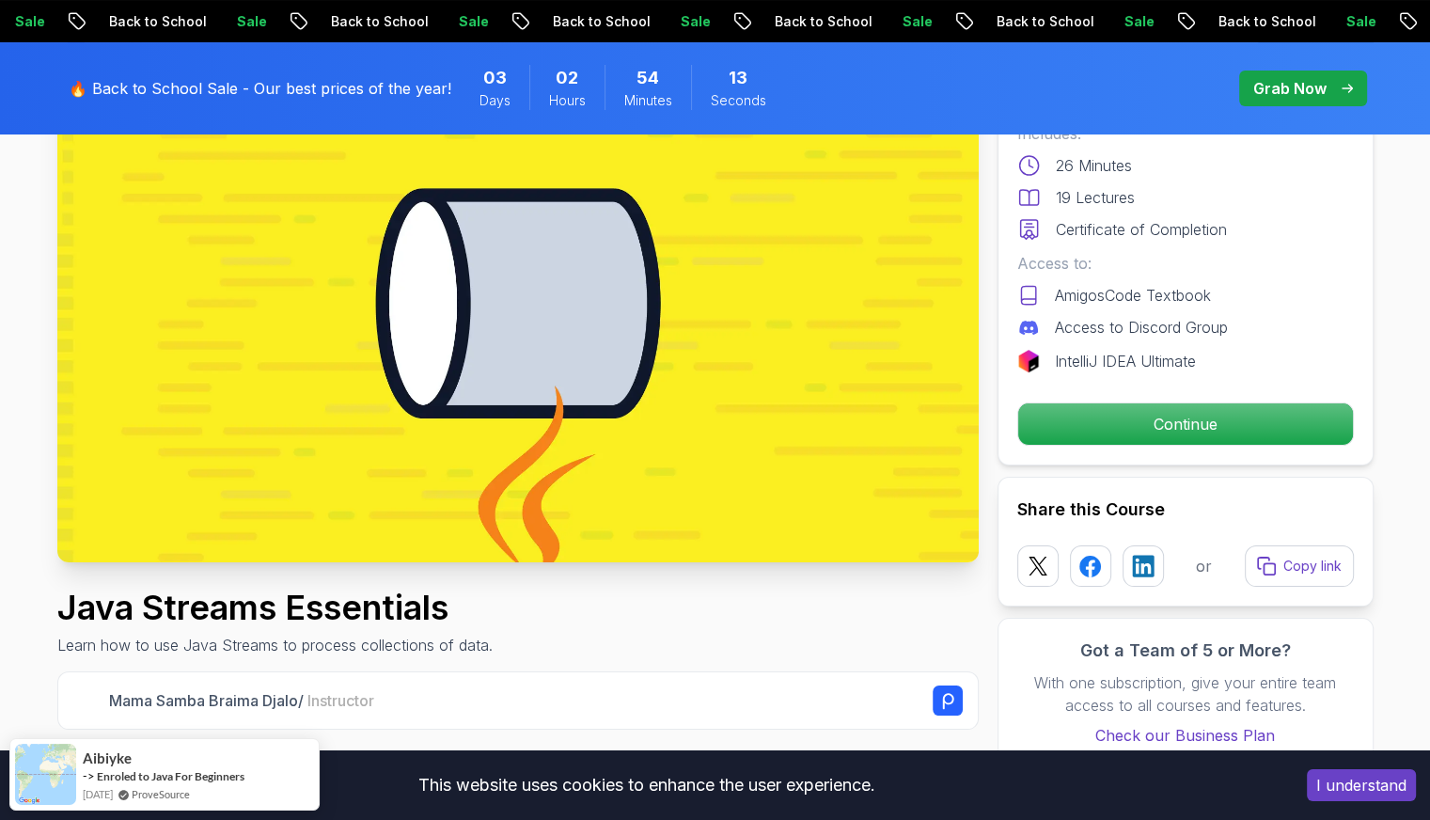
scroll to position [282, 0]
